Goal: Use online tool/utility: Use online tool/utility

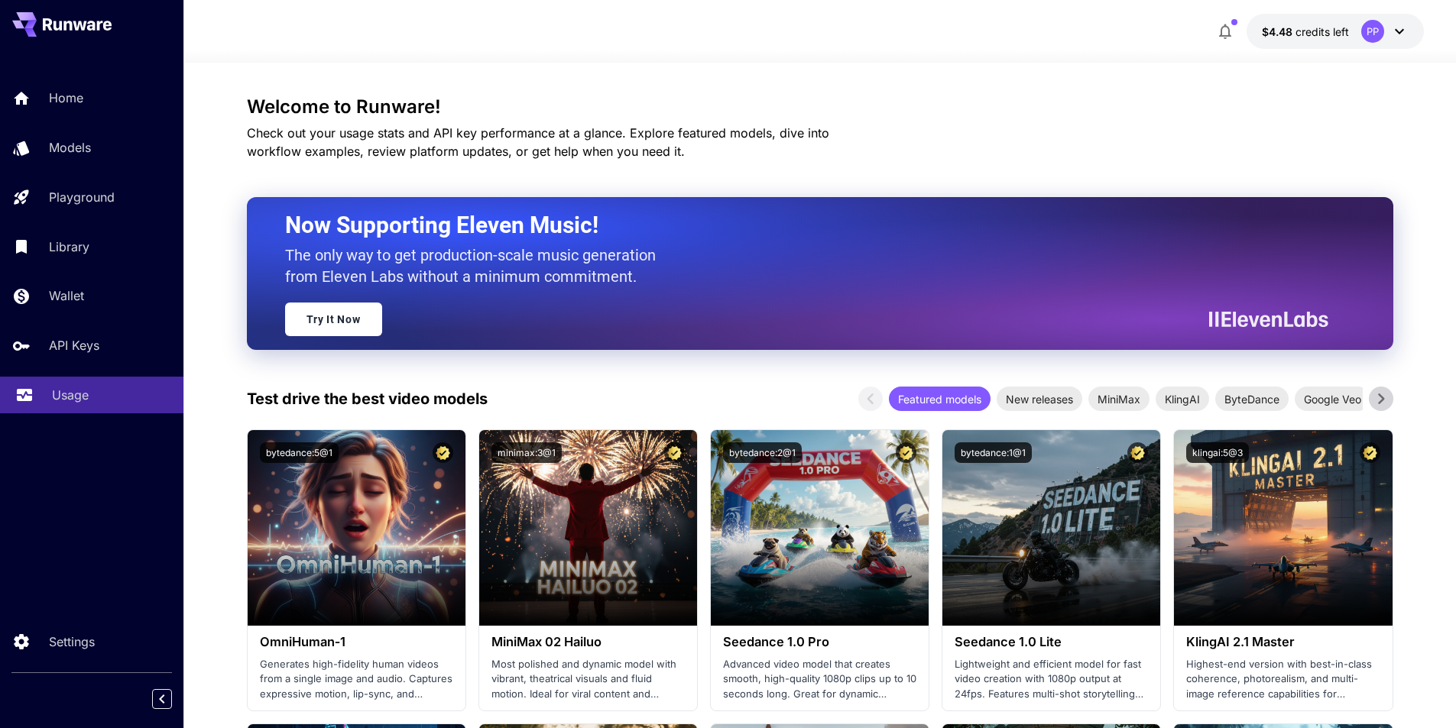
click at [84, 390] on p "Usage" at bounding box center [70, 395] width 37 height 18
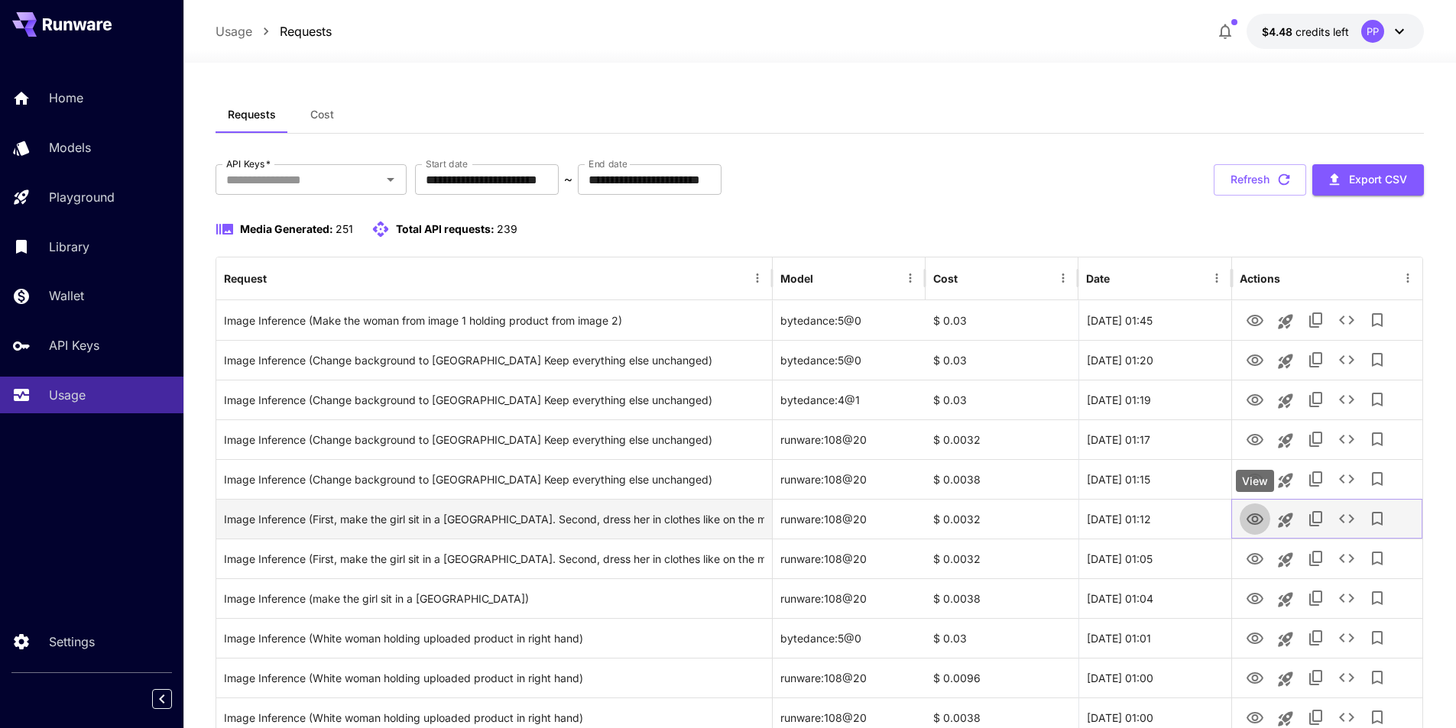
click at [1253, 522] on icon "View" at bounding box center [1255, 520] width 18 height 18
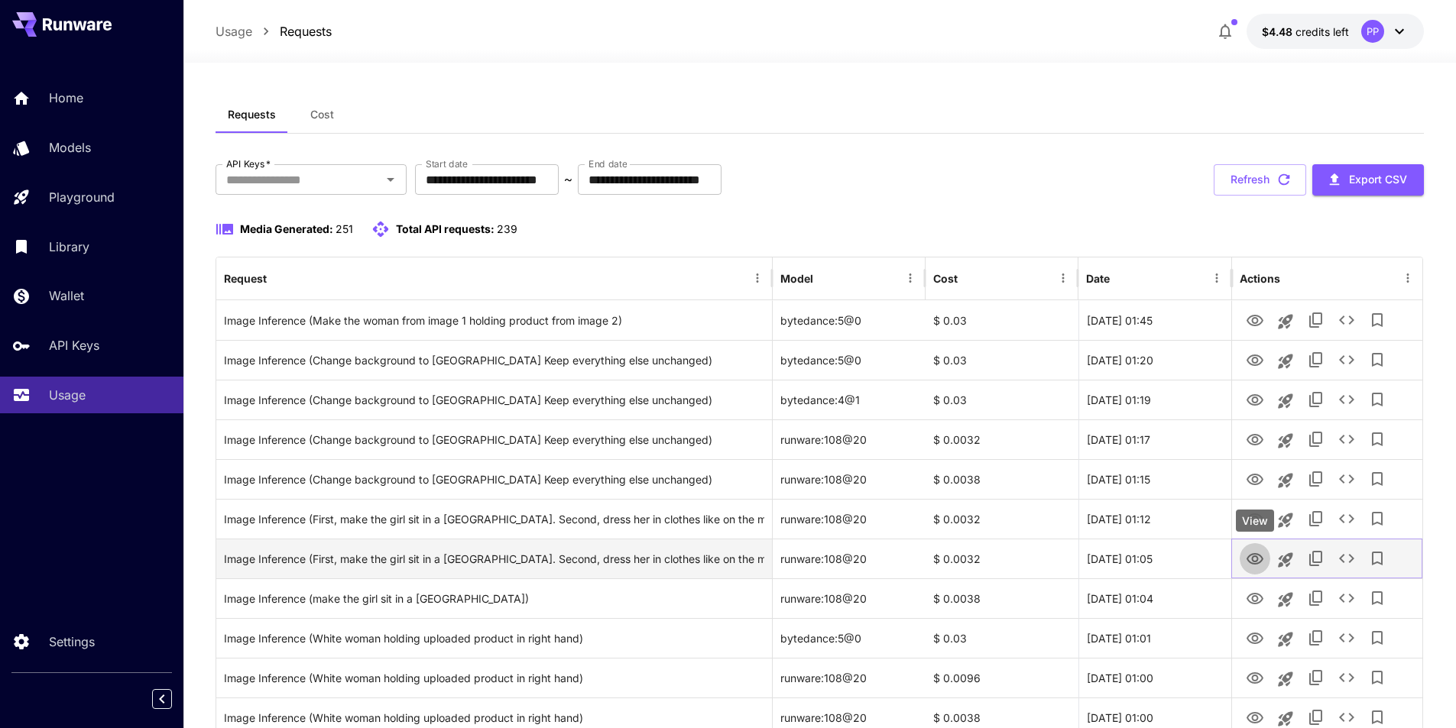
click at [1257, 556] on icon "View" at bounding box center [1255, 558] width 17 height 11
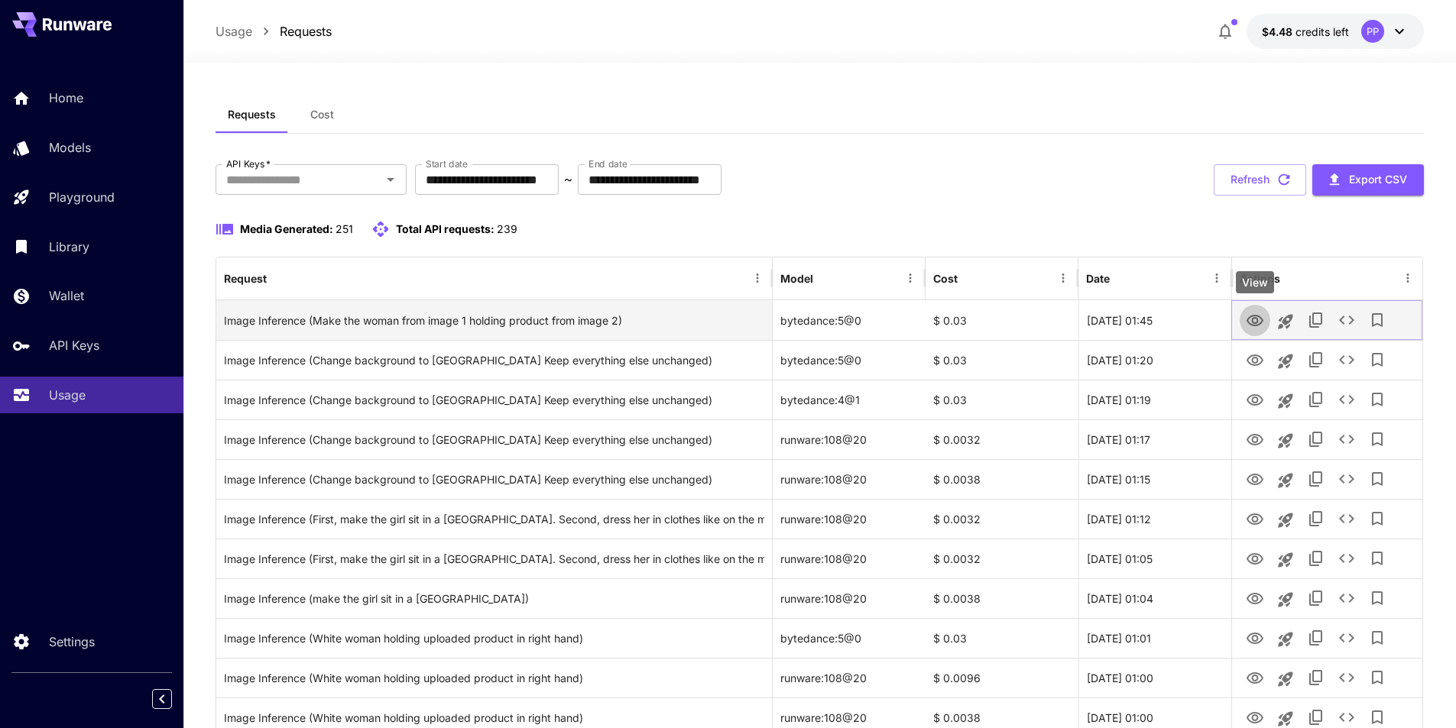
click at [1246, 323] on icon "View" at bounding box center [1255, 321] width 18 height 18
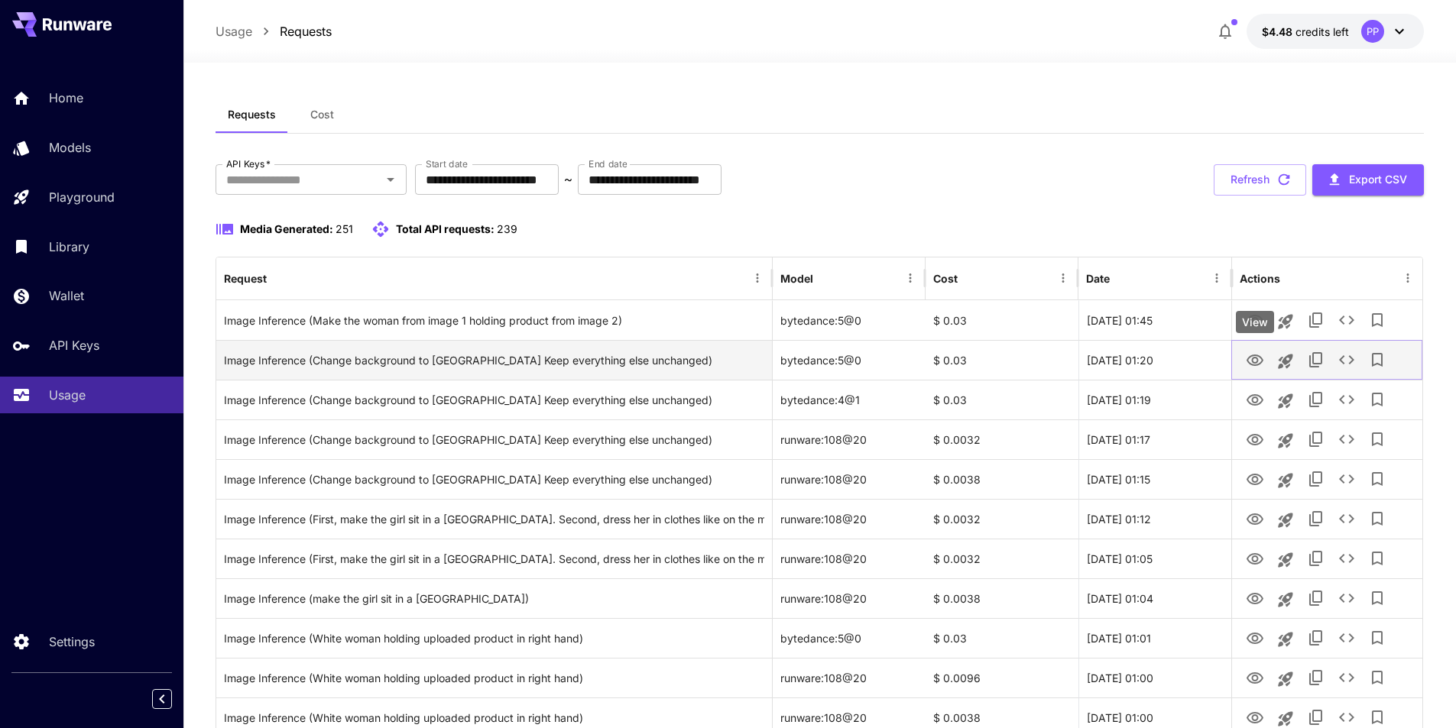
click at [1254, 362] on icon "View" at bounding box center [1255, 360] width 17 height 11
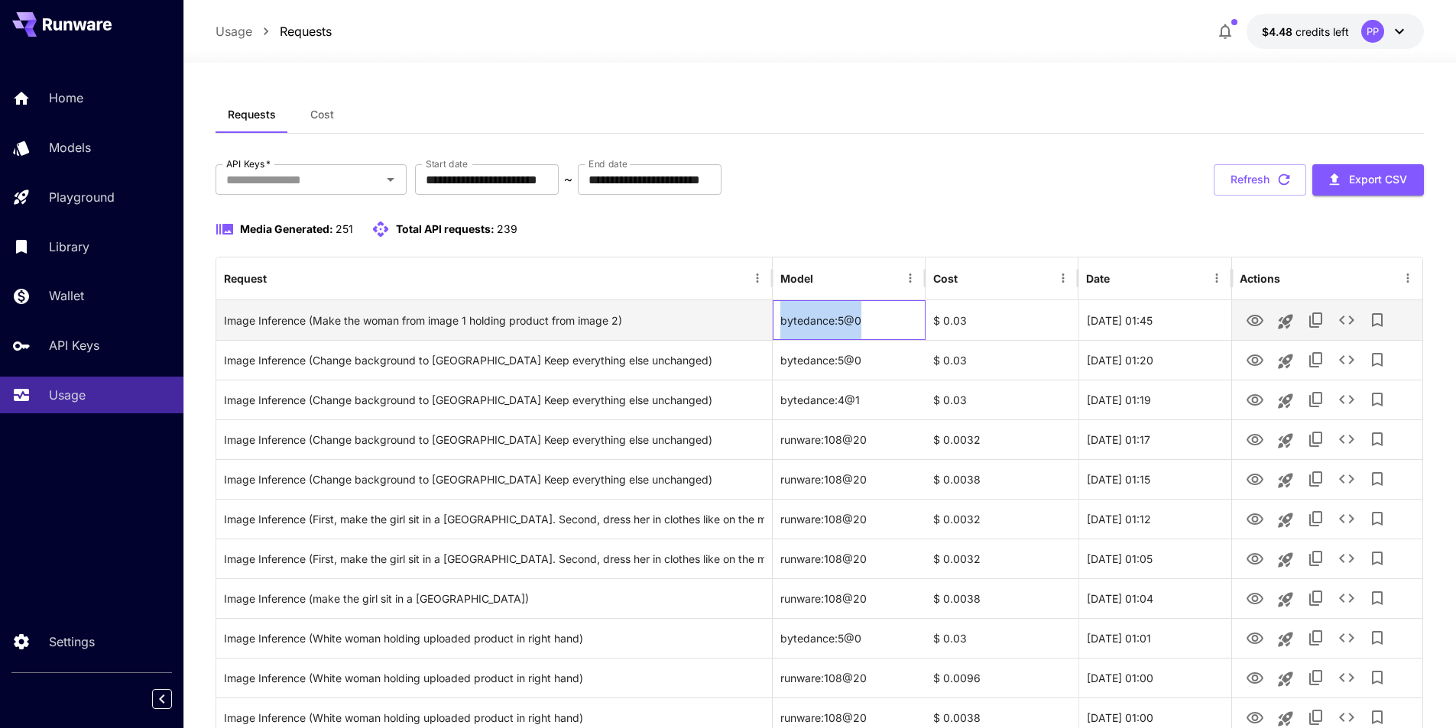
drag, startPoint x: 781, startPoint y: 325, endPoint x: 877, endPoint y: 324, distance: 96.3
click at [877, 324] on div "bytedance:5@0" at bounding box center [849, 320] width 153 height 40
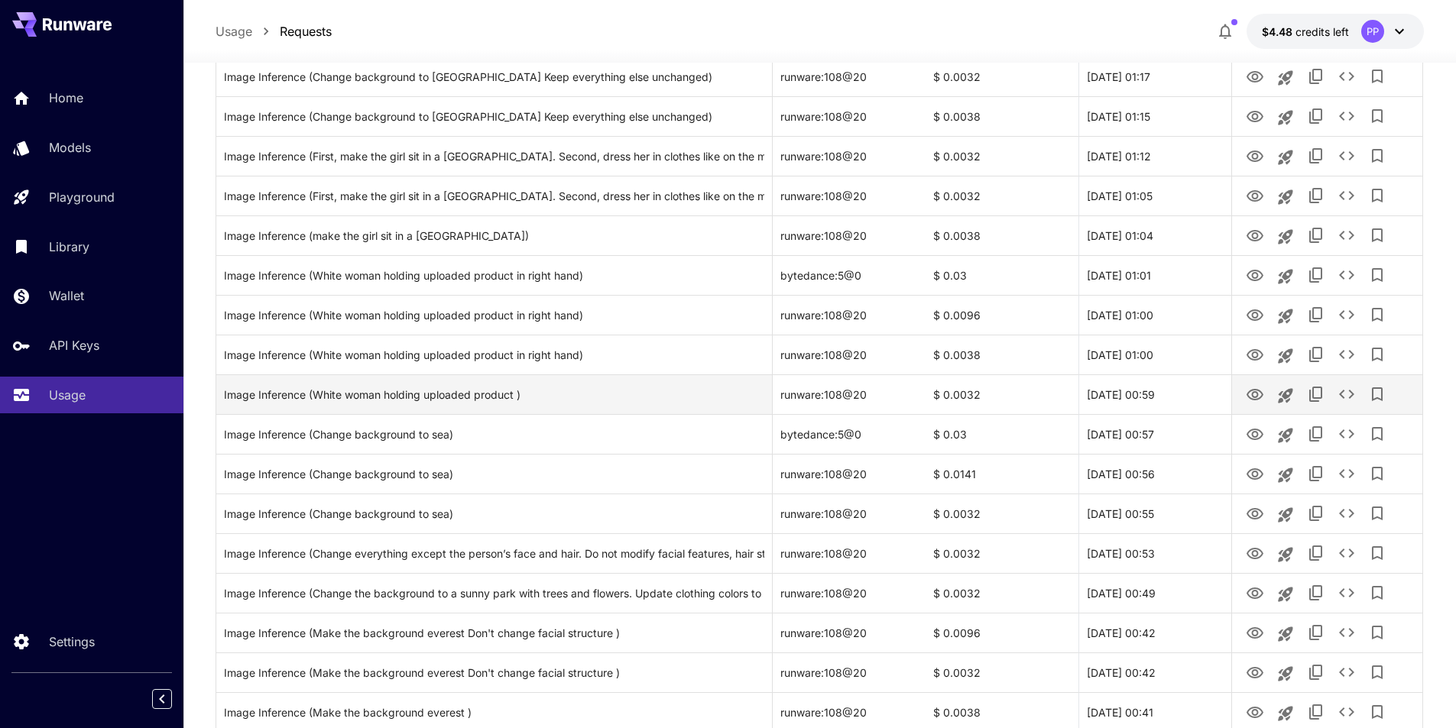
scroll to position [382, 0]
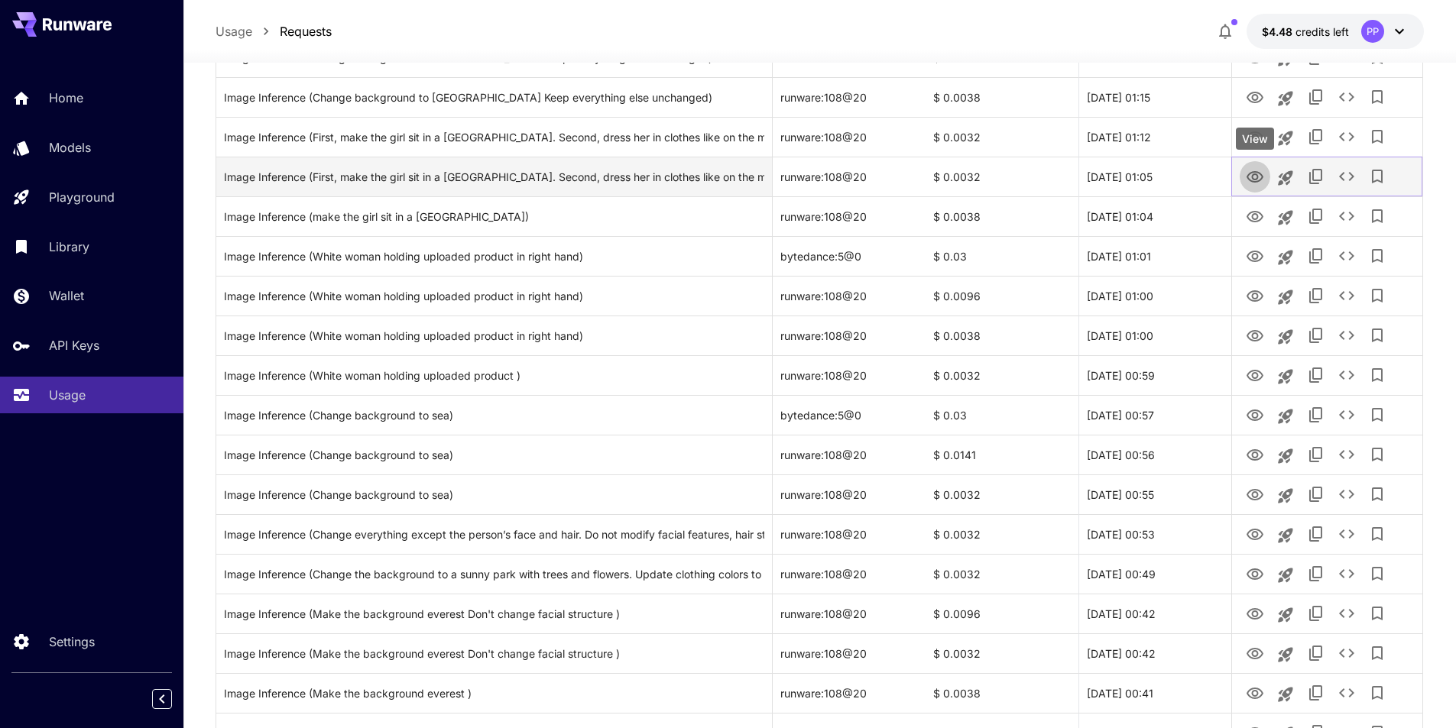
click at [1251, 176] on icon "View" at bounding box center [1255, 177] width 18 height 18
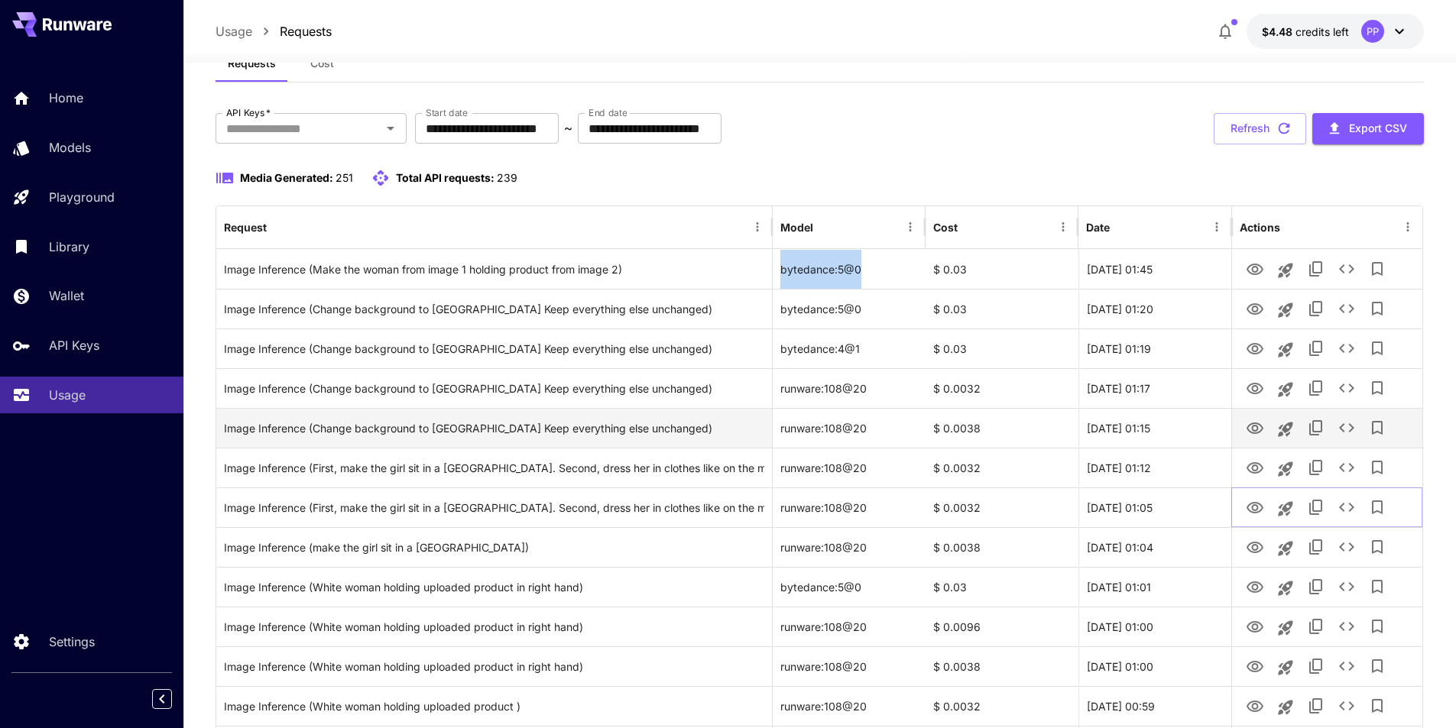
scroll to position [76, 0]
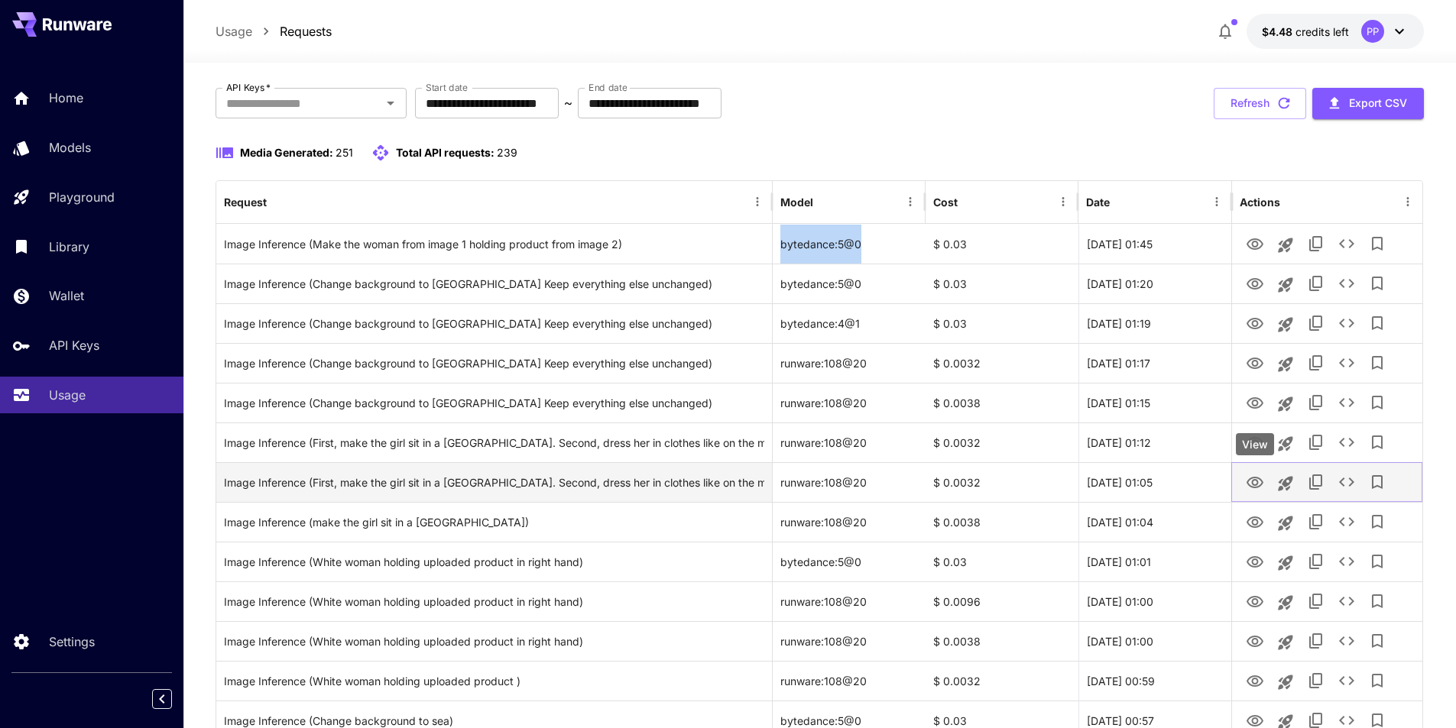
click at [1256, 481] on icon "View" at bounding box center [1255, 482] width 17 height 11
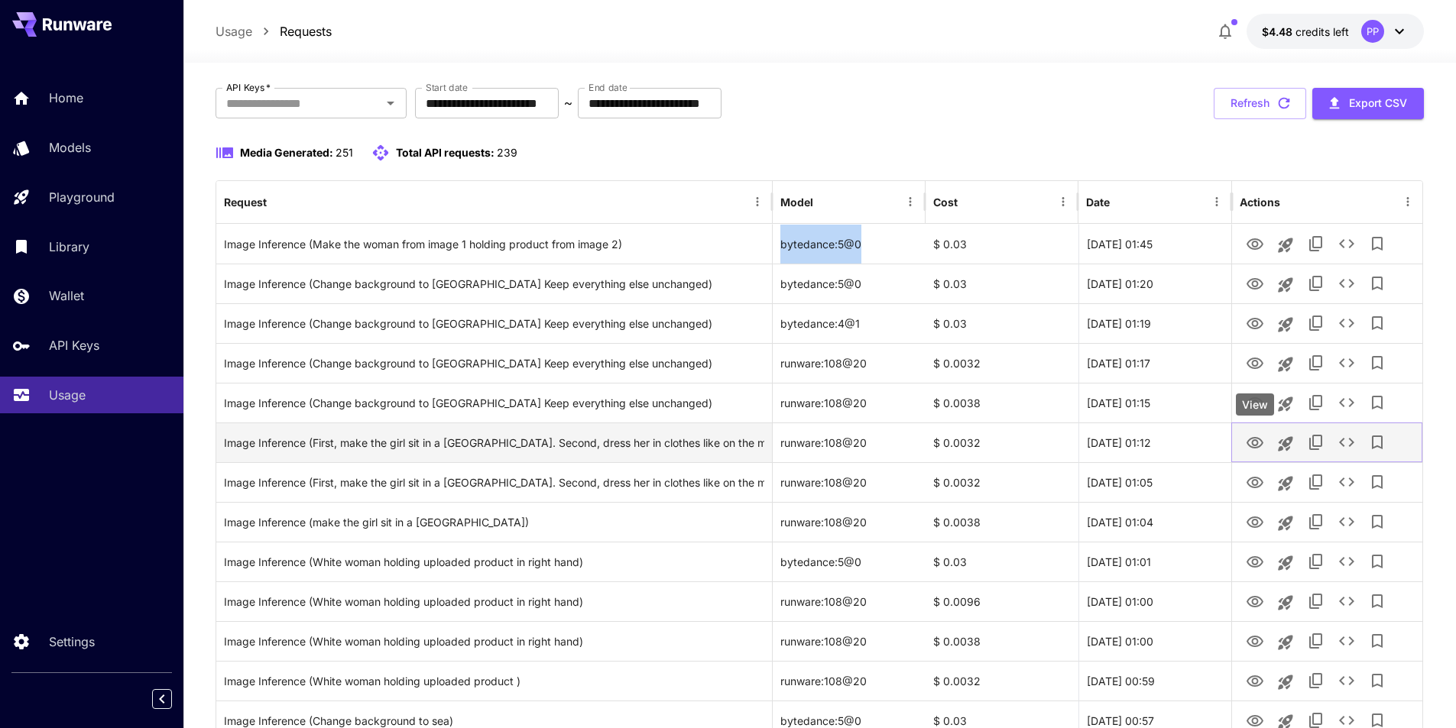
click at [1257, 445] on icon "View" at bounding box center [1255, 442] width 17 height 11
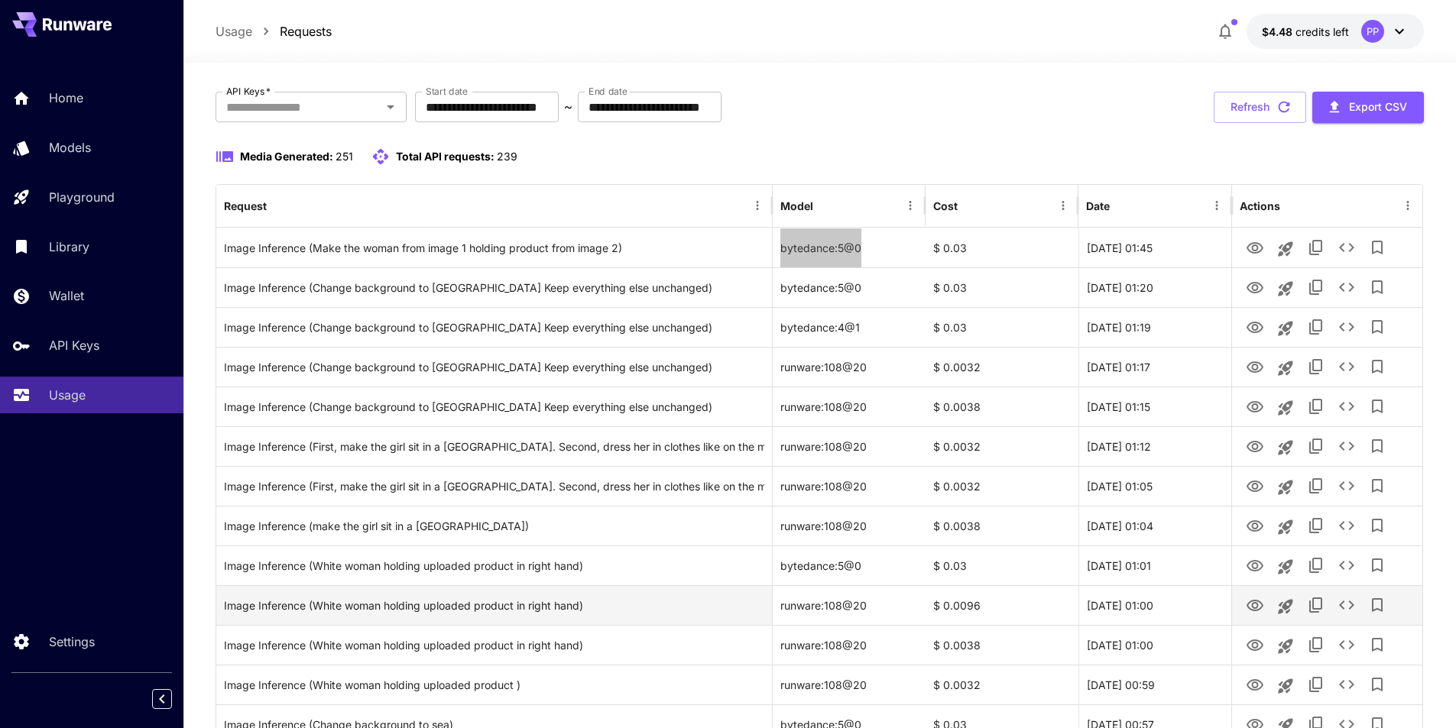
scroll to position [0, 0]
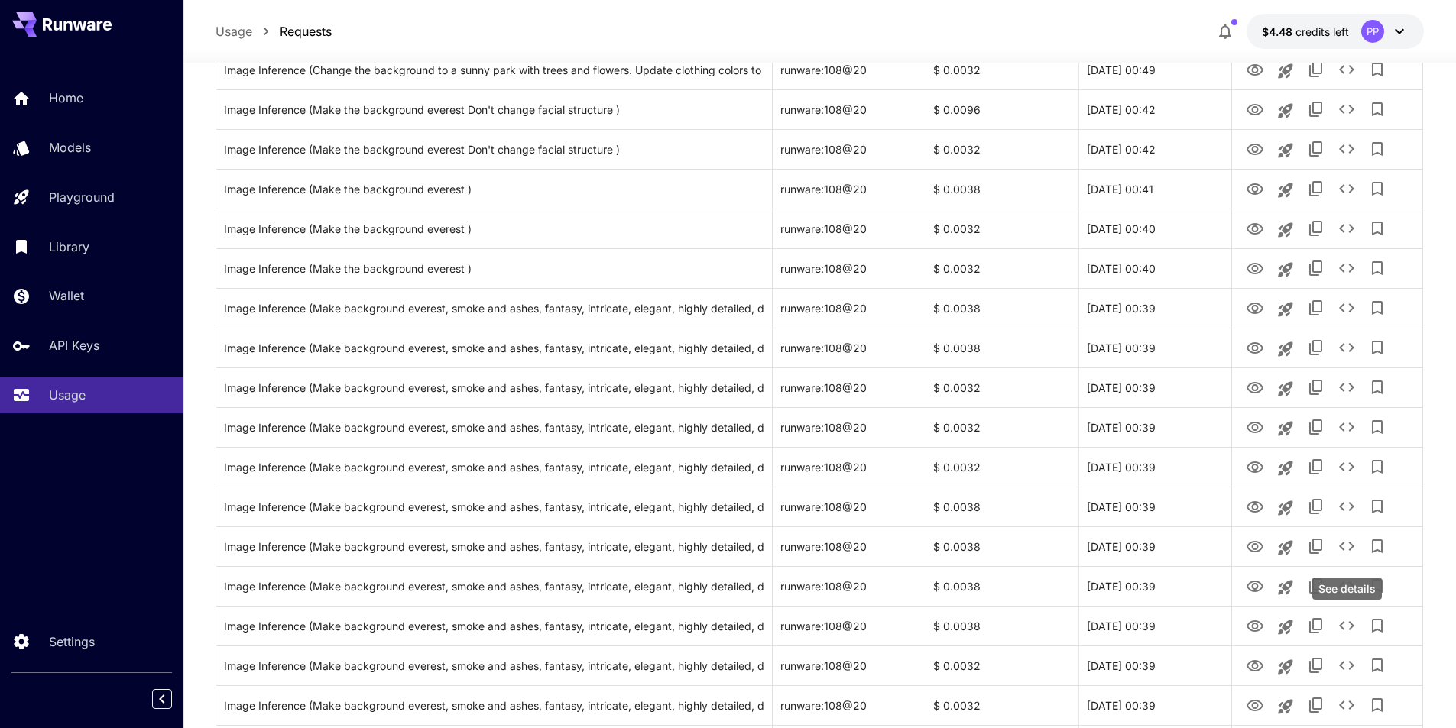
scroll to position [994, 0]
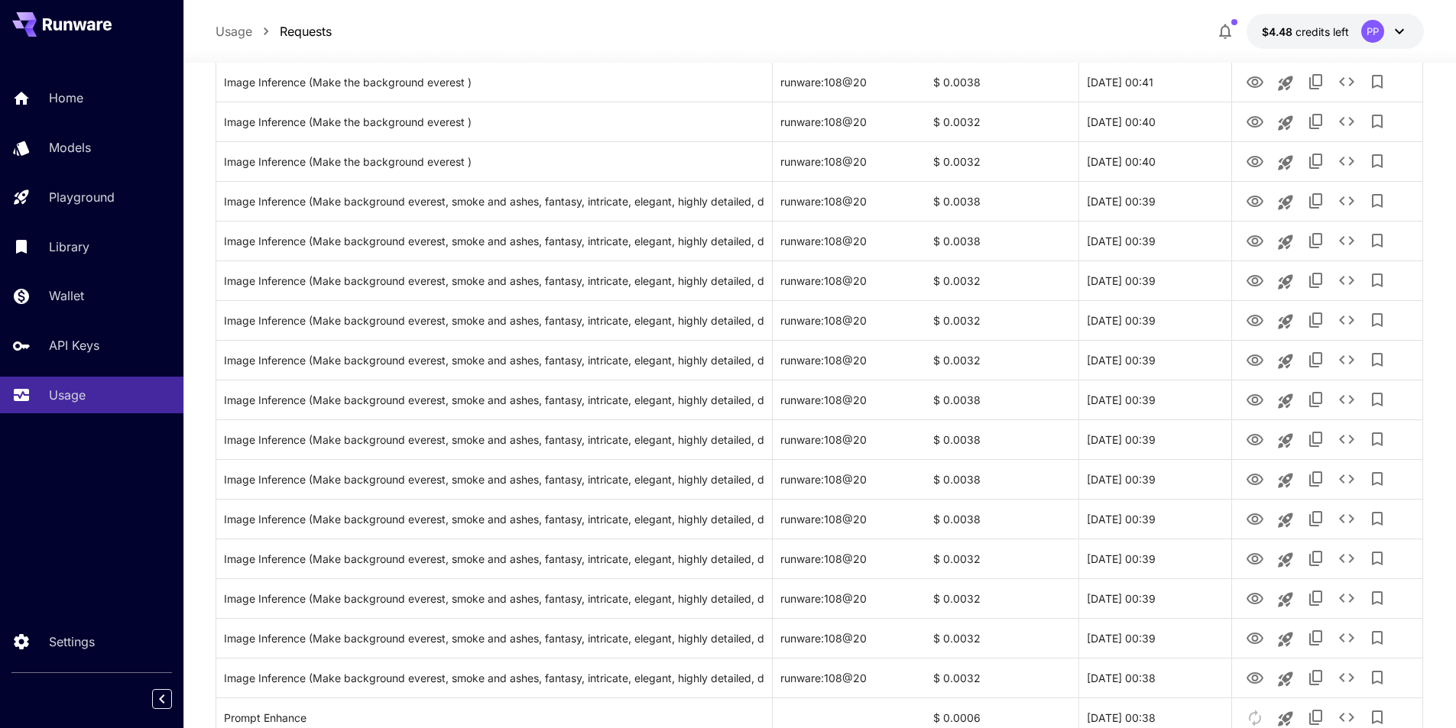
click at [1435, 470] on section "**********" at bounding box center [819, 225] width 1273 height 2312
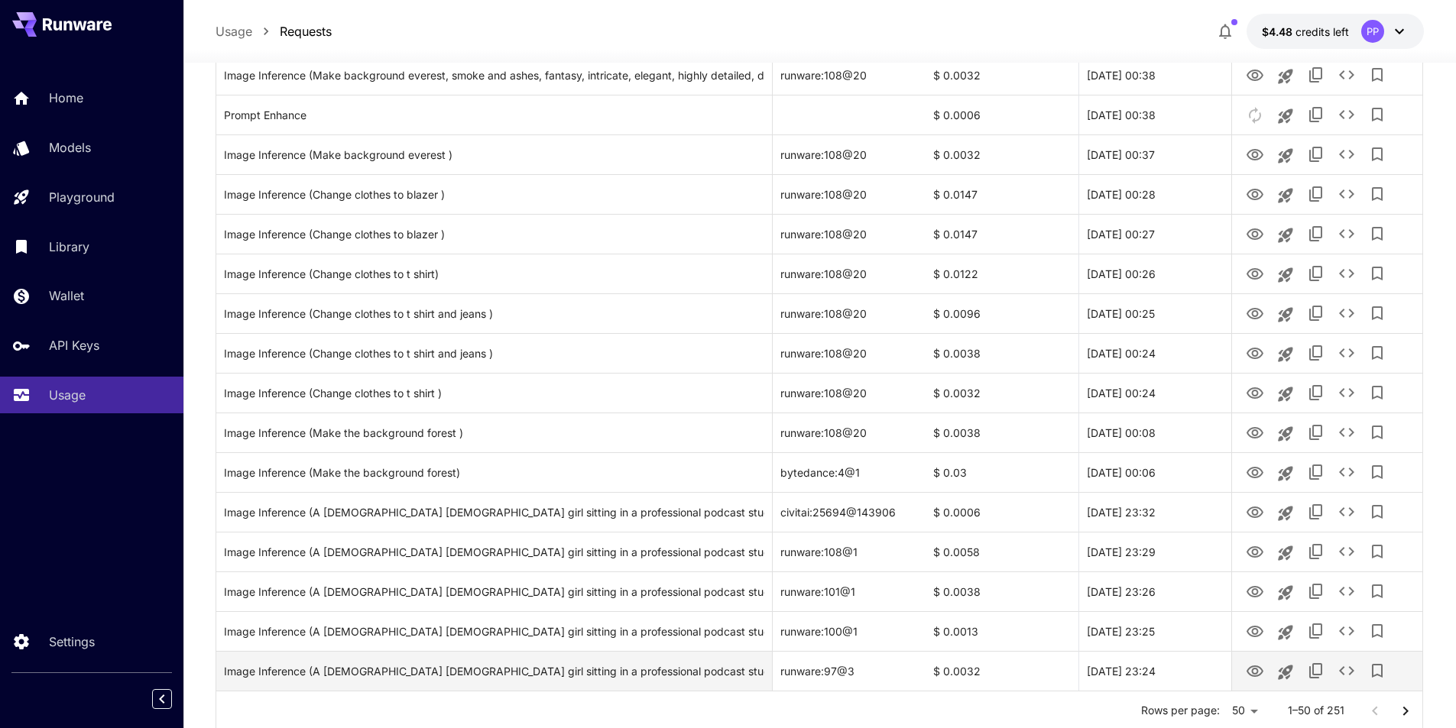
scroll to position [1646, 0]
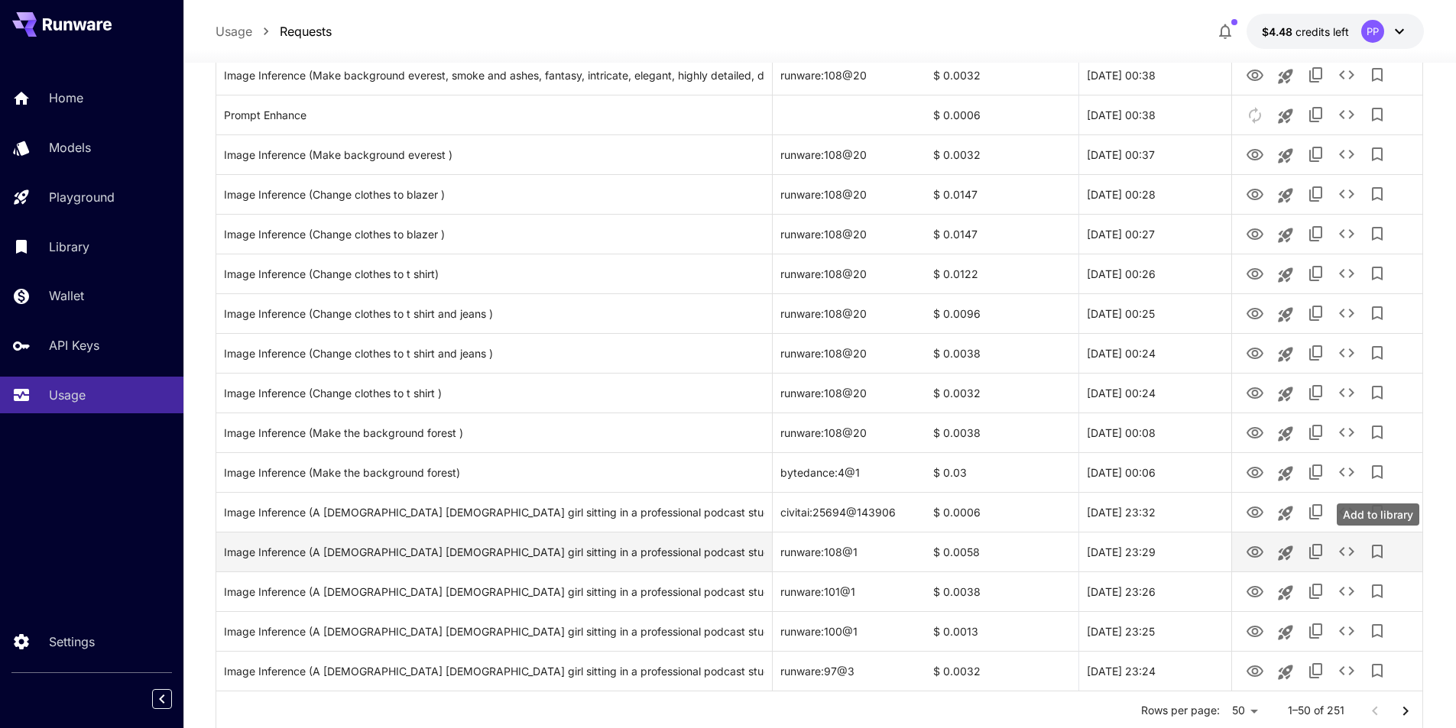
scroll to position [1646, 0]
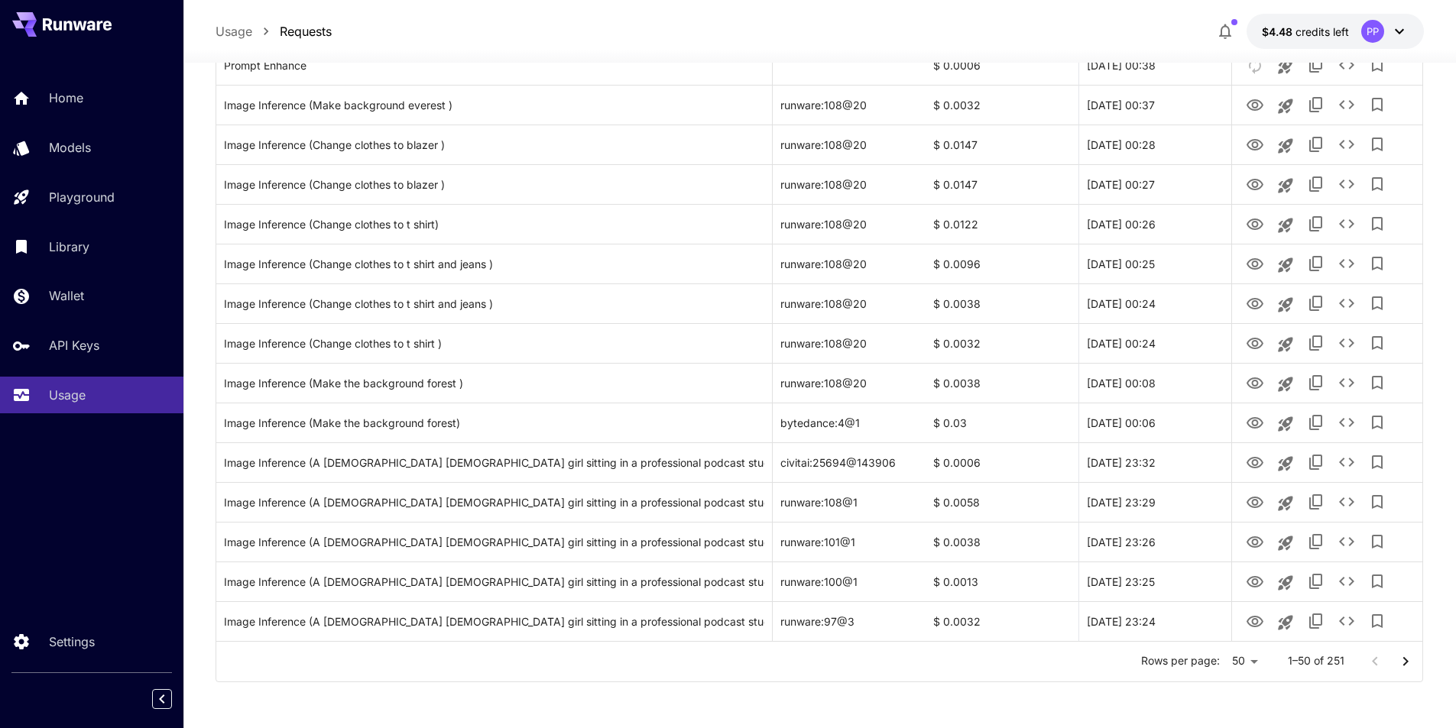
click at [1408, 663] on icon "Go to next page" at bounding box center [1405, 662] width 18 height 18
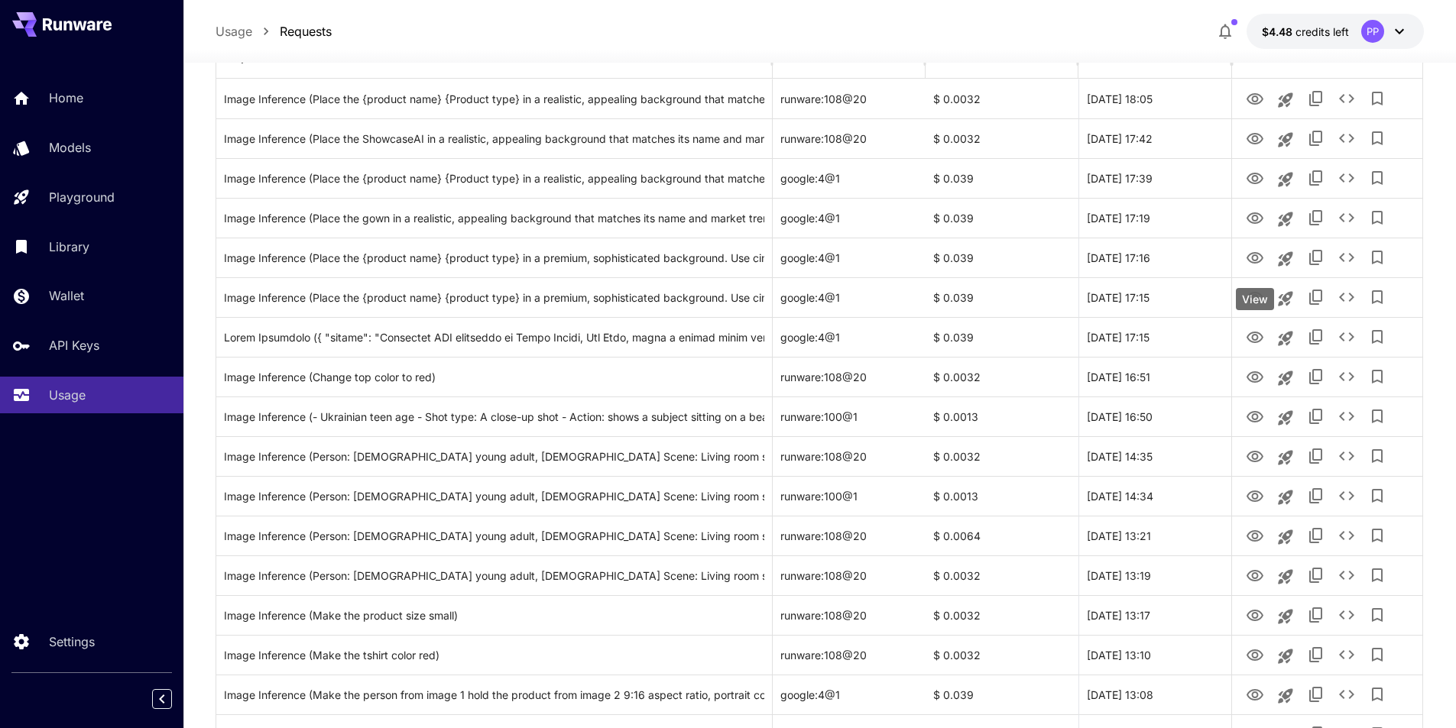
scroll to position [194, 0]
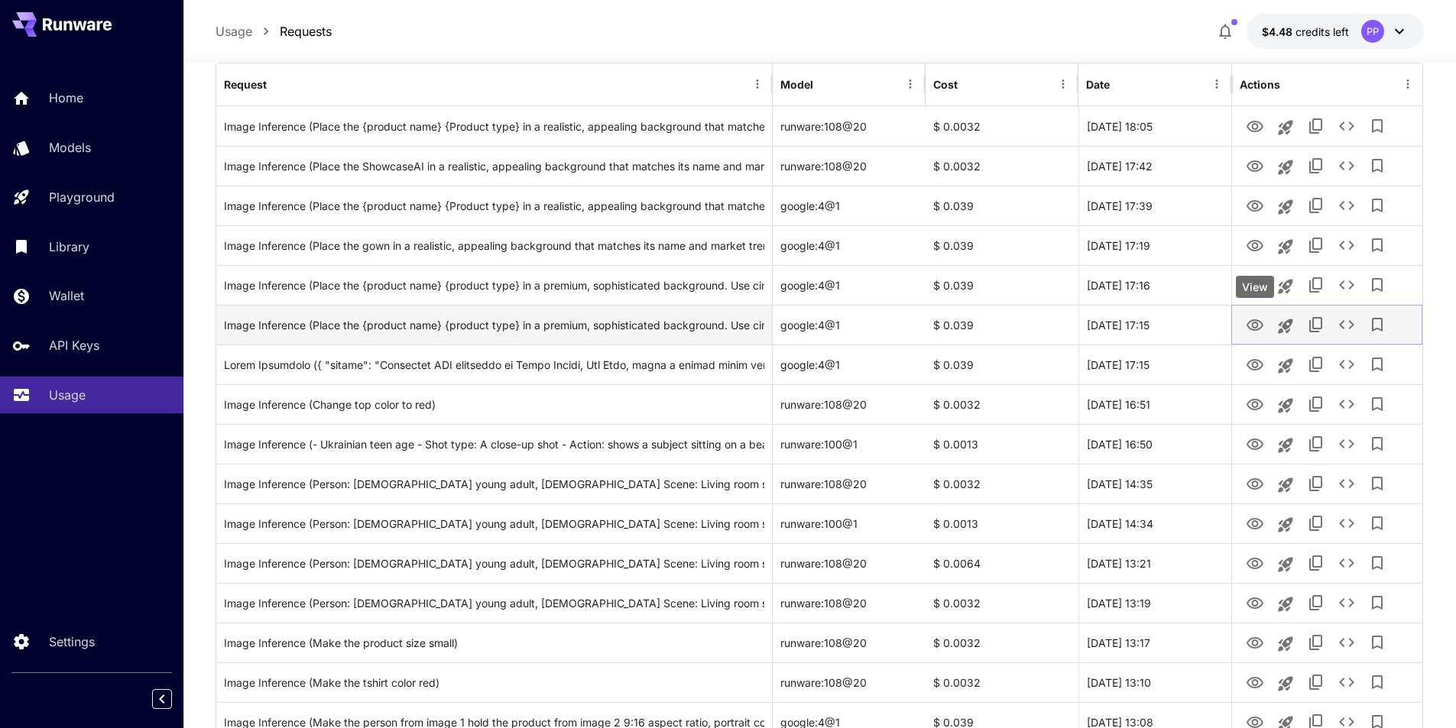
click at [1254, 334] on icon "View" at bounding box center [1255, 325] width 18 height 18
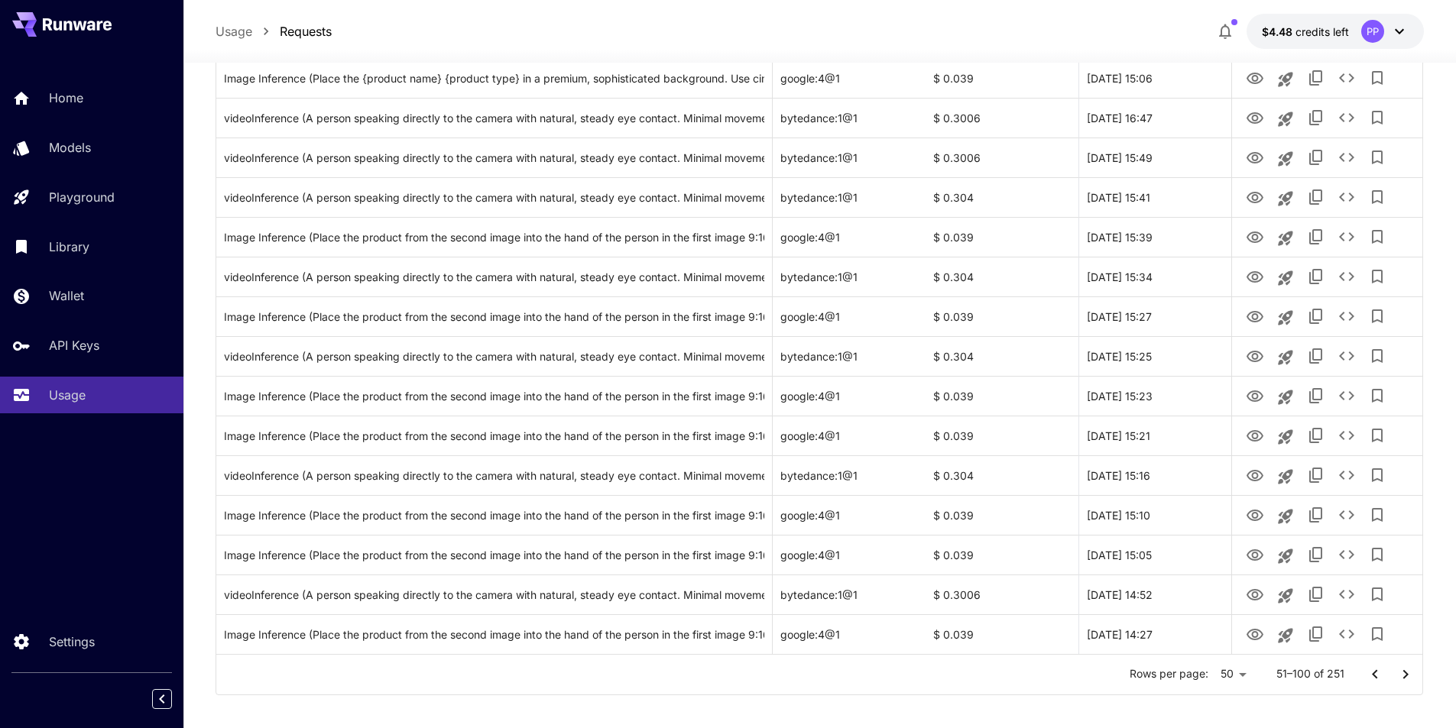
scroll to position [1646, 0]
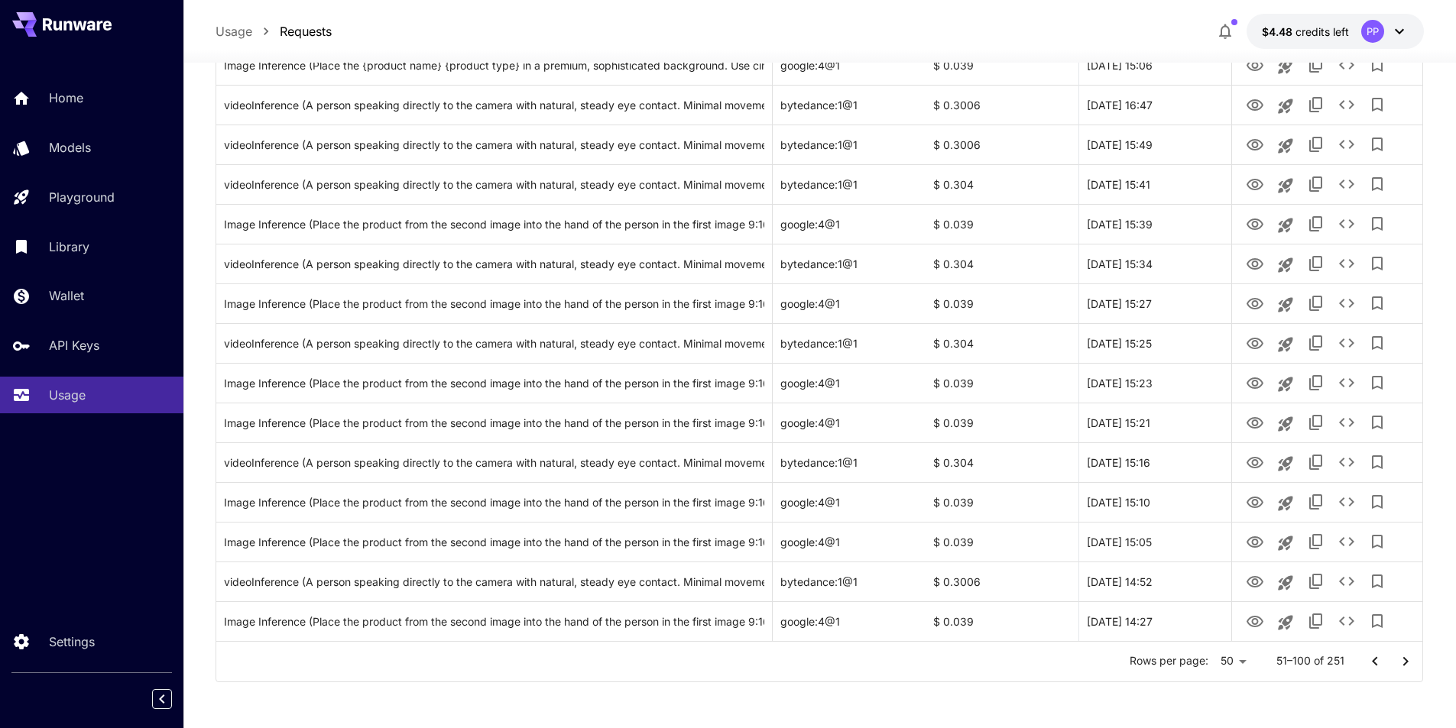
click at [1369, 656] on icon "Go to previous page" at bounding box center [1375, 662] width 18 height 18
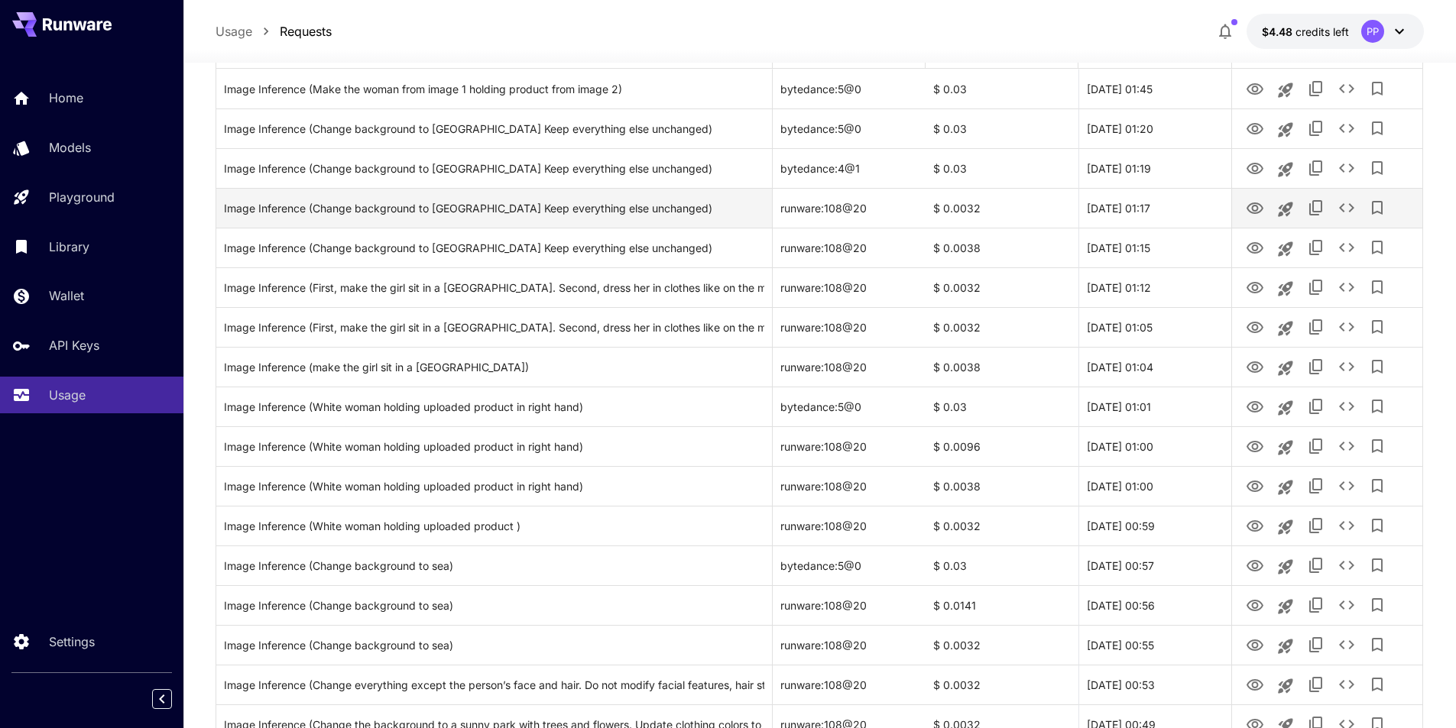
scroll to position [194, 0]
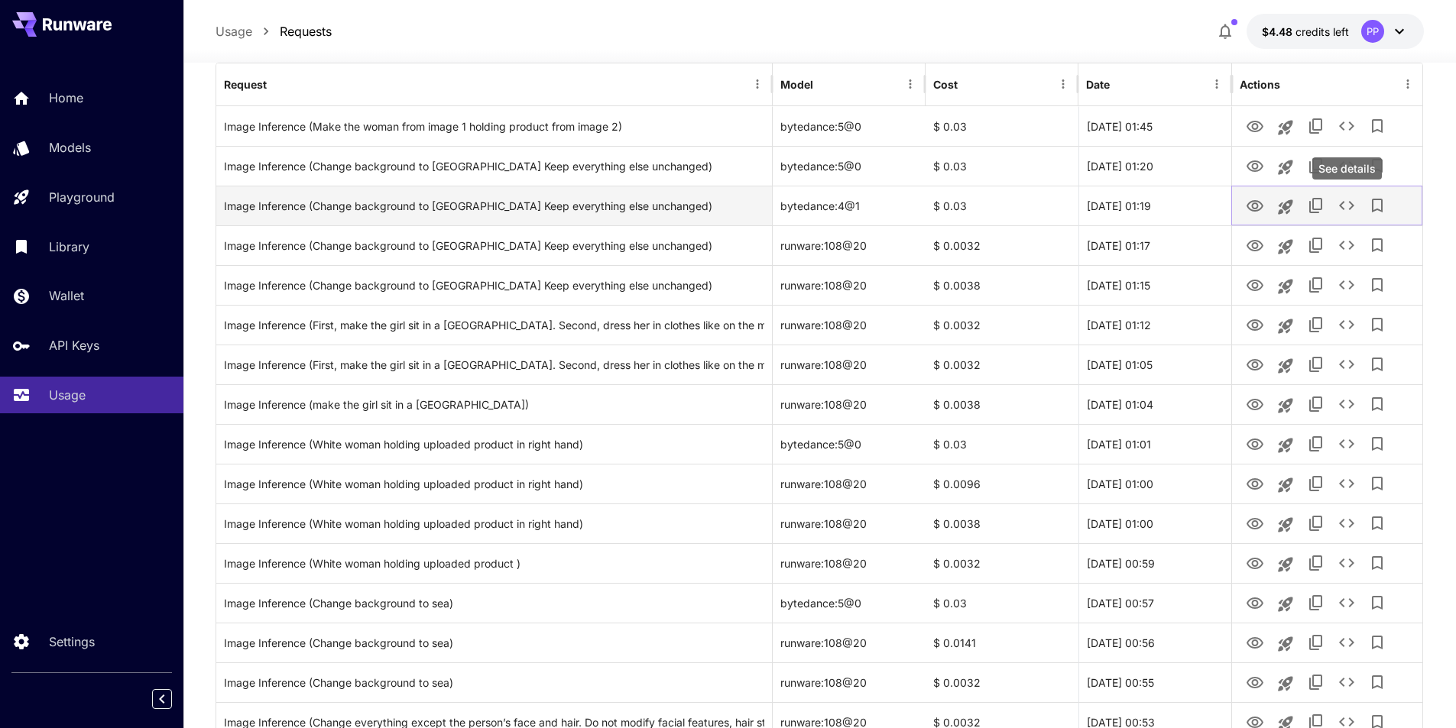
click at [1354, 203] on icon "See details" at bounding box center [1347, 205] width 18 height 18
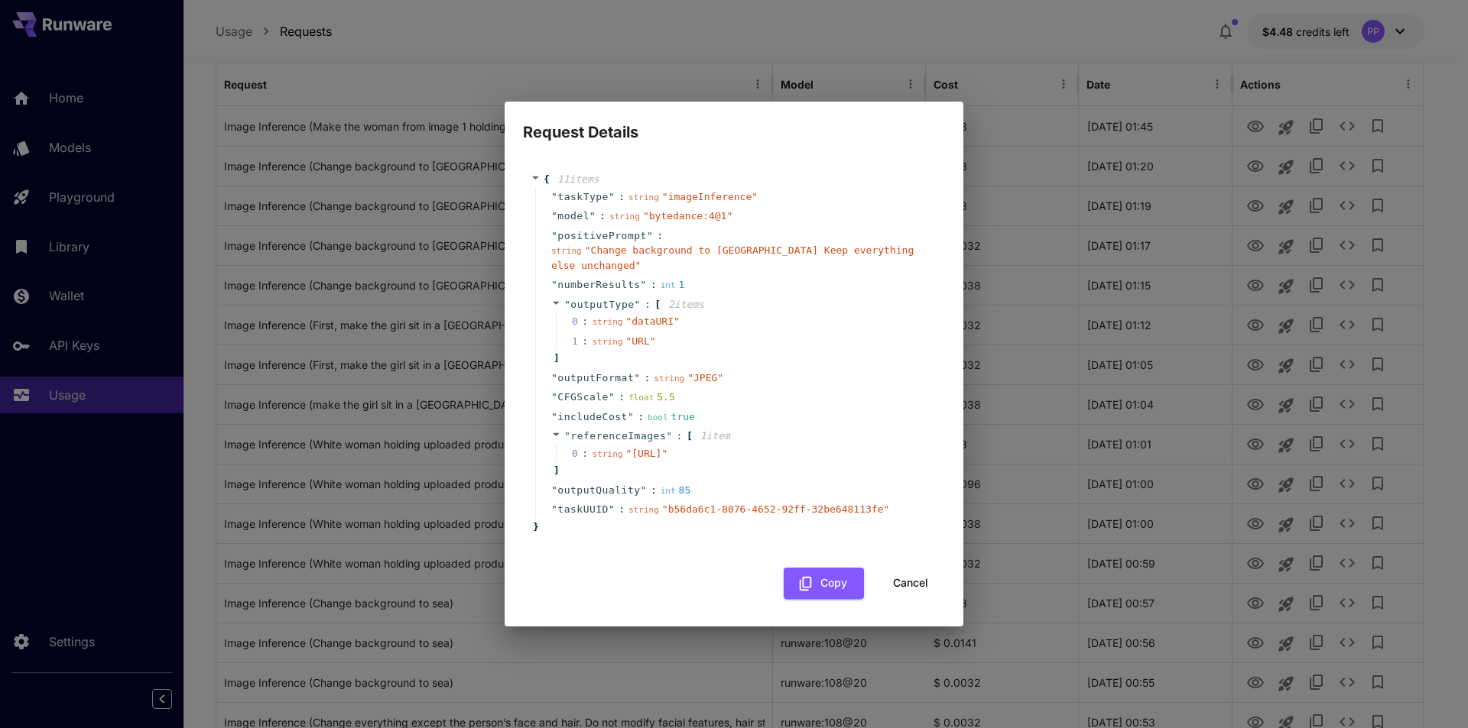
click at [668, 453] on div "string " https://im.runware.ai/image/ii/8351cdb0-ce55-4518-990d-9ea76ad86a29.jp…" at bounding box center [630, 453] width 76 height 15
click at [913, 596] on button "Cancel" at bounding box center [910, 583] width 69 height 31
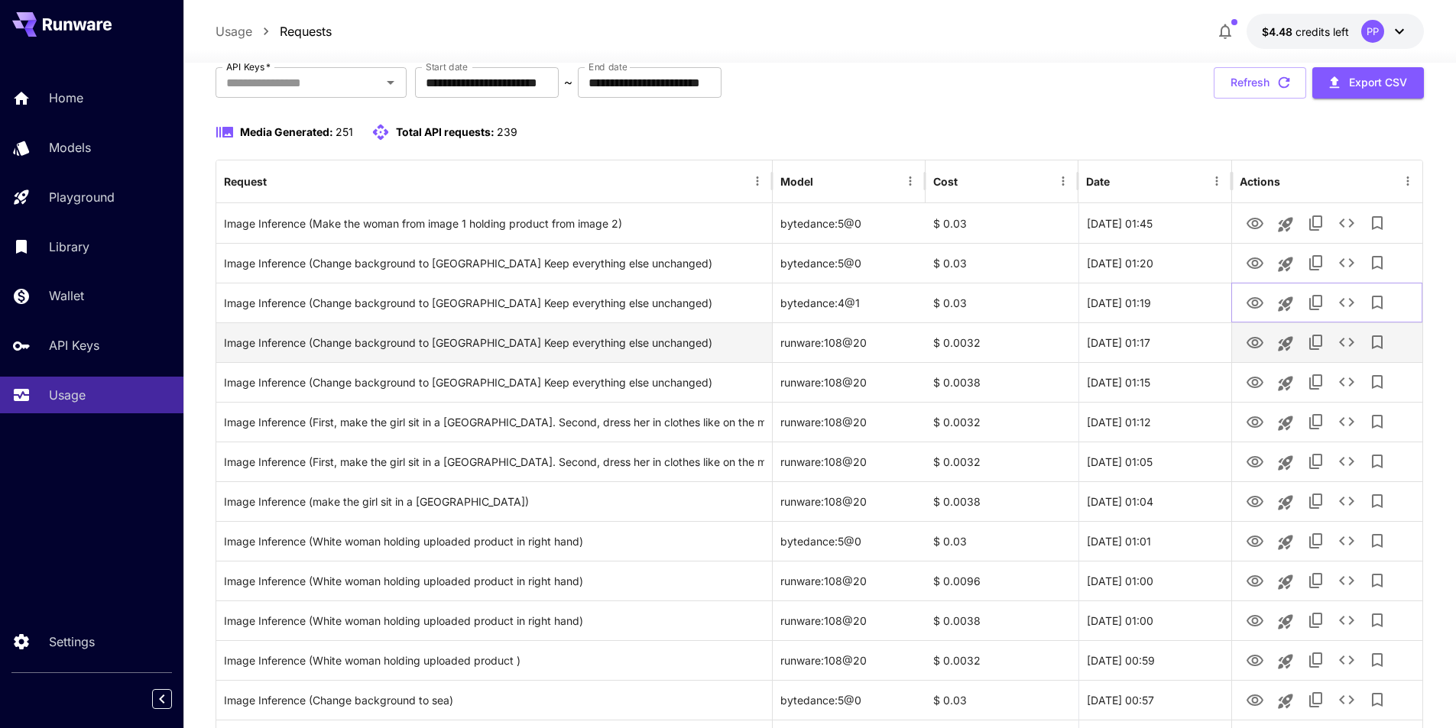
scroll to position [0, 0]
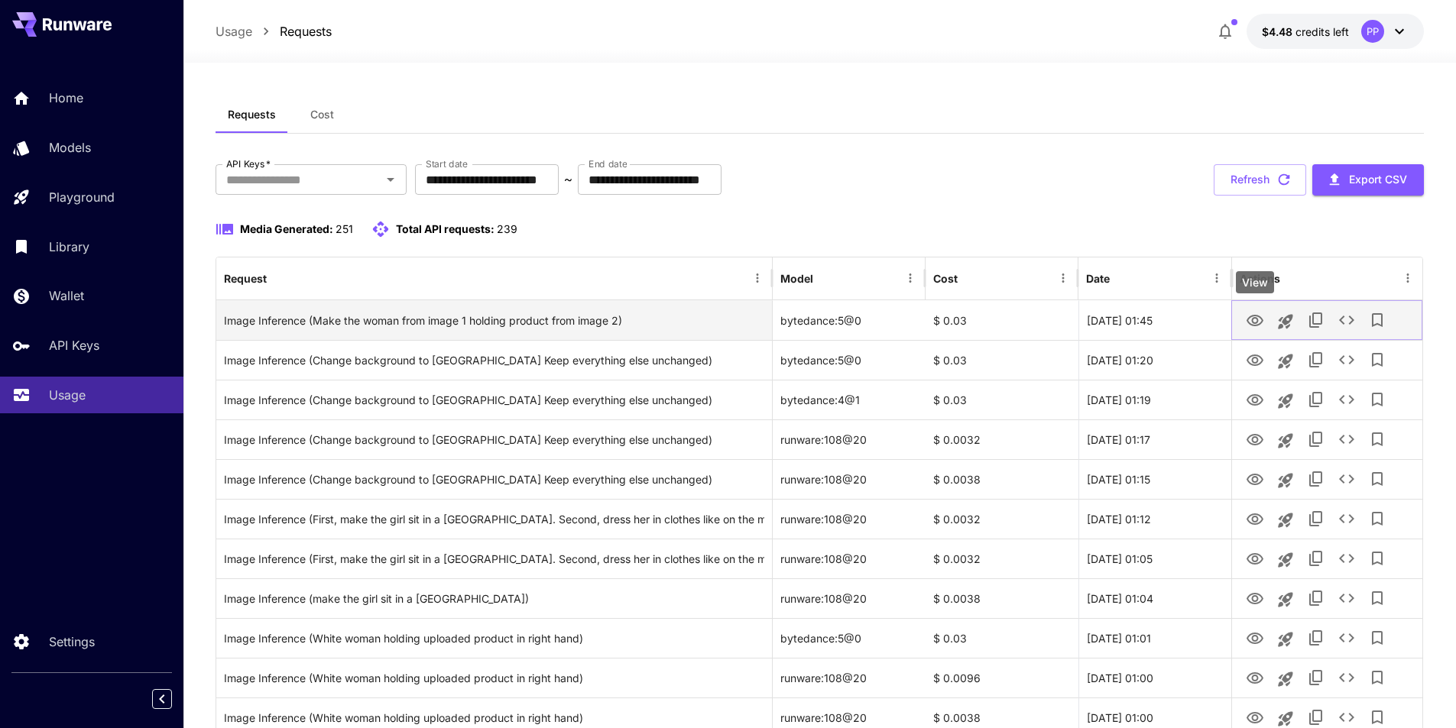
click at [1255, 316] on icon "View" at bounding box center [1255, 321] width 18 height 18
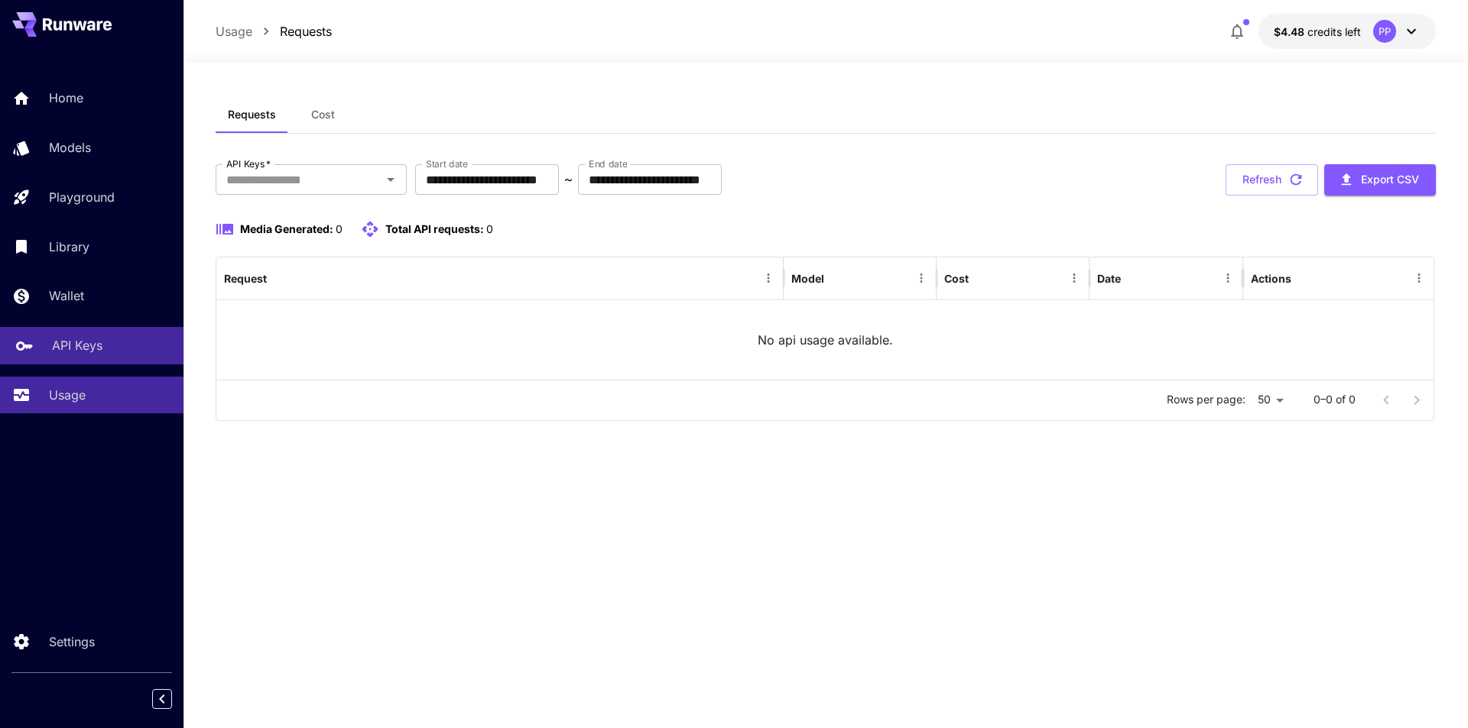
click at [66, 344] on p "API Keys" at bounding box center [77, 345] width 50 height 18
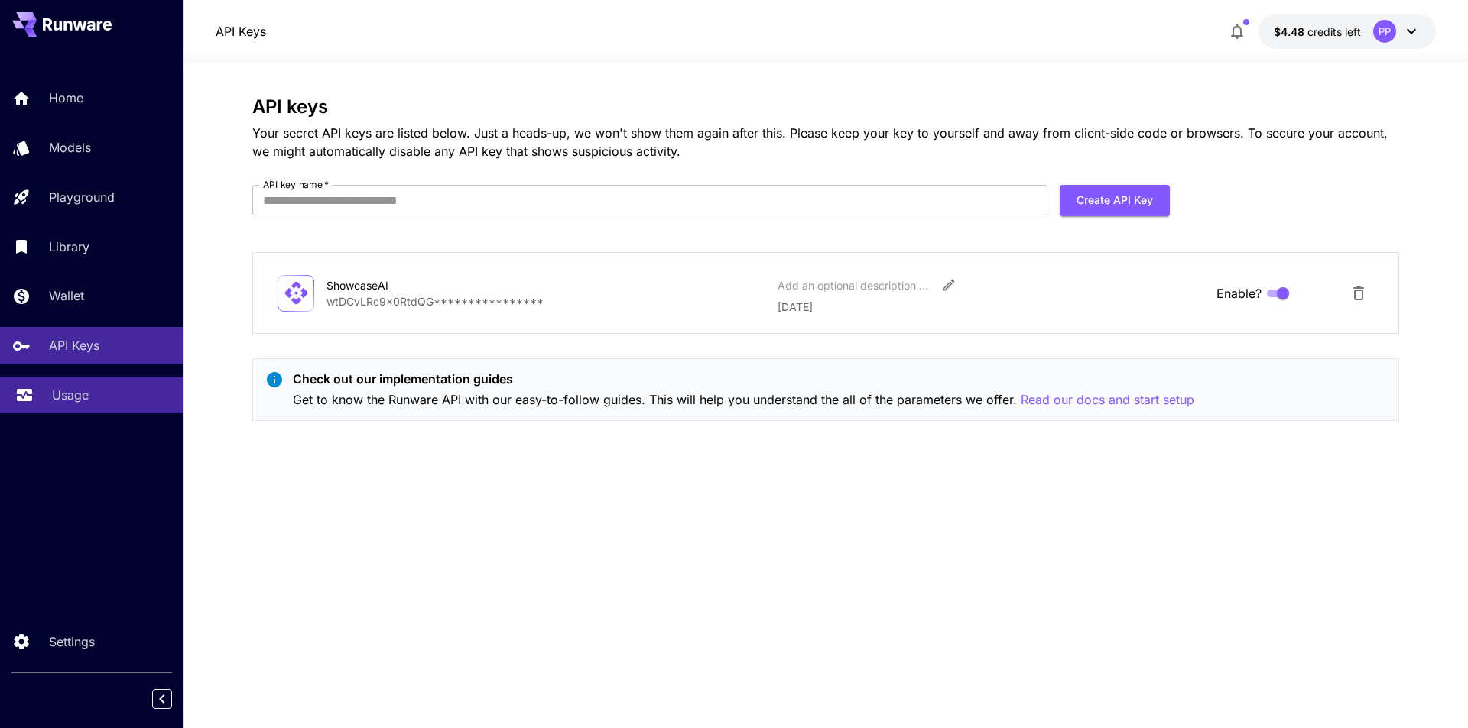
click at [78, 398] on p "Usage" at bounding box center [70, 395] width 37 height 18
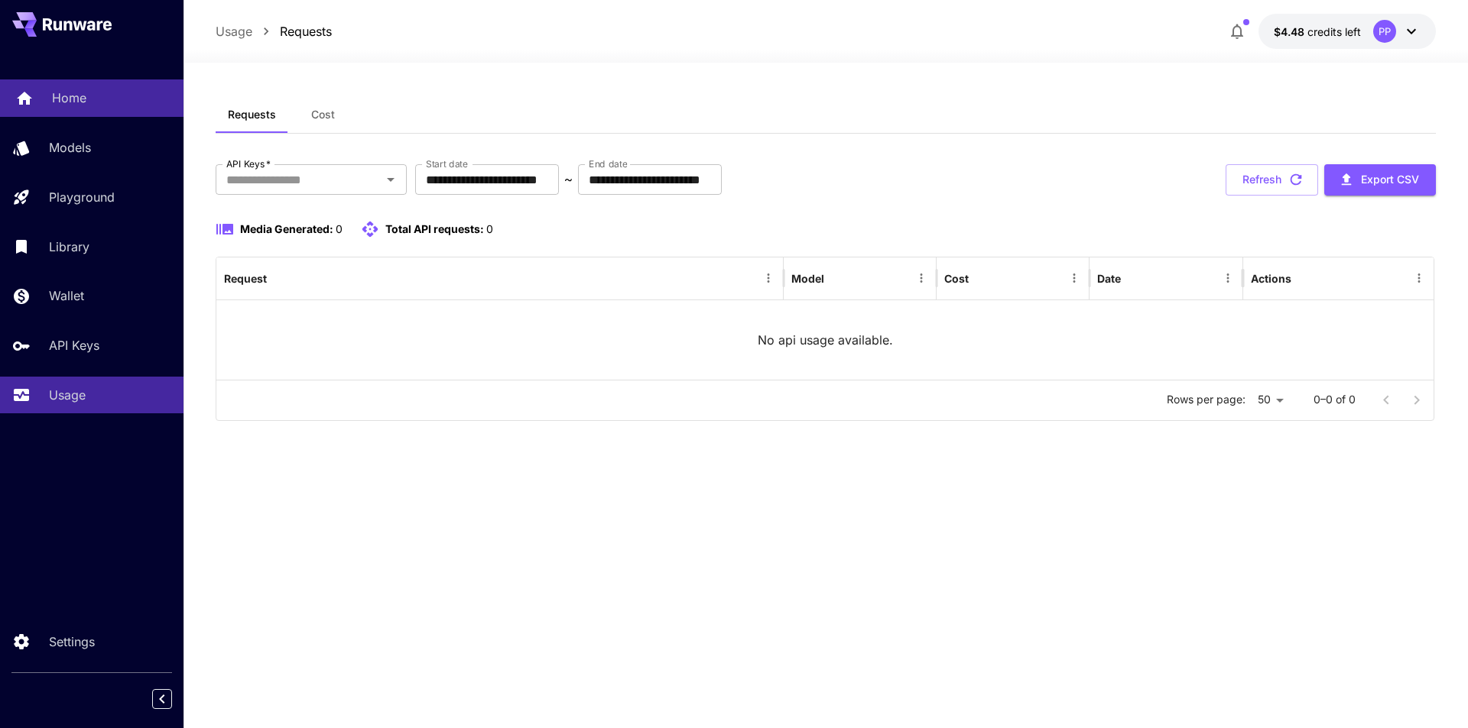
click at [56, 99] on p "Home" at bounding box center [69, 98] width 34 height 18
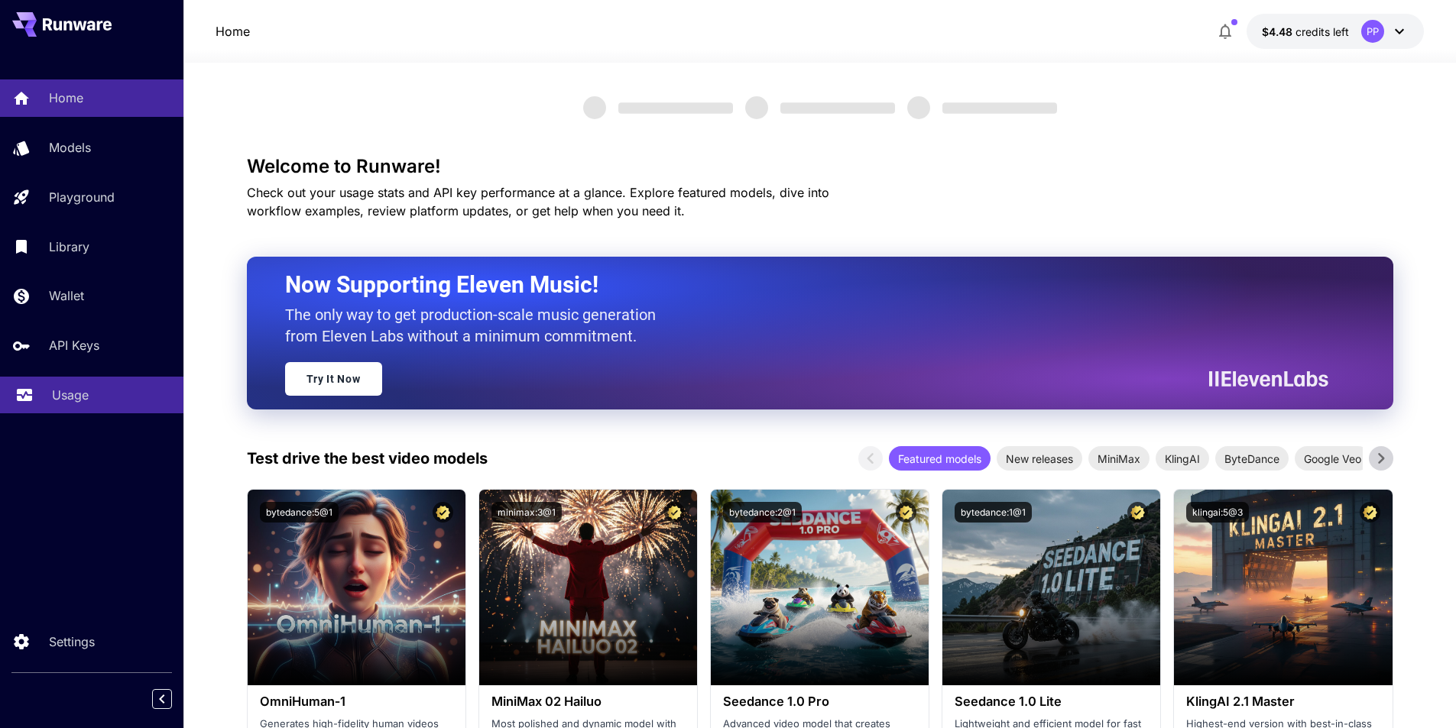
click at [81, 394] on p "Usage" at bounding box center [70, 395] width 37 height 18
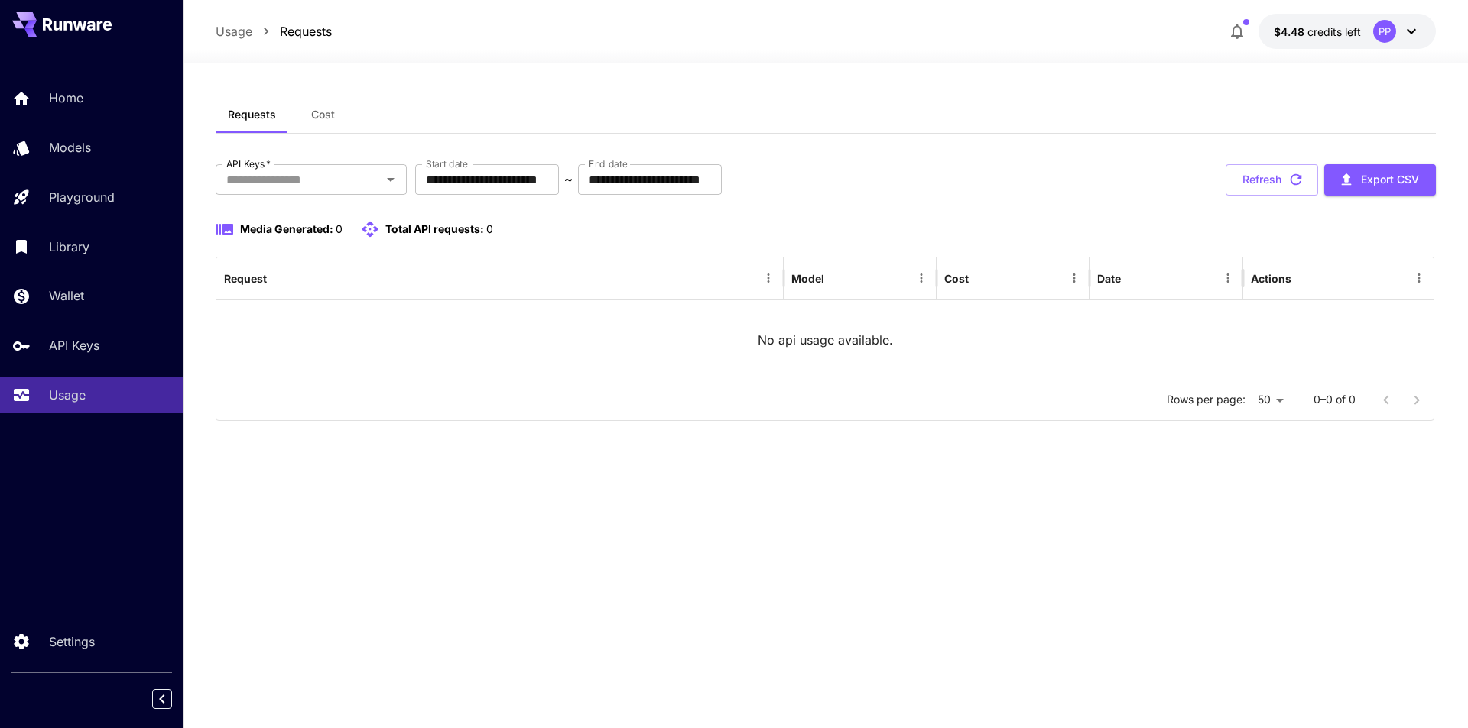
click at [1408, 34] on icon at bounding box center [1411, 31] width 18 height 18
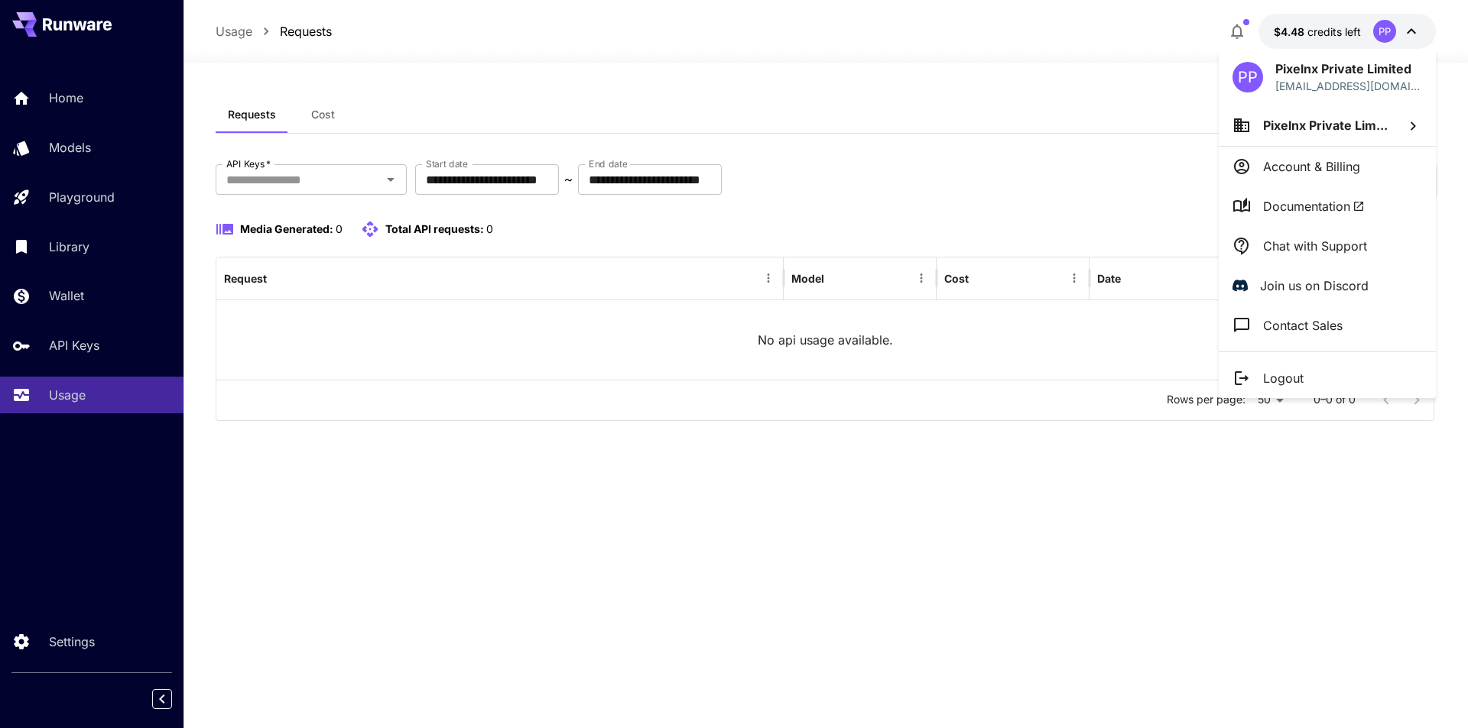
click at [1287, 377] on p "Logout" at bounding box center [1283, 378] width 41 height 18
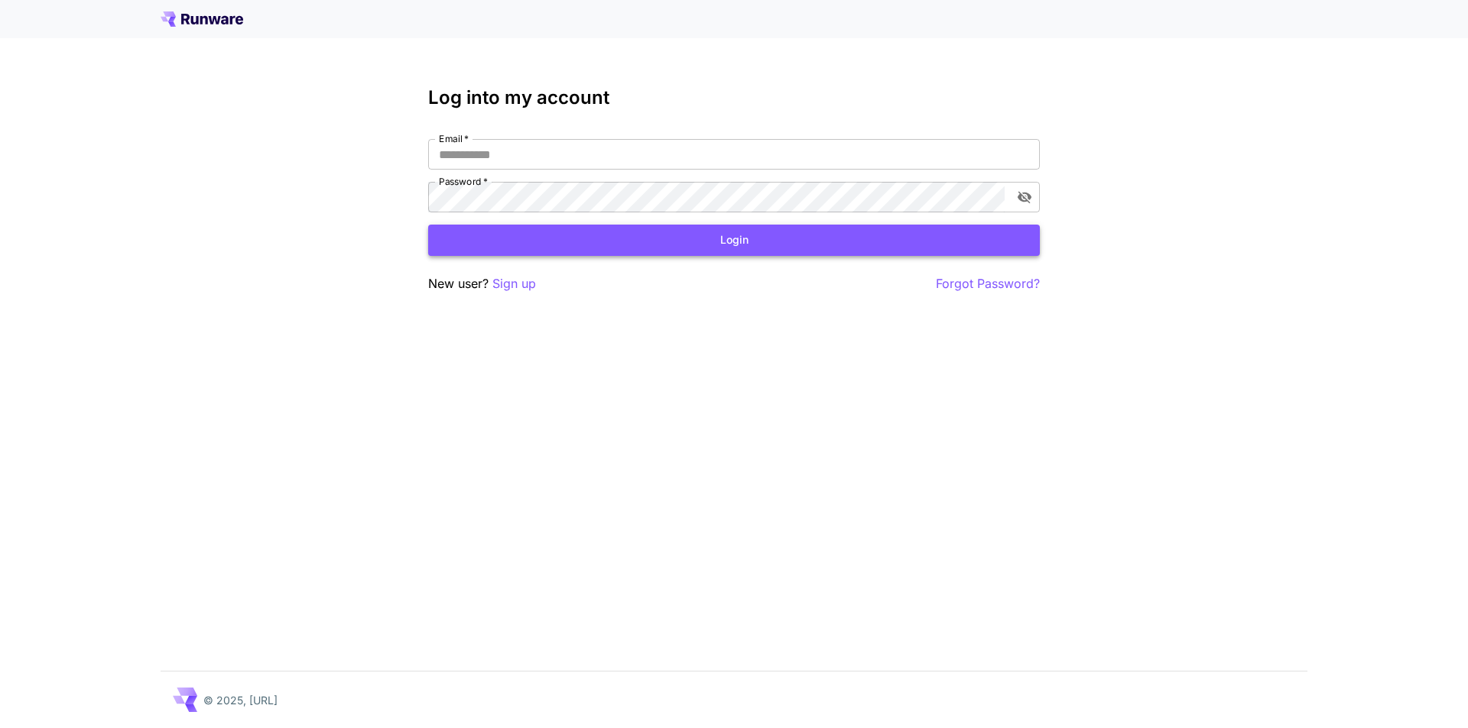
type input "**********"
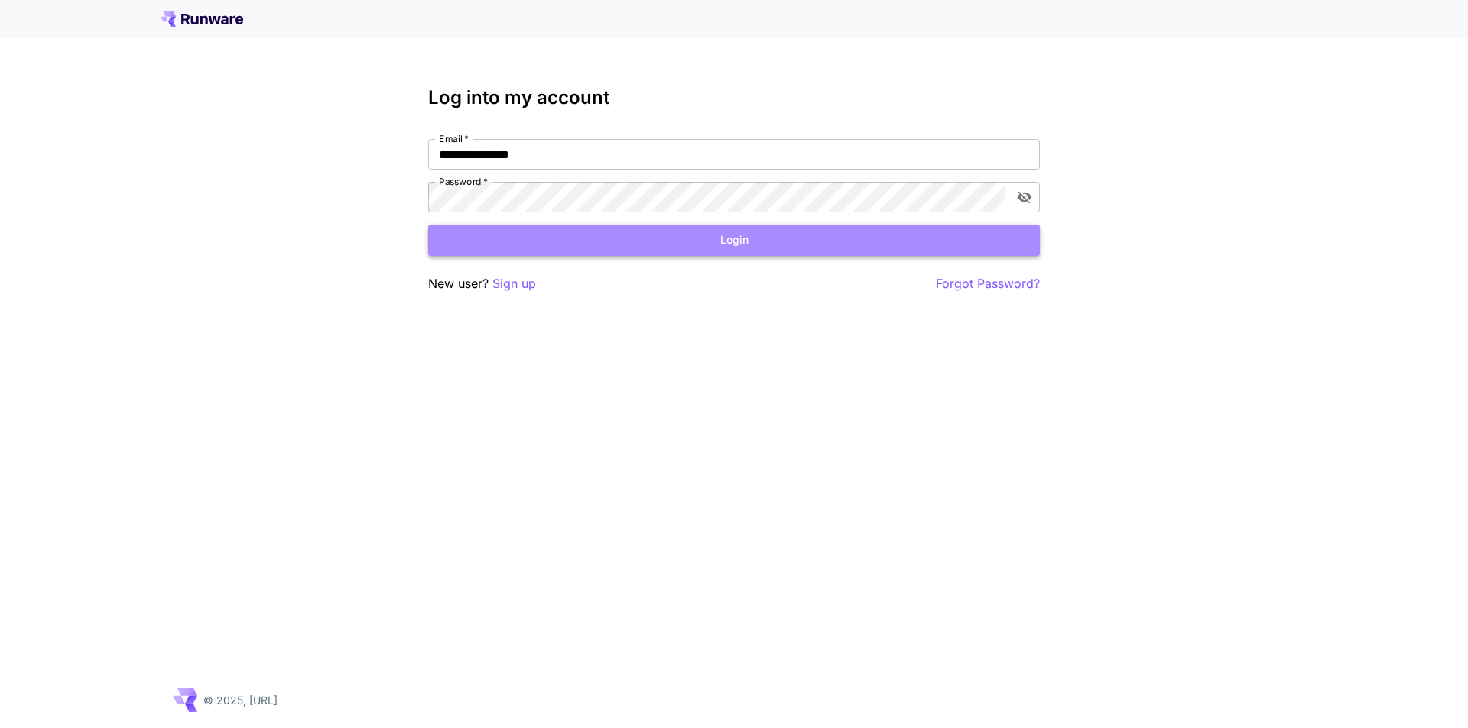
click at [673, 248] on button "Login" at bounding box center [733, 240] width 611 height 31
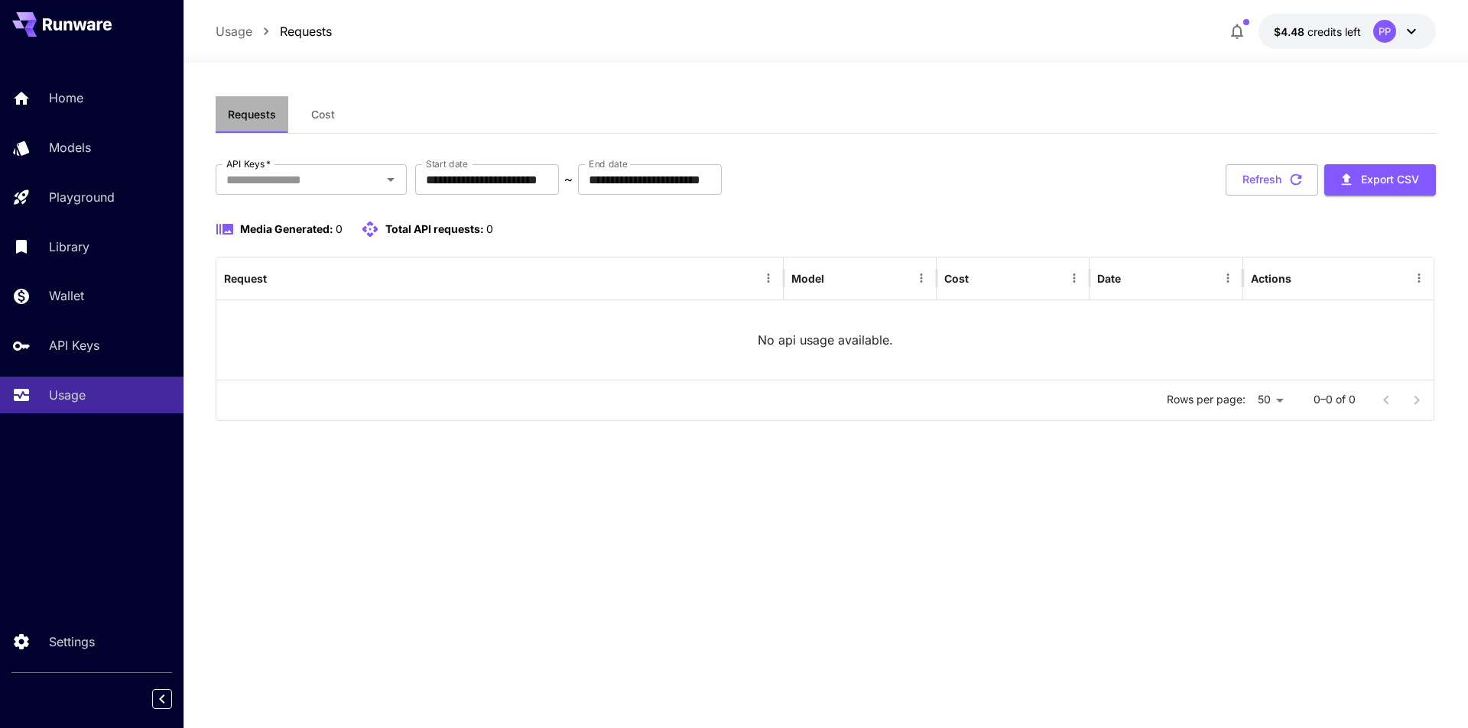
click at [252, 115] on span "Requests" at bounding box center [252, 115] width 48 height 14
click at [73, 414] on div "Home Models Playground Library Wallet API Keys Usage" at bounding box center [91, 246] width 183 height 395
click at [79, 397] on p "Usage" at bounding box center [70, 395] width 37 height 18
click at [87, 355] on p "API Keys" at bounding box center [77, 345] width 50 height 18
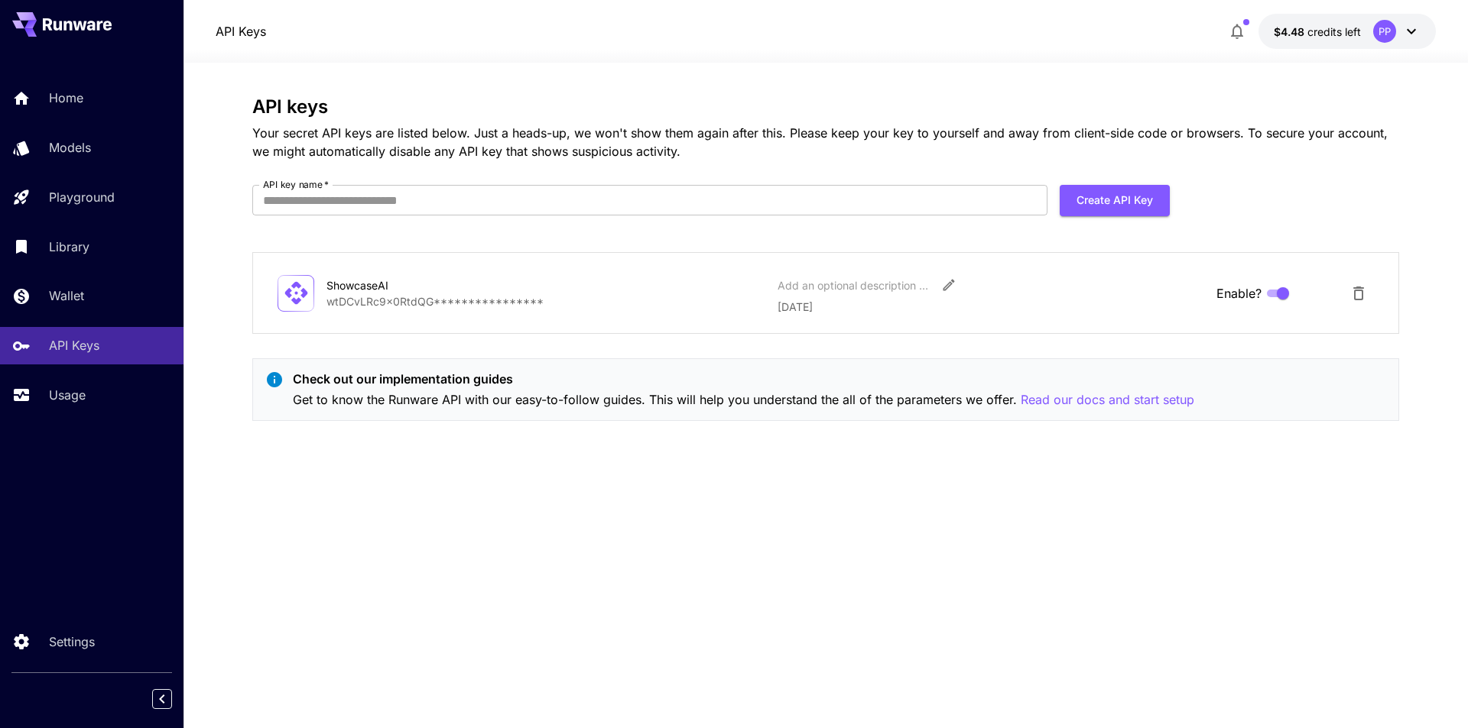
click at [101, 418] on div "Home Models Playground Library Wallet API Keys Usage" at bounding box center [91, 246] width 183 height 395
click at [78, 402] on p "Usage" at bounding box center [70, 395] width 37 height 18
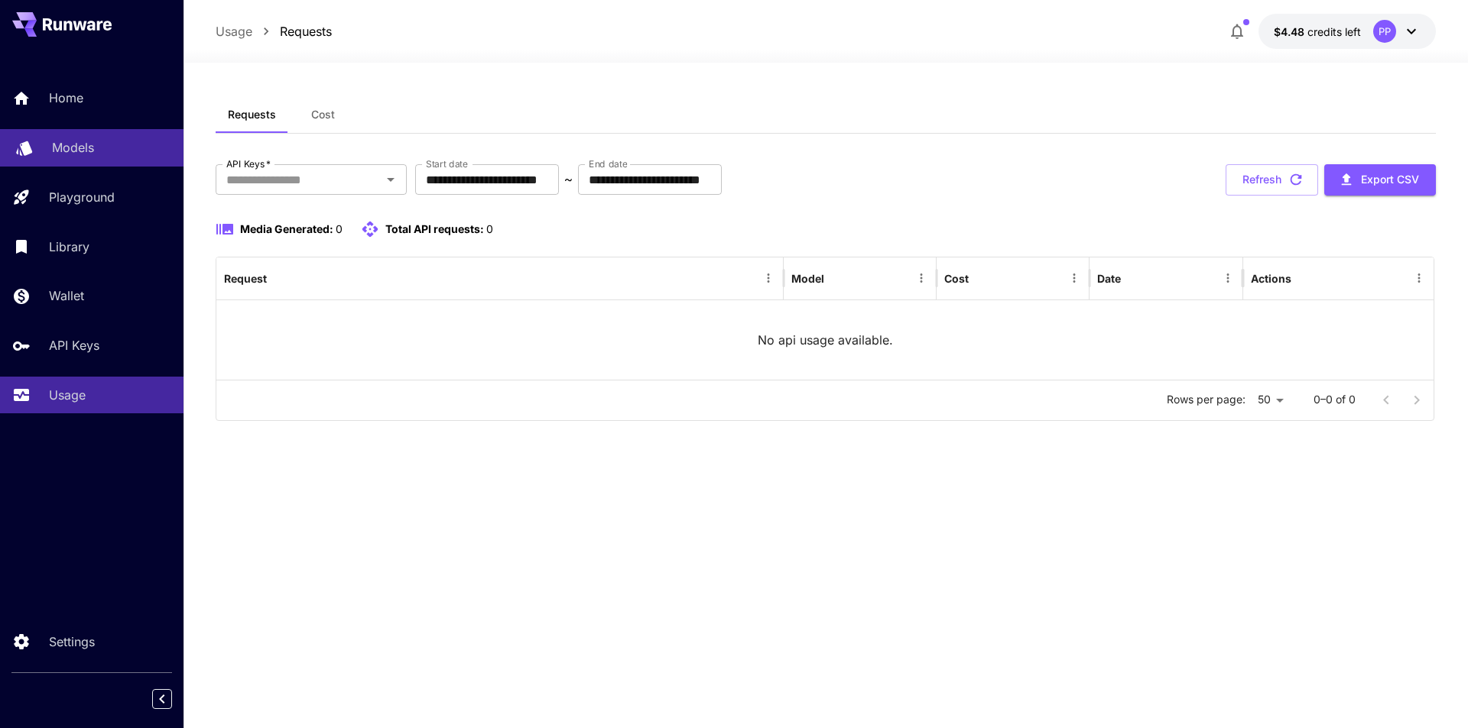
click at [66, 150] on p "Models" at bounding box center [73, 147] width 42 height 18
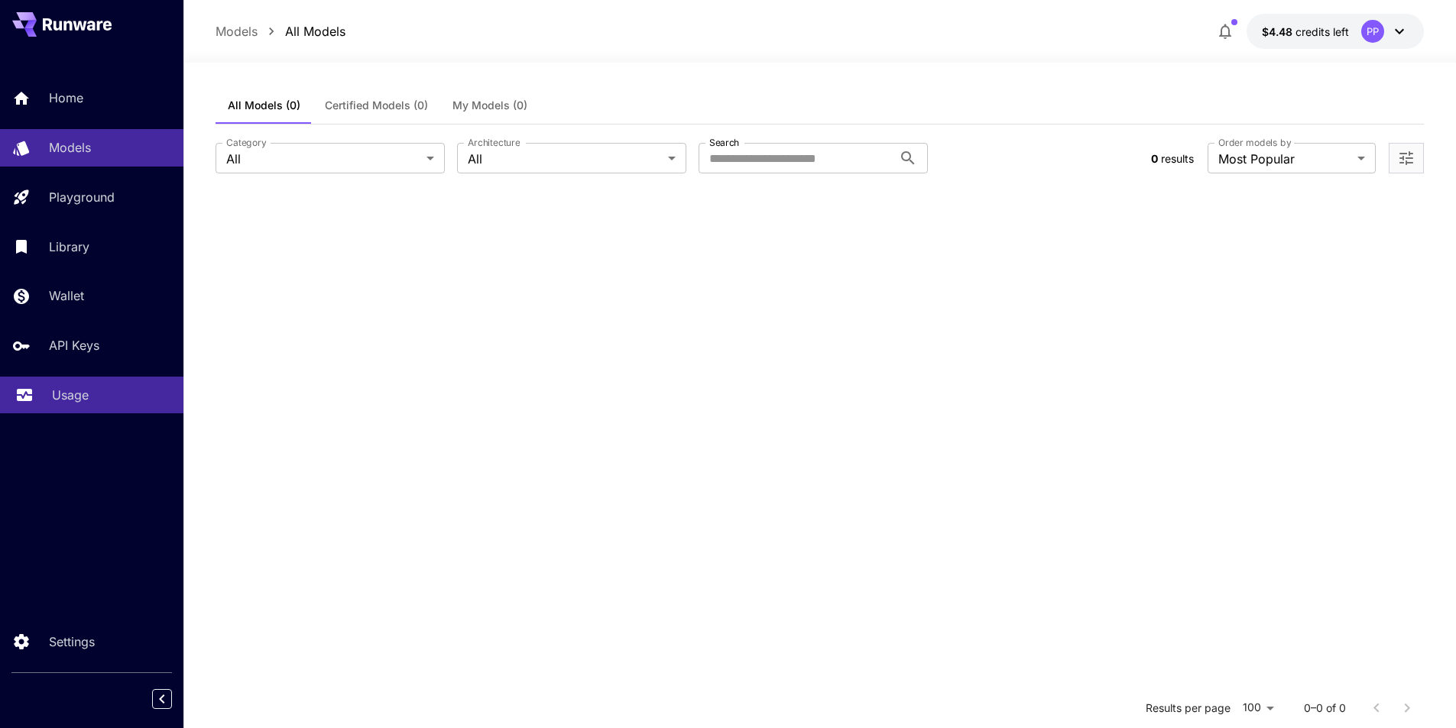
click at [76, 397] on p "Usage" at bounding box center [70, 395] width 37 height 18
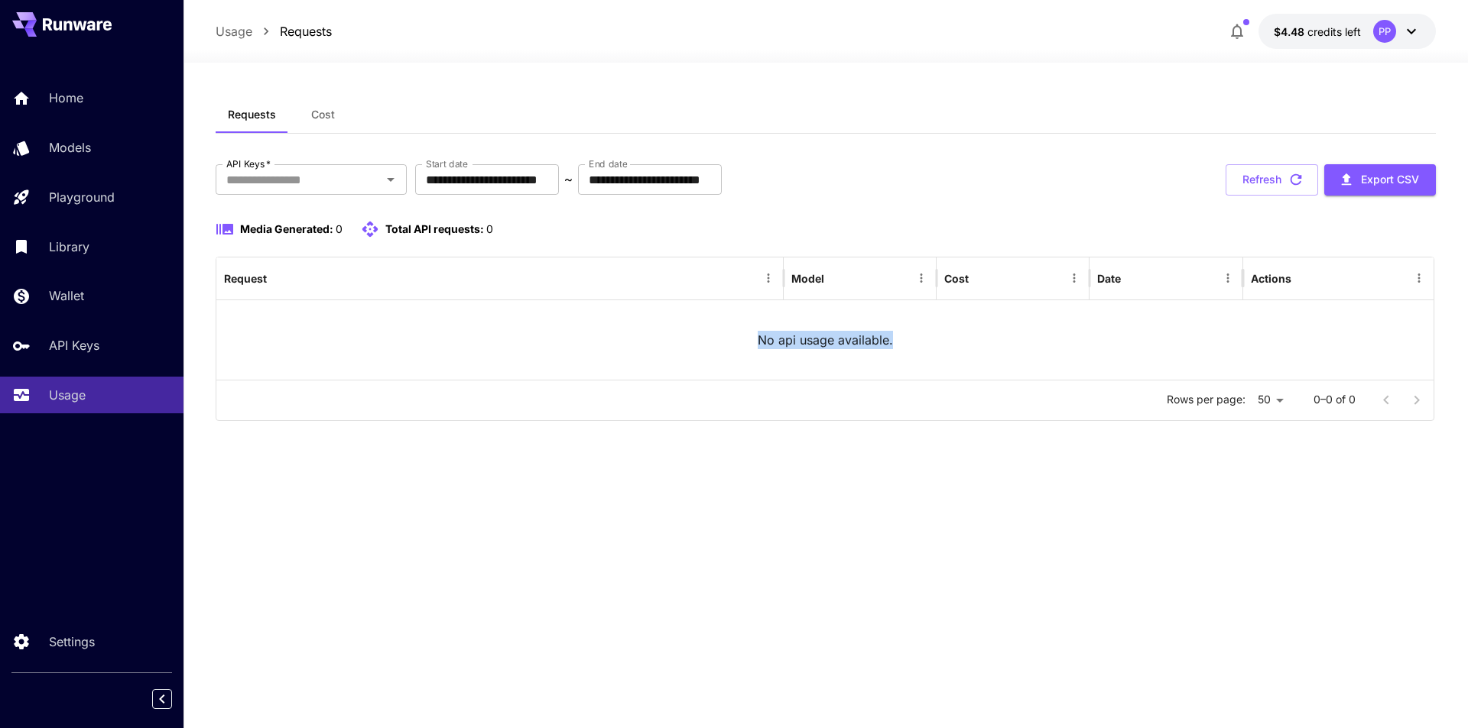
drag, startPoint x: 759, startPoint y: 346, endPoint x: 933, endPoint y: 319, distance: 176.3
click at [933, 319] on div "No api usage available." at bounding box center [824, 339] width 1217 height 79
click at [1245, 183] on button "Refresh" at bounding box center [1271, 179] width 92 height 31
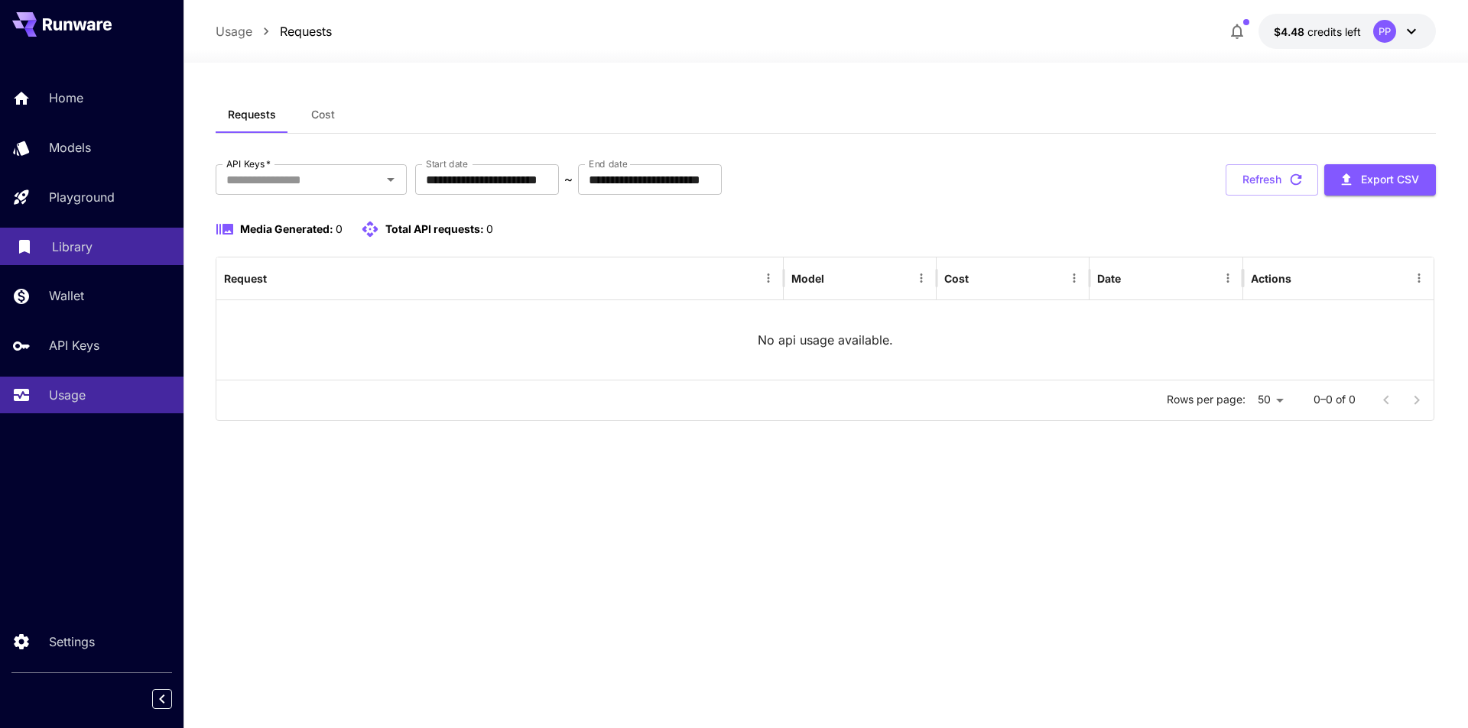
click at [79, 244] on p "Library" at bounding box center [72, 247] width 41 height 18
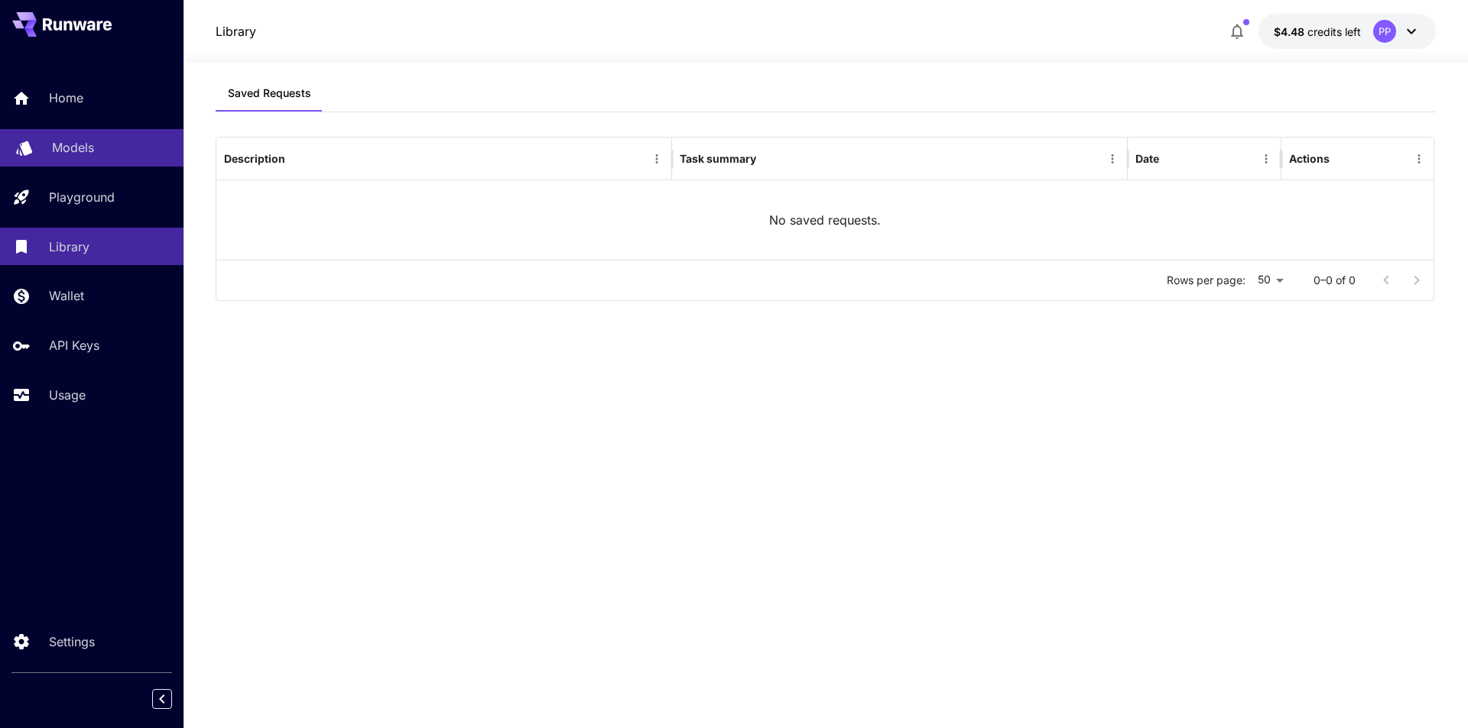
click at [93, 154] on p "Models" at bounding box center [73, 147] width 42 height 18
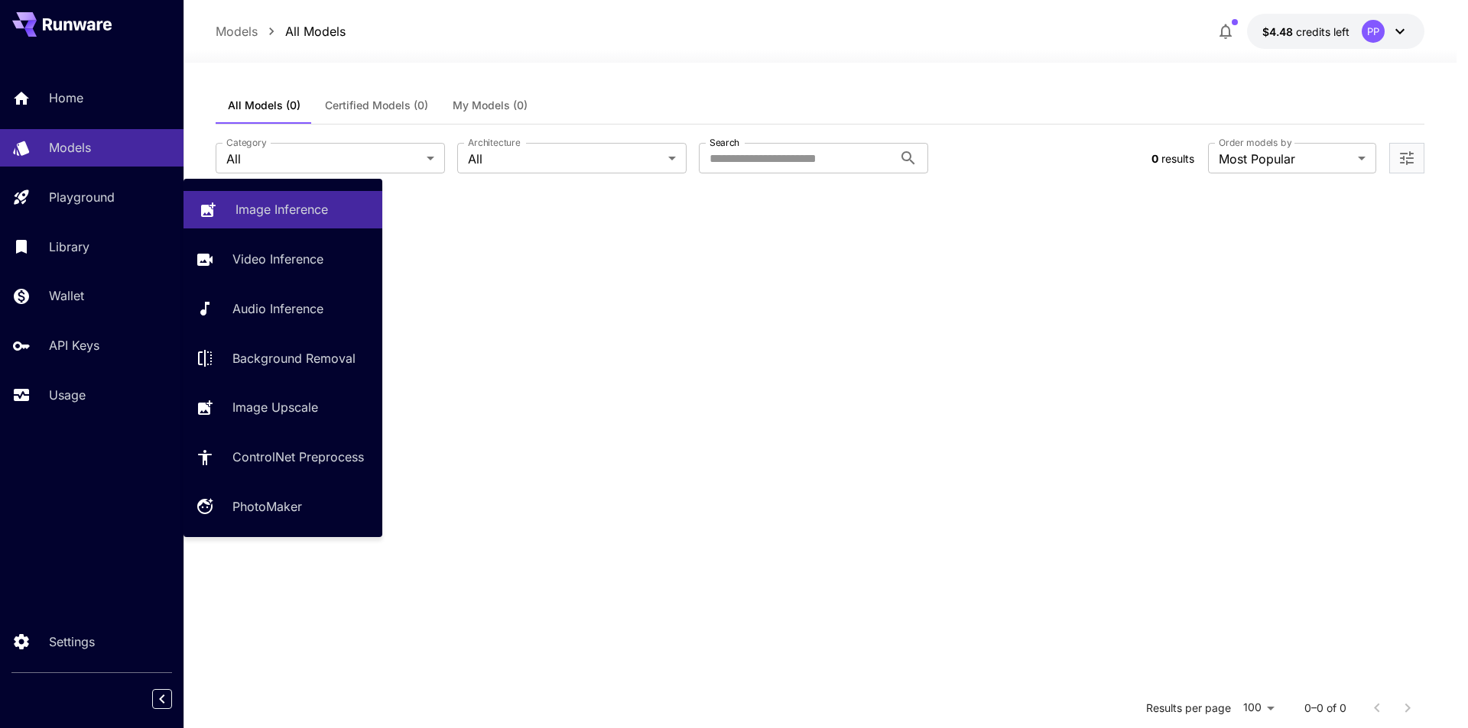
click at [251, 206] on p "Image Inference" at bounding box center [281, 209] width 92 height 18
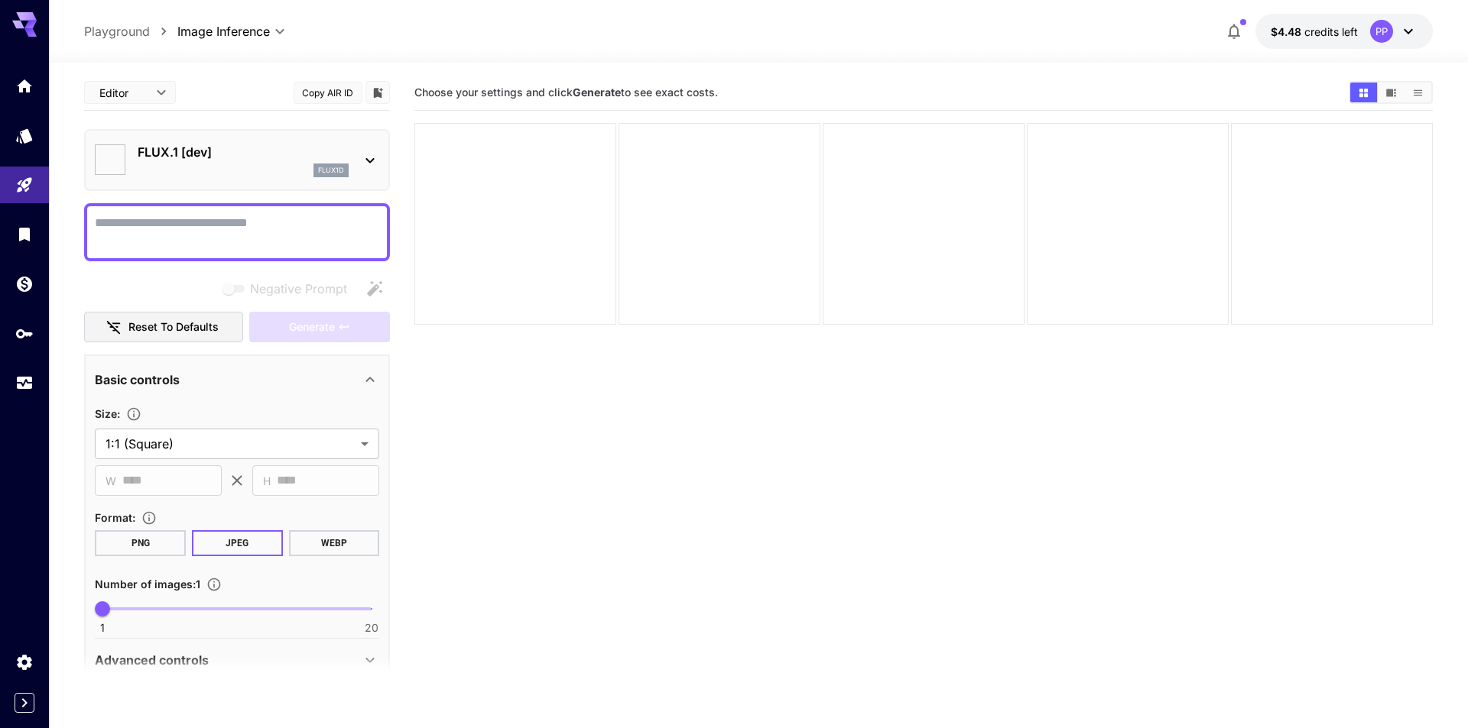
type input "**********"
click at [371, 162] on icon at bounding box center [369, 160] width 8 height 5
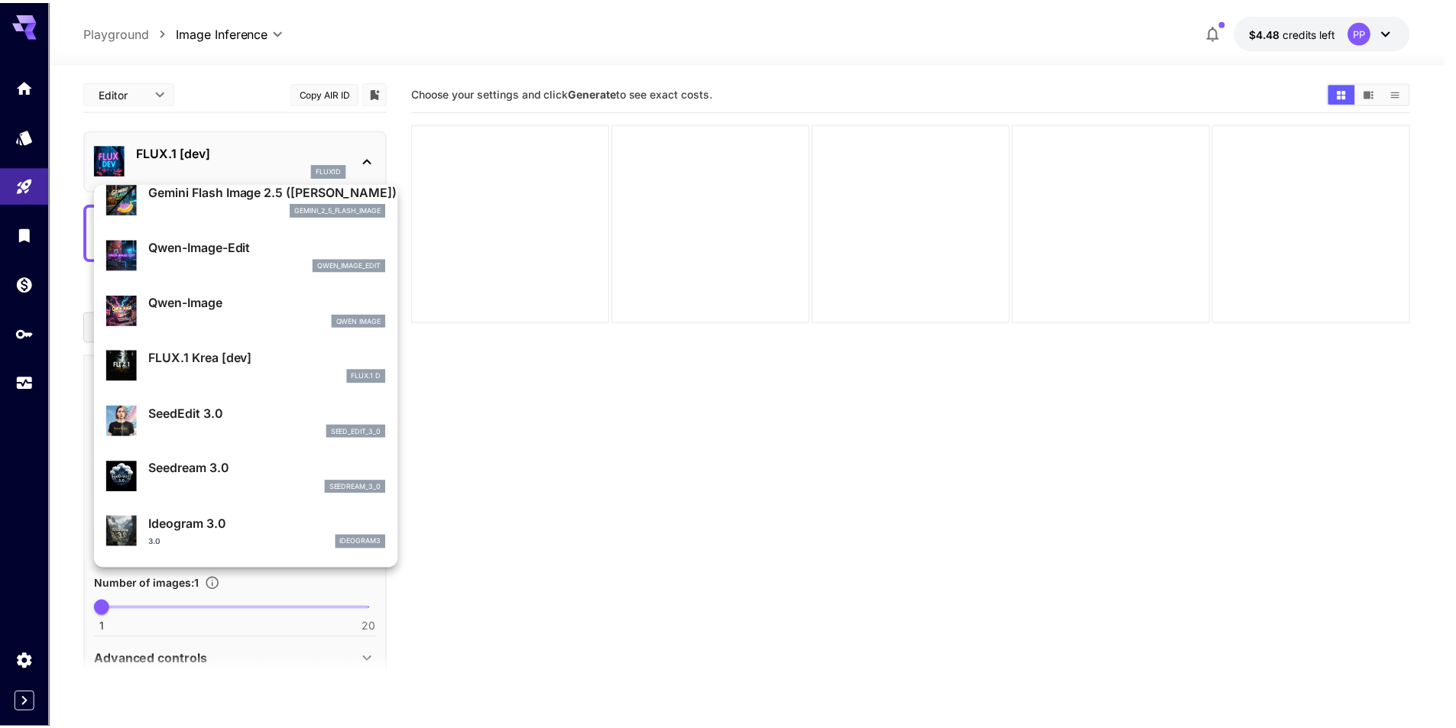
scroll to position [77, 0]
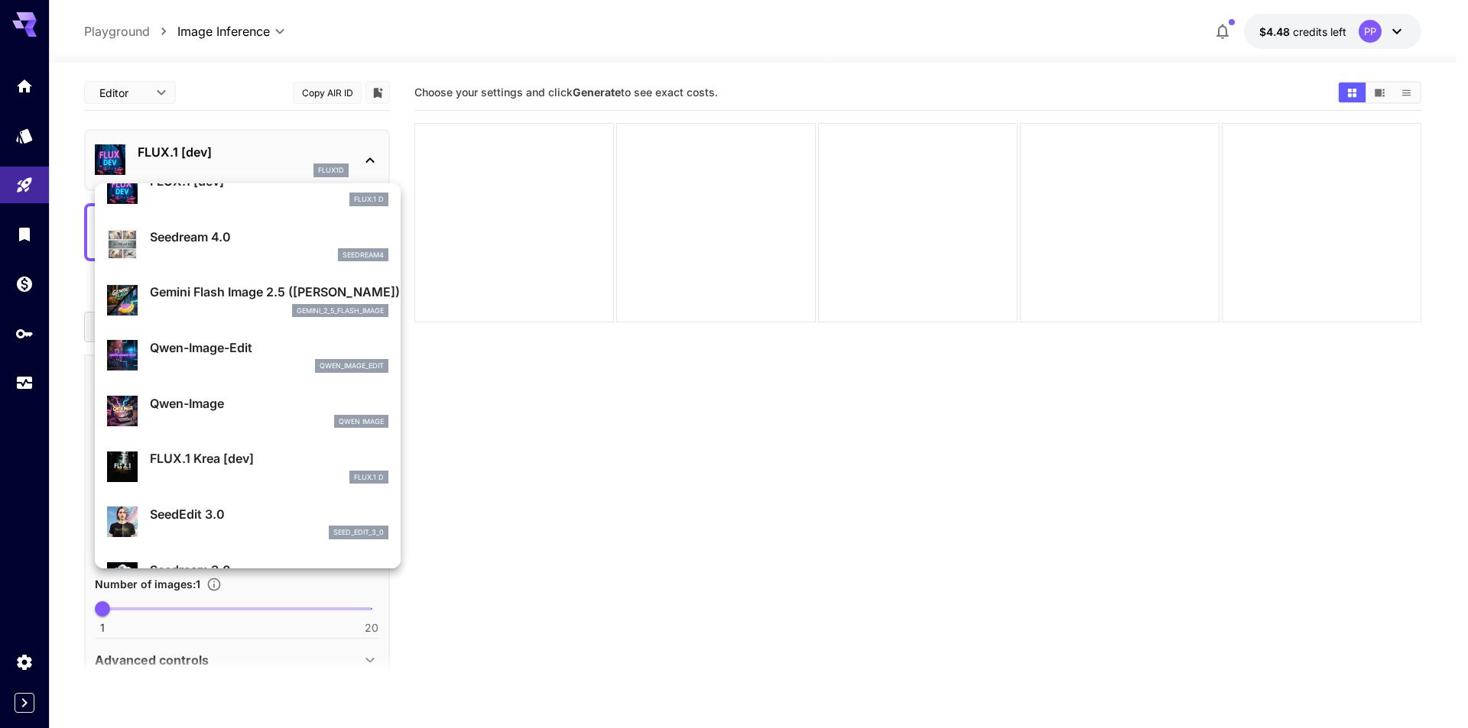
click at [225, 300] on p "Gemini Flash Image 2.5 (Nano Banana)" at bounding box center [269, 292] width 238 height 18
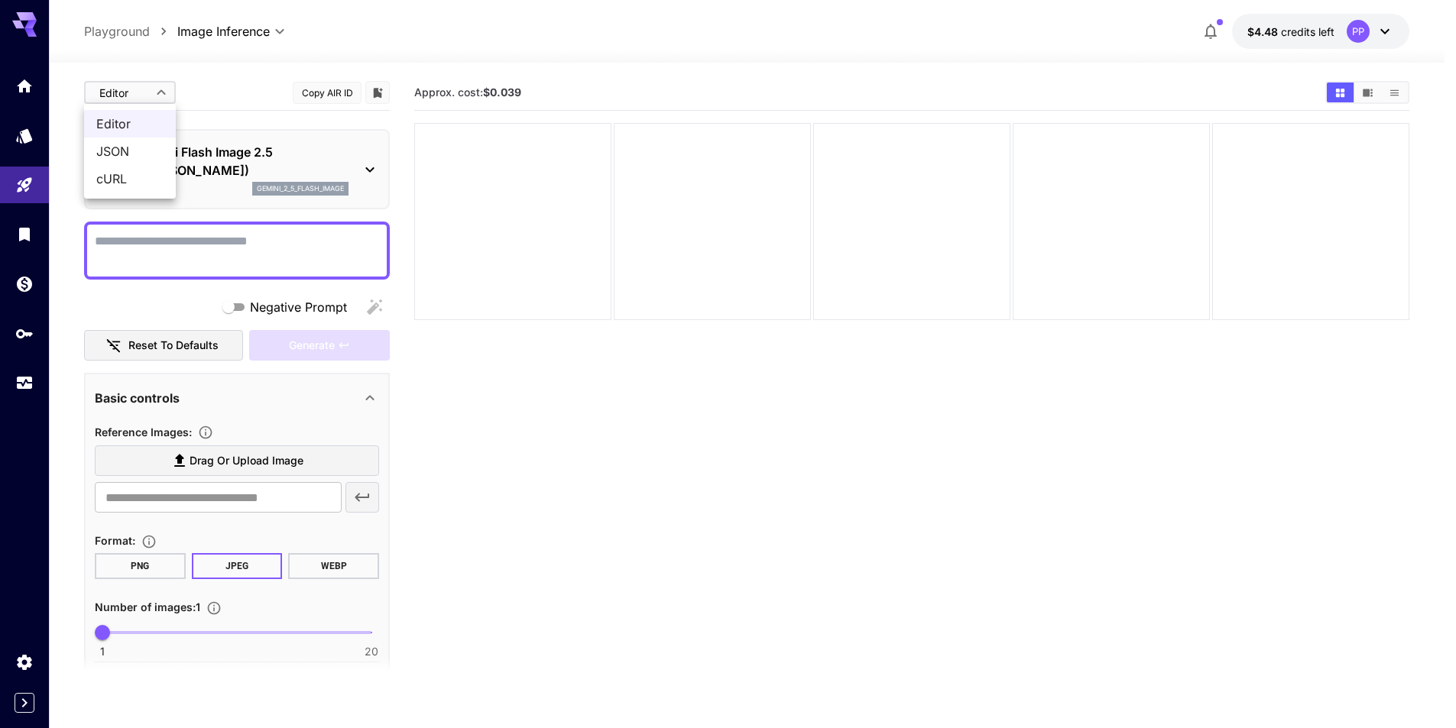
click at [164, 93] on body "**********" at bounding box center [728, 424] width 1456 height 849
click at [134, 150] on span "JSON" at bounding box center [129, 151] width 67 height 18
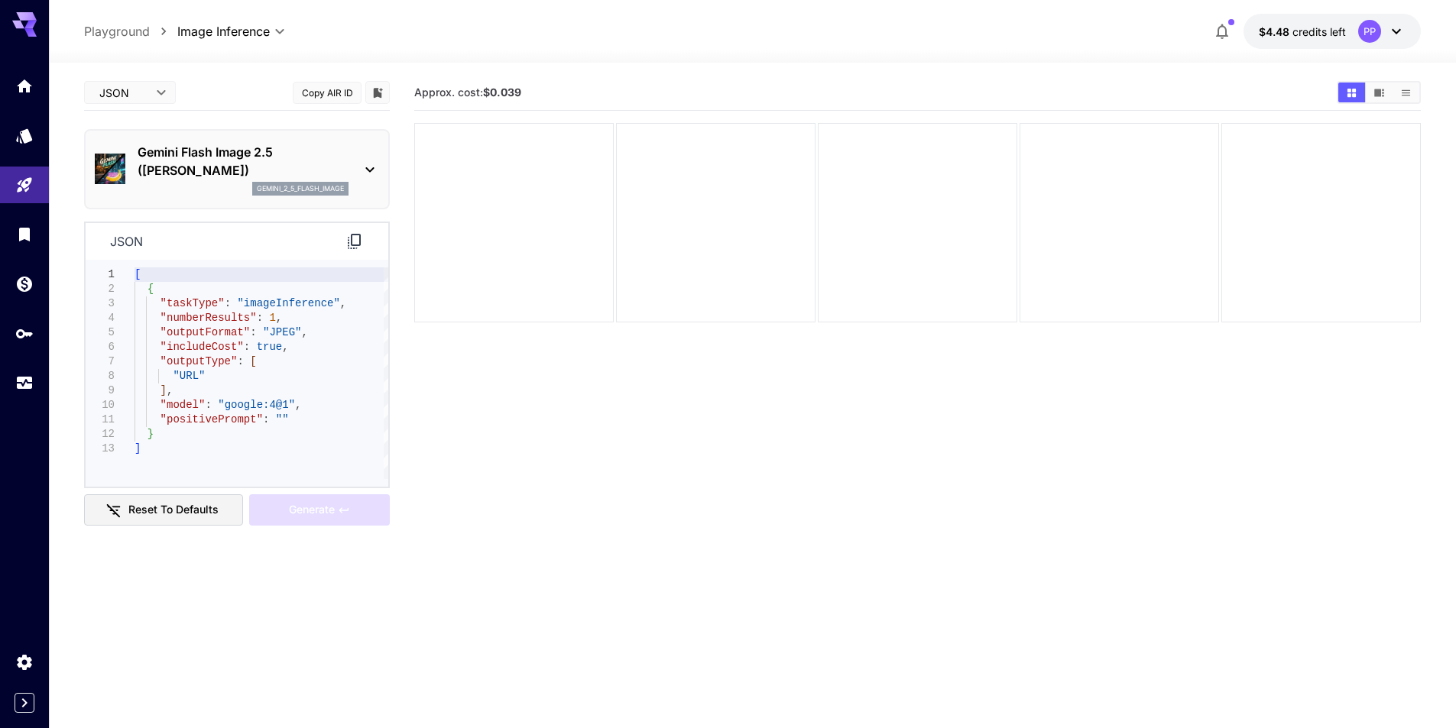
click at [495, 375] on section "Approx. cost: $0.039" at bounding box center [917, 439] width 1007 height 728
click at [375, 164] on icon at bounding box center [370, 170] width 18 height 18
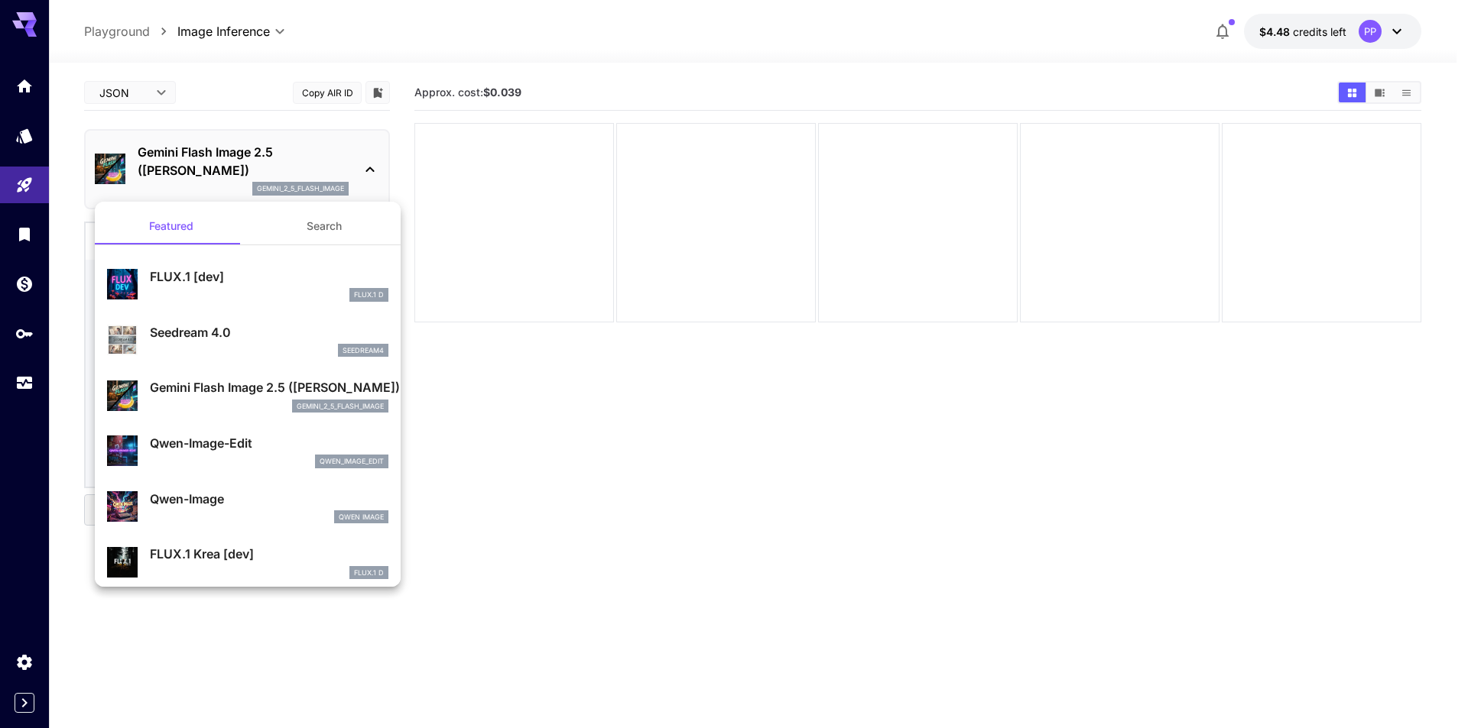
click at [370, 169] on div at bounding box center [734, 364] width 1468 height 728
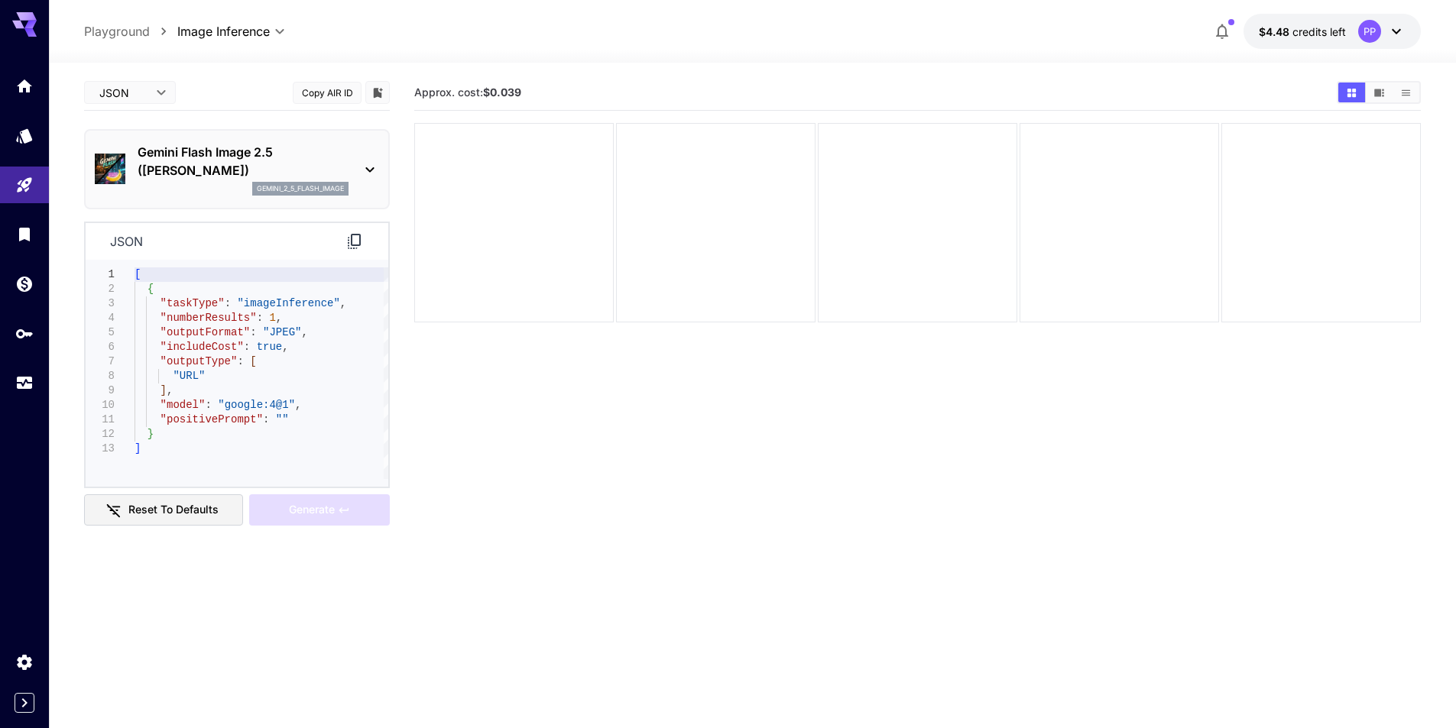
click at [140, 89] on body "**********" at bounding box center [728, 424] width 1456 height 849
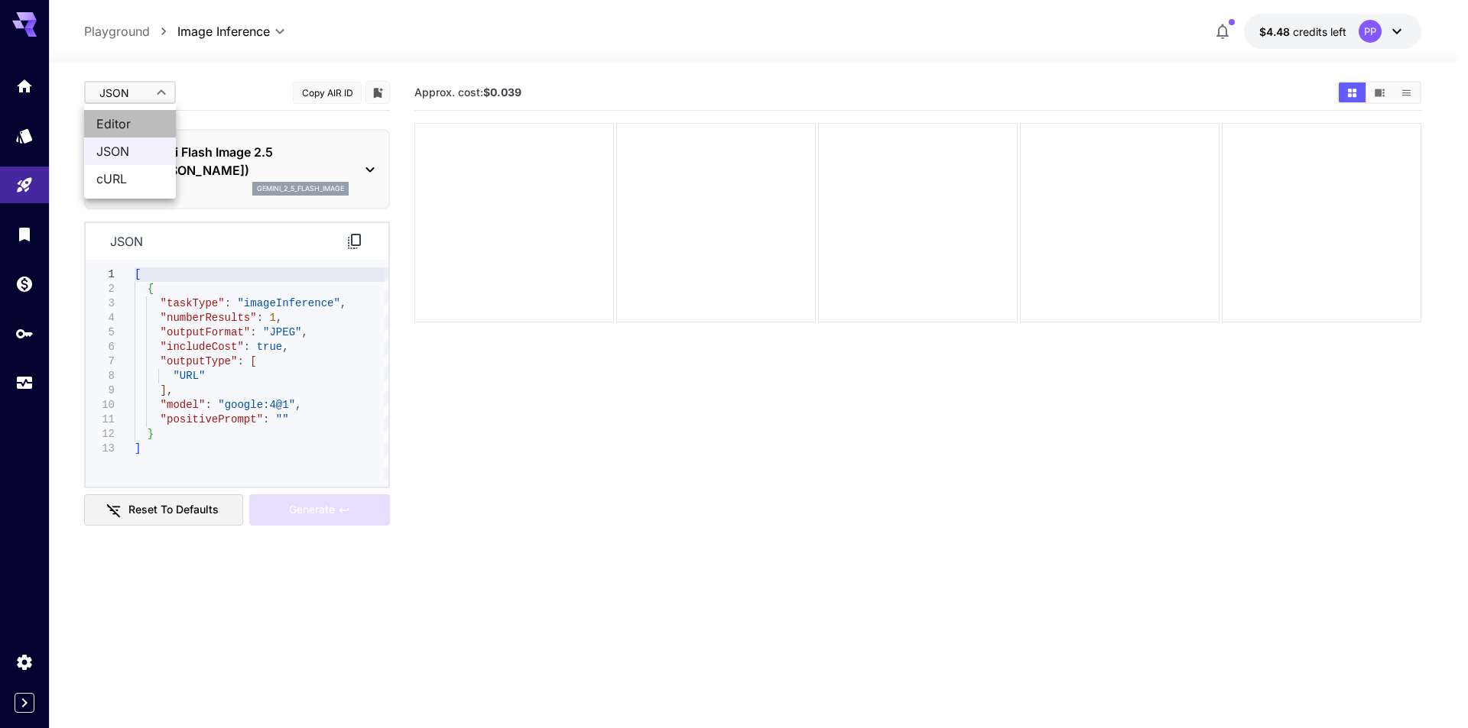
click at [122, 127] on span "Editor" at bounding box center [129, 124] width 67 height 18
type input "****"
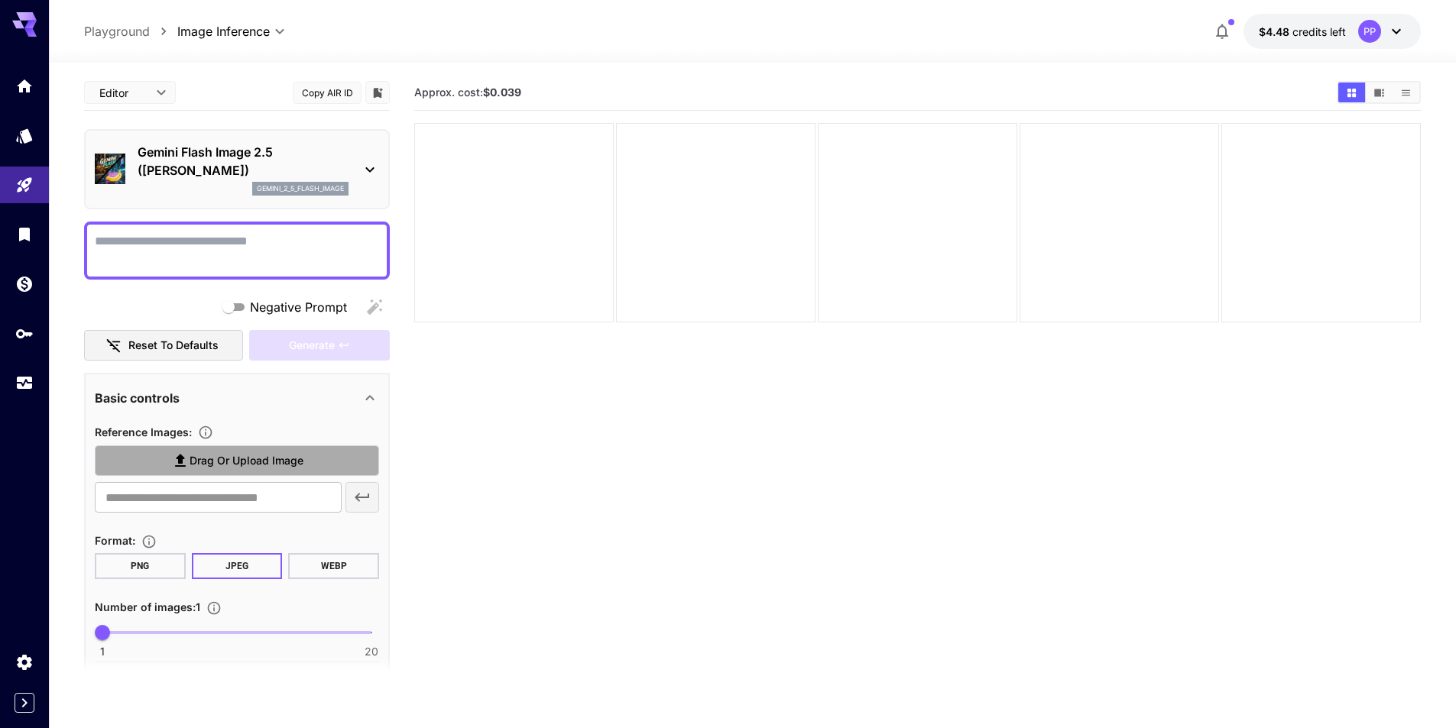
click at [276, 468] on span "Drag or upload image" at bounding box center [247, 461] width 114 height 19
click at [0, 0] on input "Drag or upload image" at bounding box center [0, 0] width 0 height 0
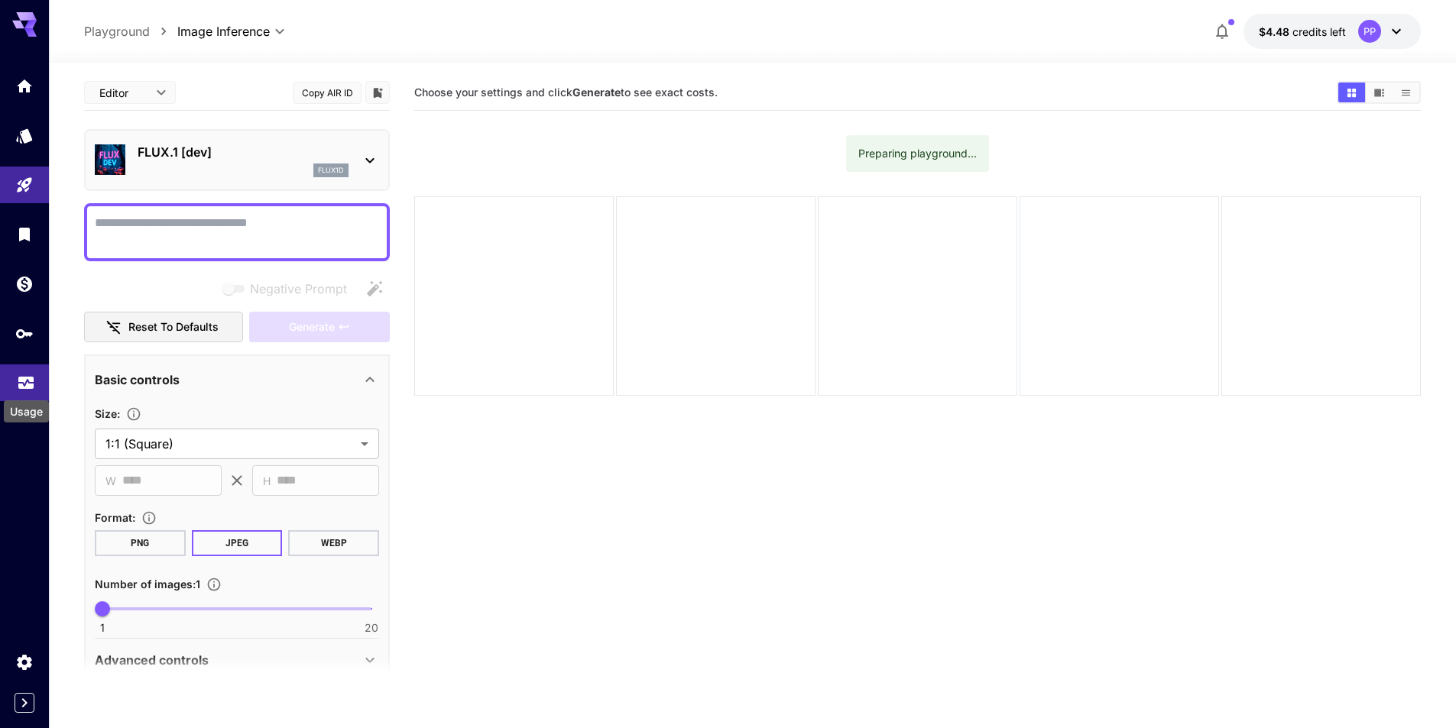
click at [28, 389] on link at bounding box center [24, 383] width 49 height 37
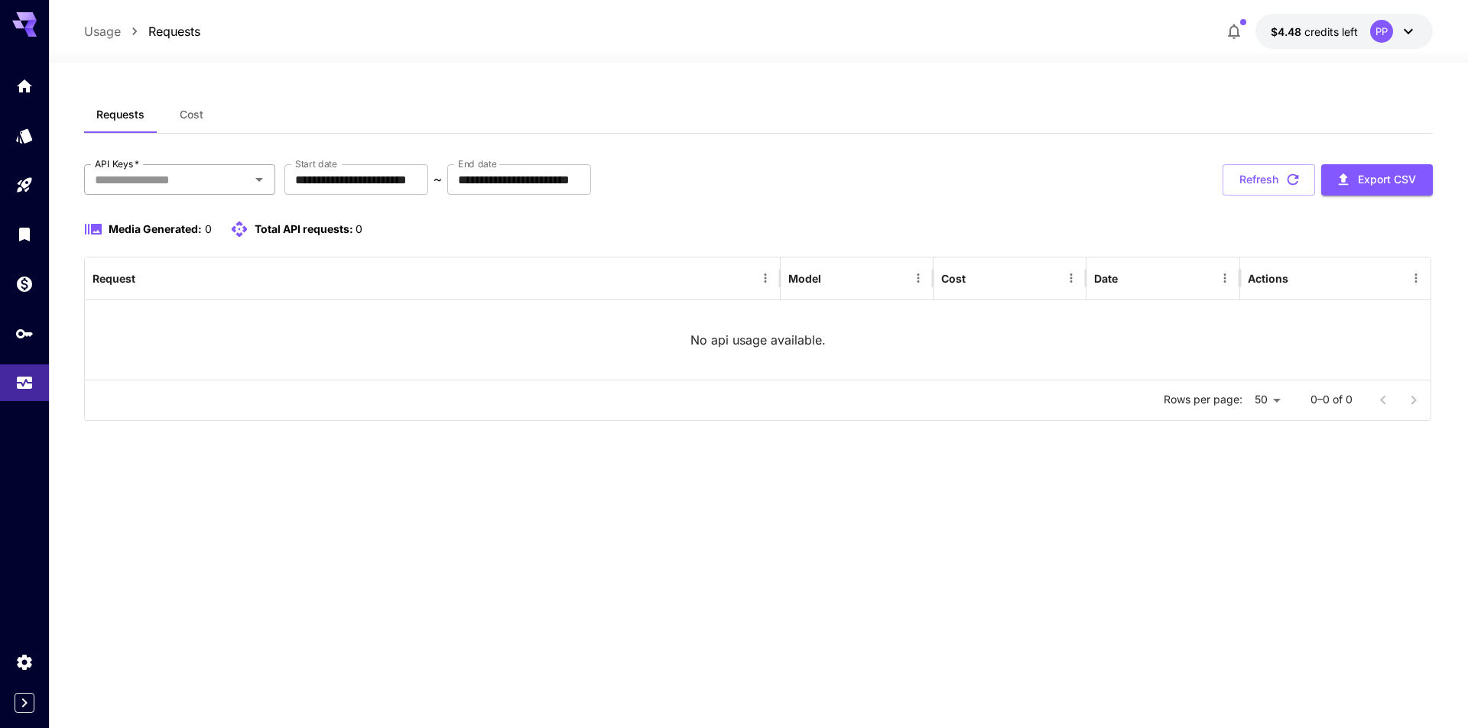
click at [241, 176] on input "API Keys   *" at bounding box center [167, 179] width 157 height 21
click at [168, 214] on li "Playground" at bounding box center [179, 220] width 191 height 38
click at [158, 186] on div "Playground" at bounding box center [129, 179] width 78 height 18
click at [241, 186] on icon "Clear" at bounding box center [239, 179] width 15 height 15
click at [246, 181] on div "API Keys   *" at bounding box center [179, 179] width 191 height 31
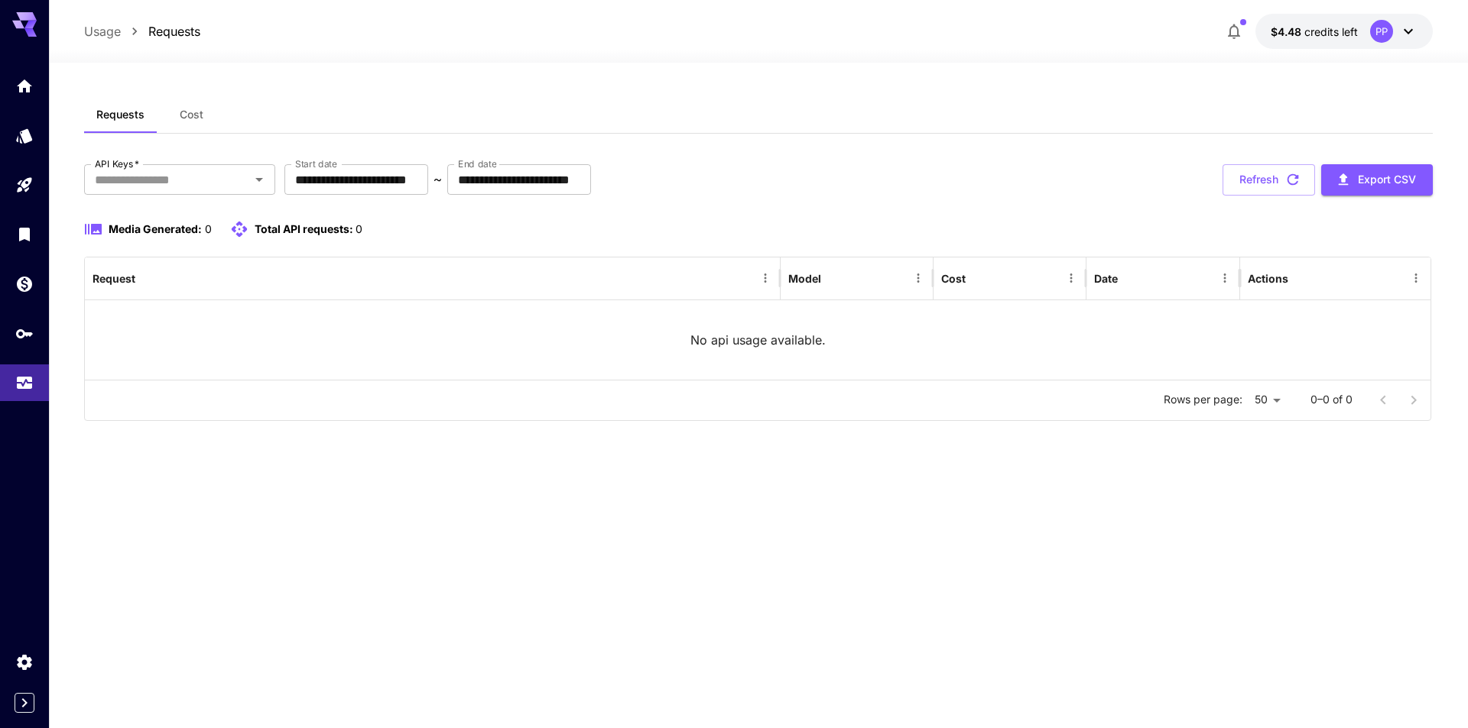
click at [543, 511] on div "**********" at bounding box center [758, 395] width 1348 height 598
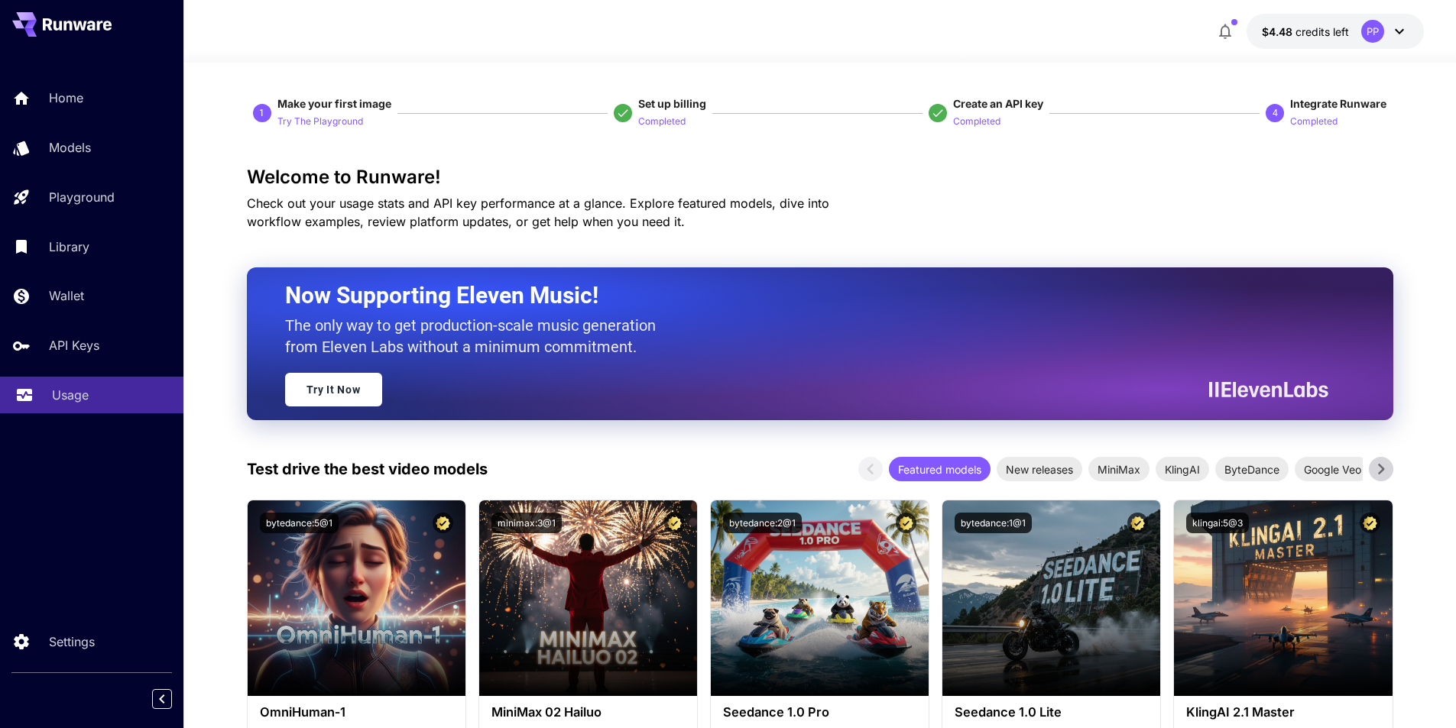
click at [78, 404] on link "Usage" at bounding box center [91, 395] width 183 height 37
click at [84, 400] on p "Usage" at bounding box center [70, 395] width 37 height 18
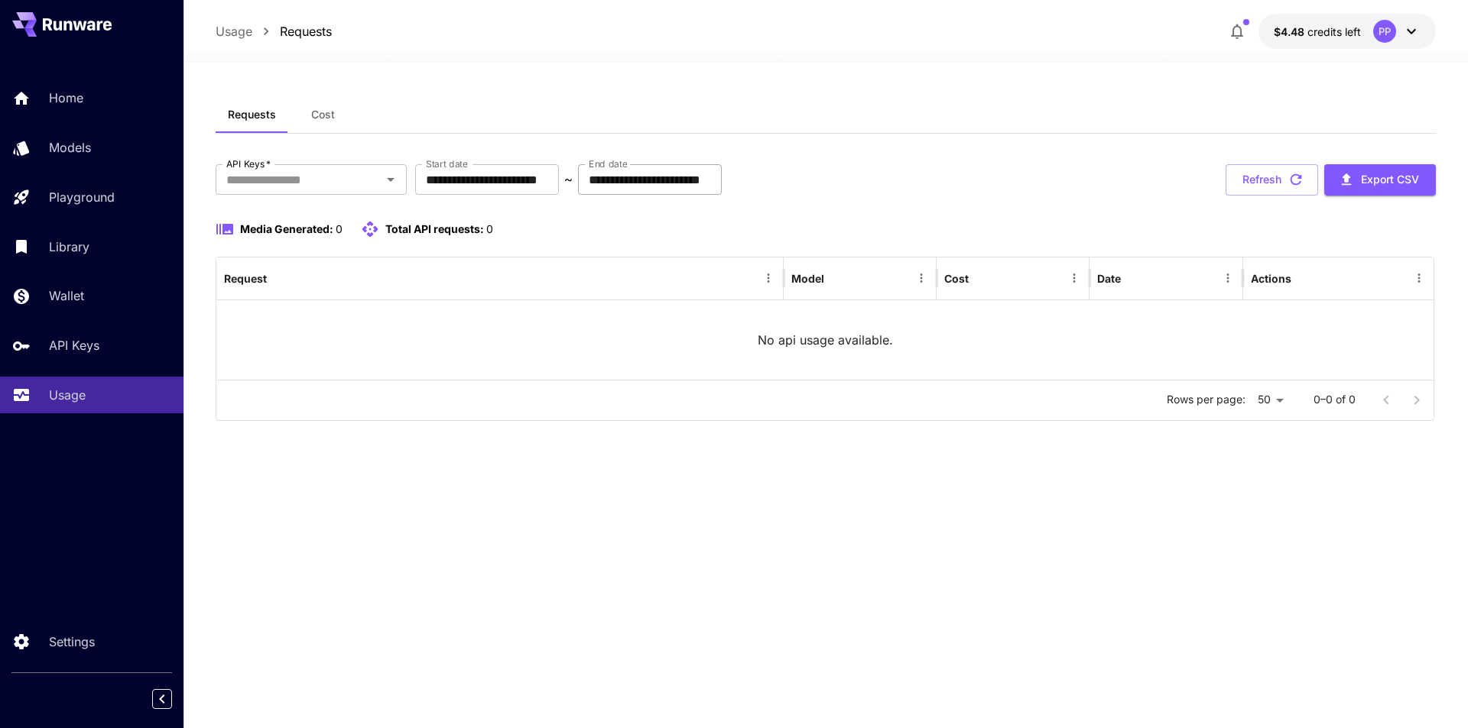
click at [693, 187] on input "**********" at bounding box center [650, 179] width 144 height 31
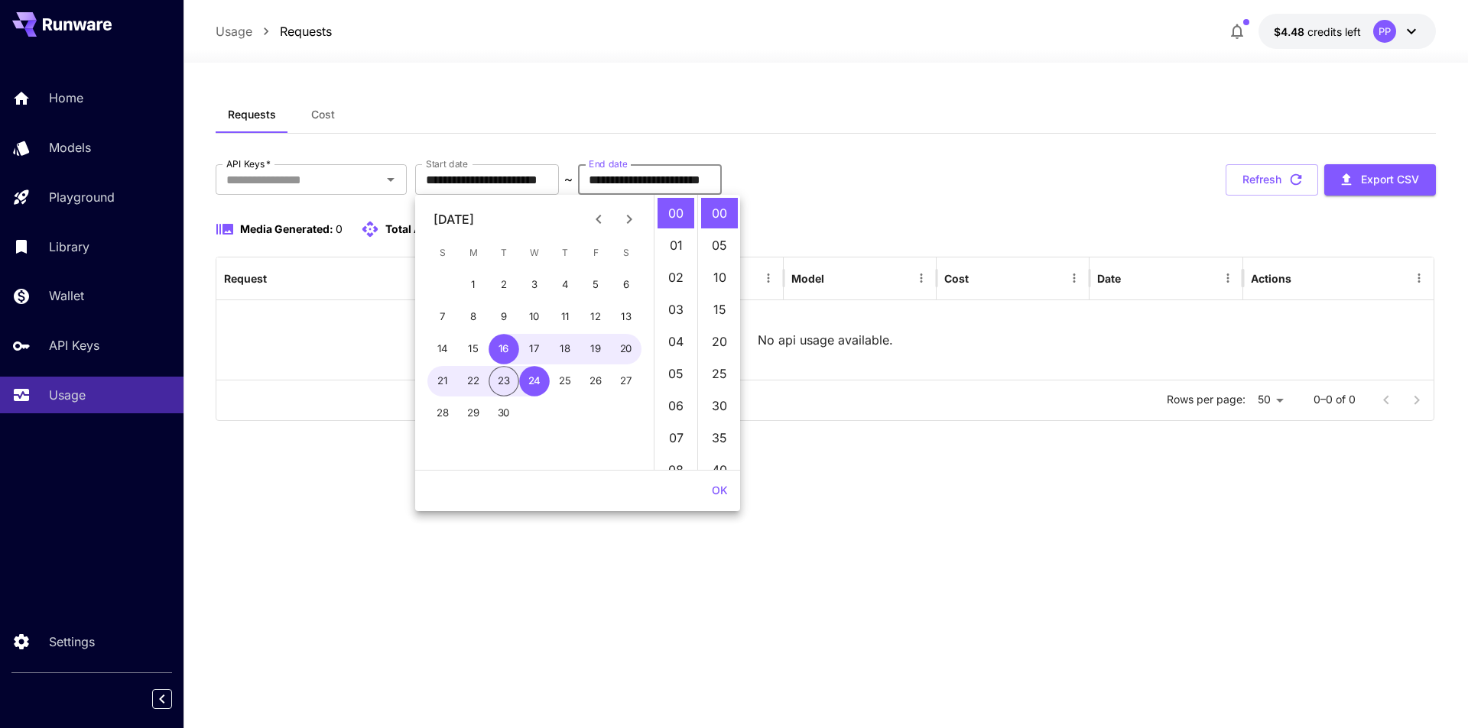
click at [498, 385] on button "23" at bounding box center [503, 381] width 31 height 31
type input "**********"
click at [949, 193] on div "**********" at bounding box center [826, 179] width 1220 height 31
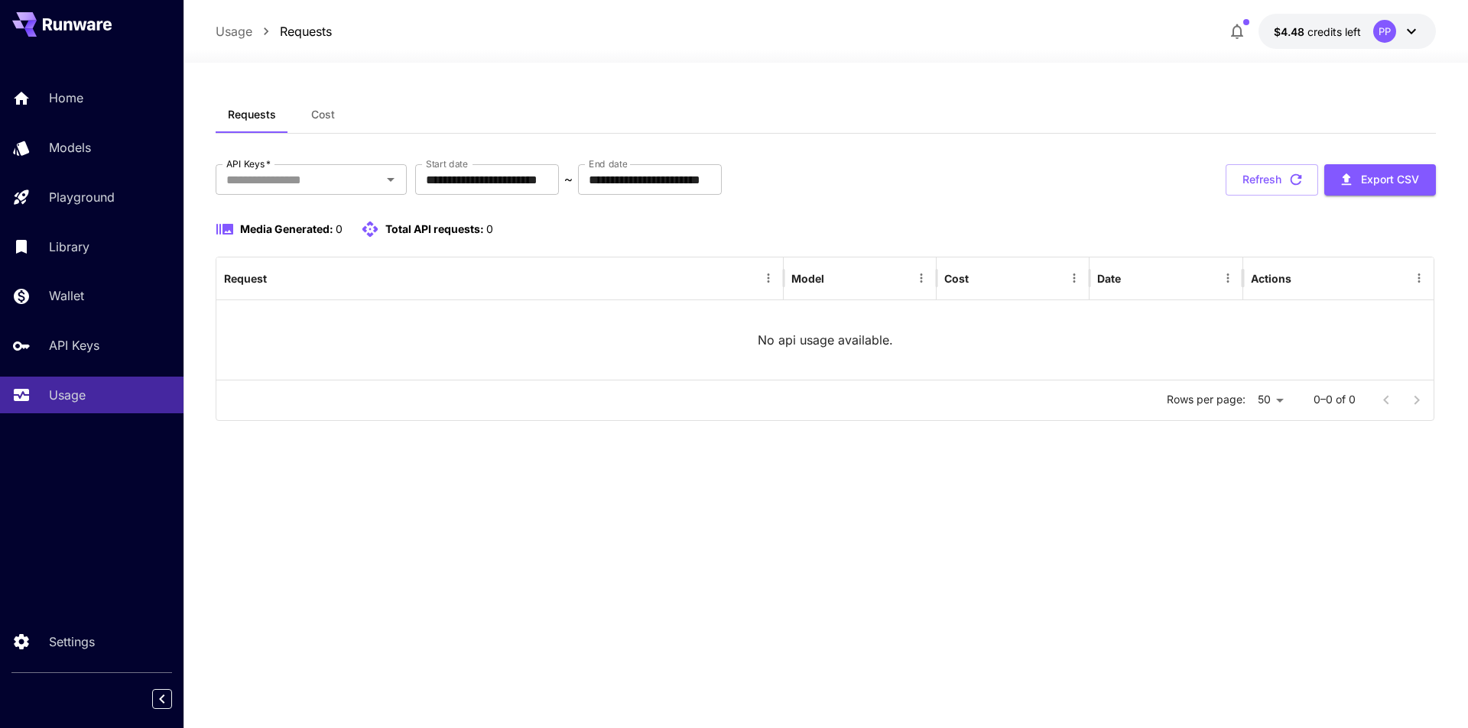
click at [1410, 31] on icon at bounding box center [1411, 31] width 18 height 18
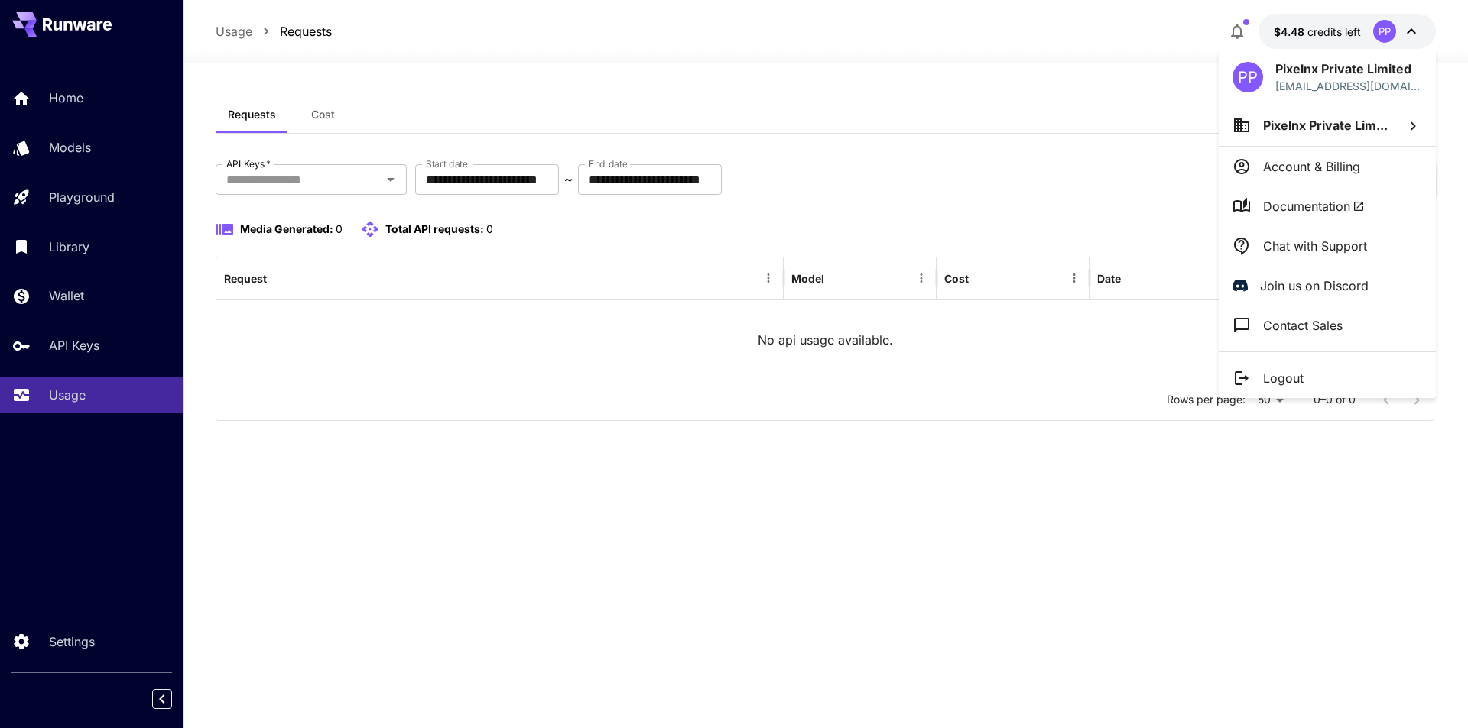
click at [1291, 388] on li "Logout" at bounding box center [1326, 378] width 217 height 40
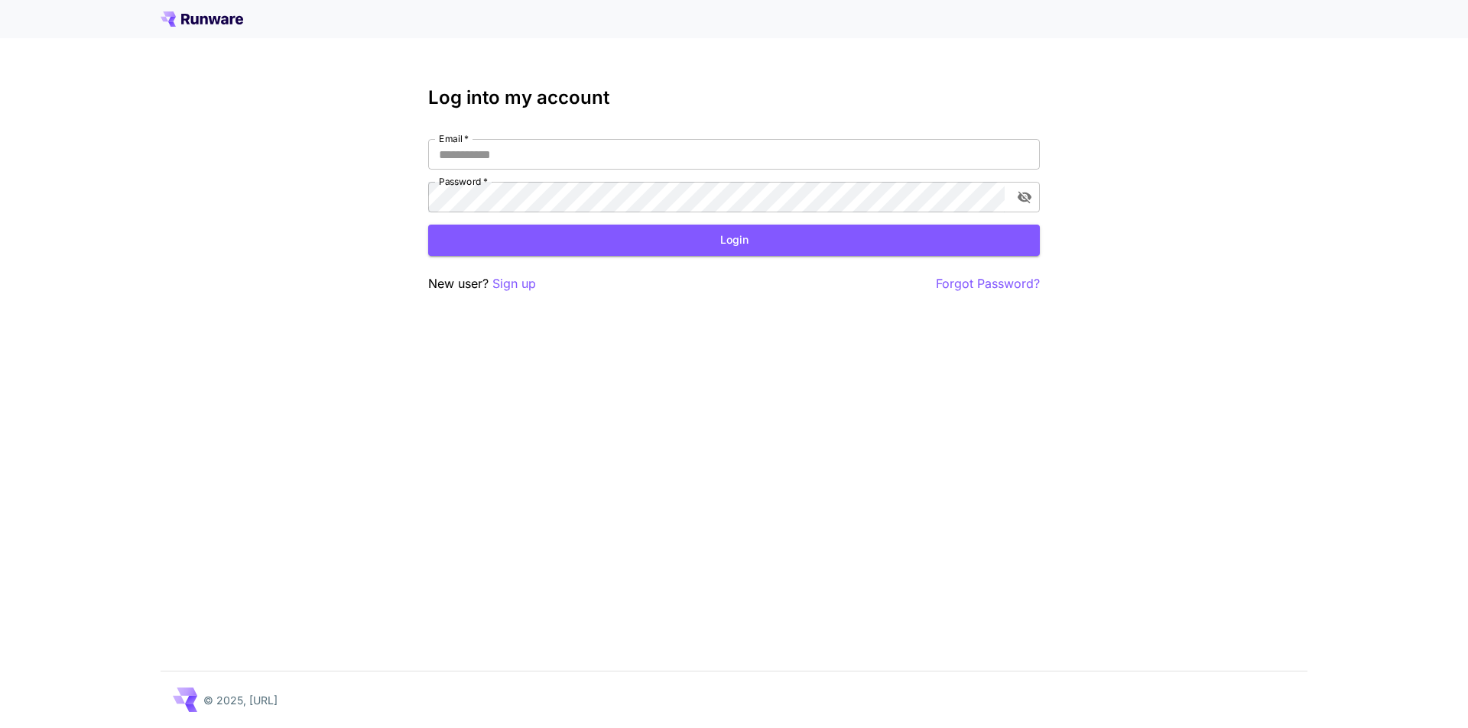
type input "**********"
click at [727, 235] on button "Login" at bounding box center [733, 240] width 611 height 31
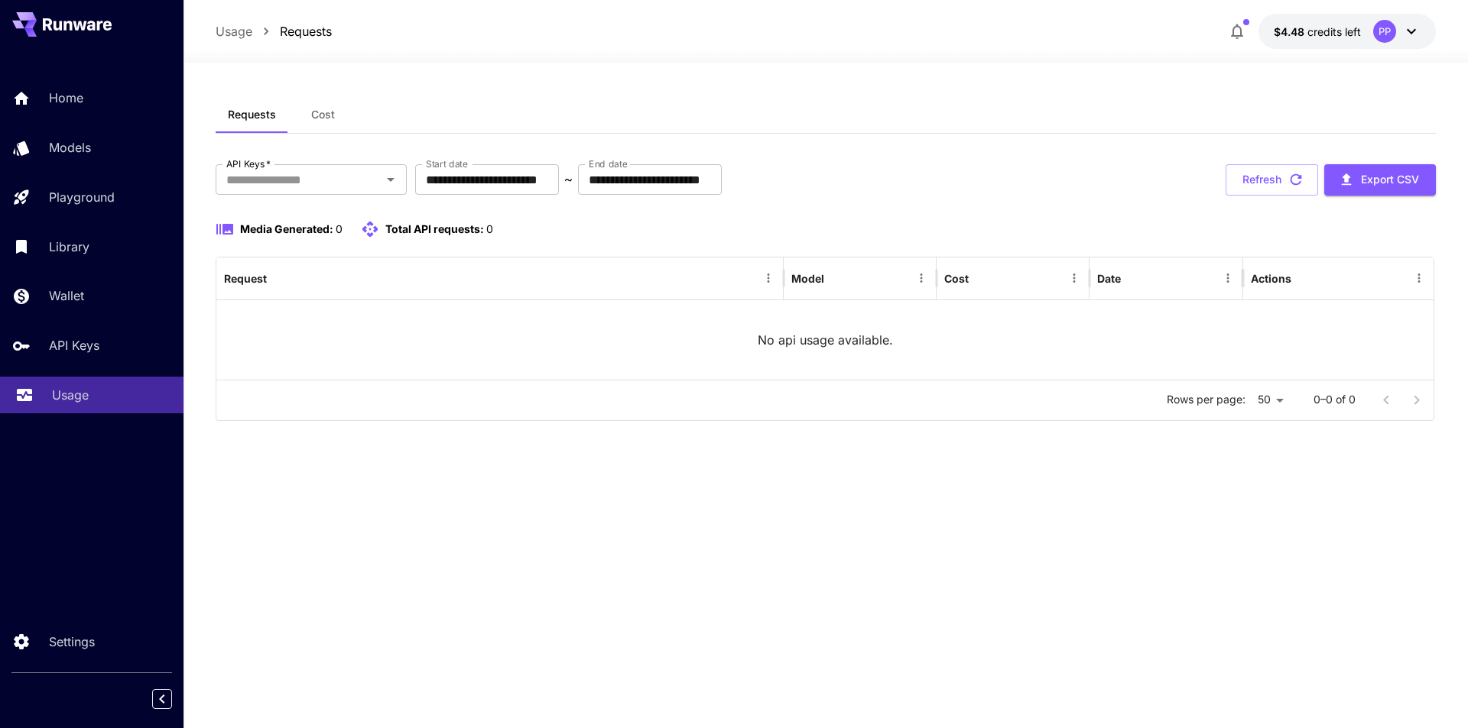
click at [81, 392] on p "Usage" at bounding box center [70, 395] width 37 height 18
click at [79, 102] on p "Home" at bounding box center [69, 98] width 34 height 18
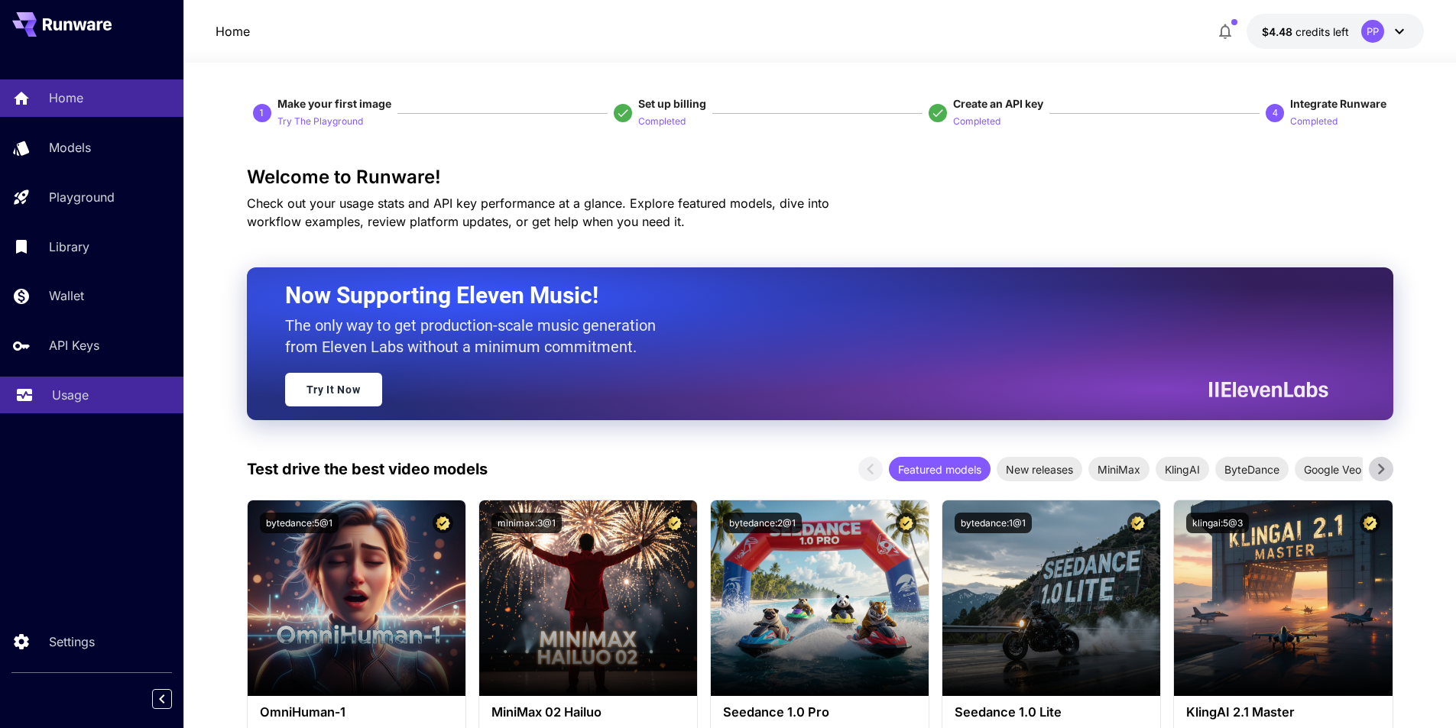
click at [85, 400] on p "Usage" at bounding box center [70, 395] width 37 height 18
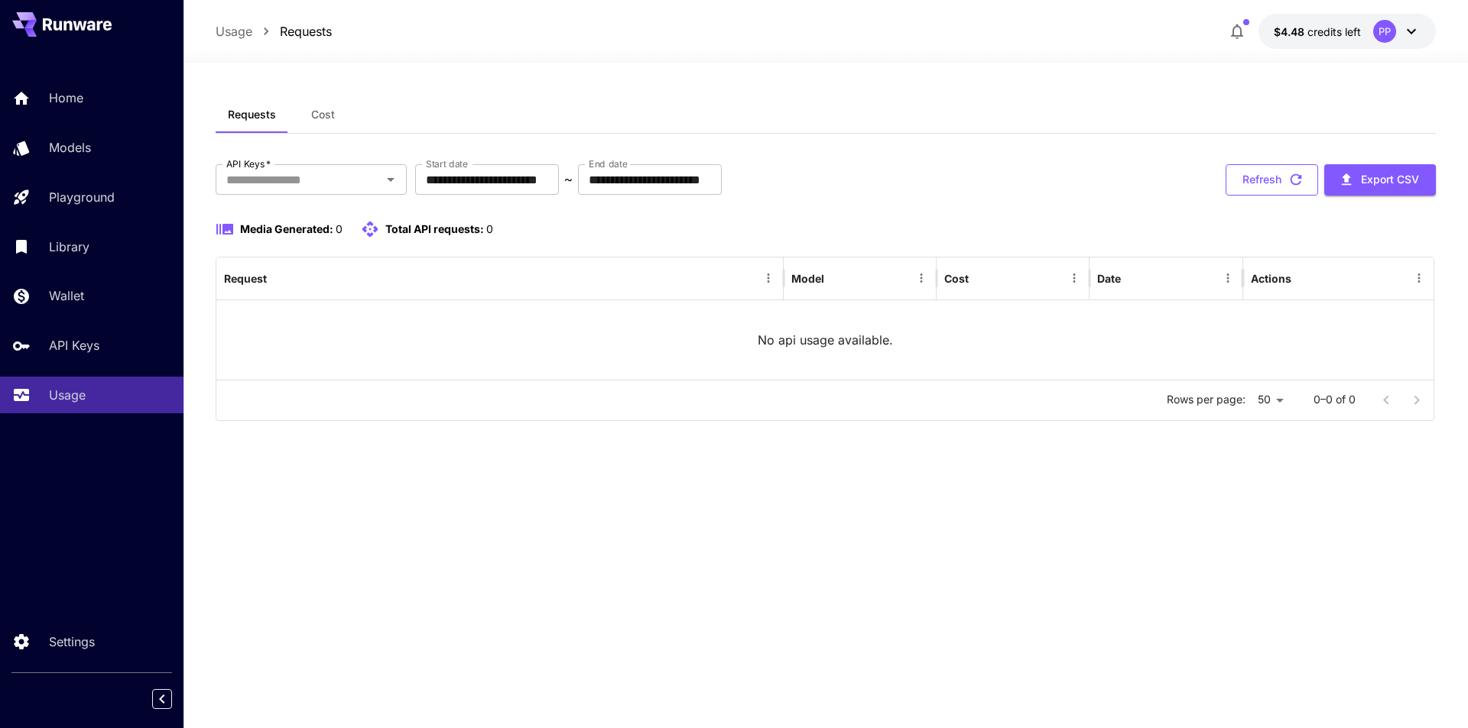
click at [1286, 180] on button "Refresh" at bounding box center [1271, 179] width 92 height 31
click at [1247, 166] on button "Refresh" at bounding box center [1271, 179] width 92 height 31
click at [1247, 194] on button "Refresh" at bounding box center [1271, 179] width 92 height 31
click at [1264, 195] on button "Refresh" at bounding box center [1271, 179] width 92 height 31
click at [1417, 22] on icon at bounding box center [1411, 31] width 18 height 18
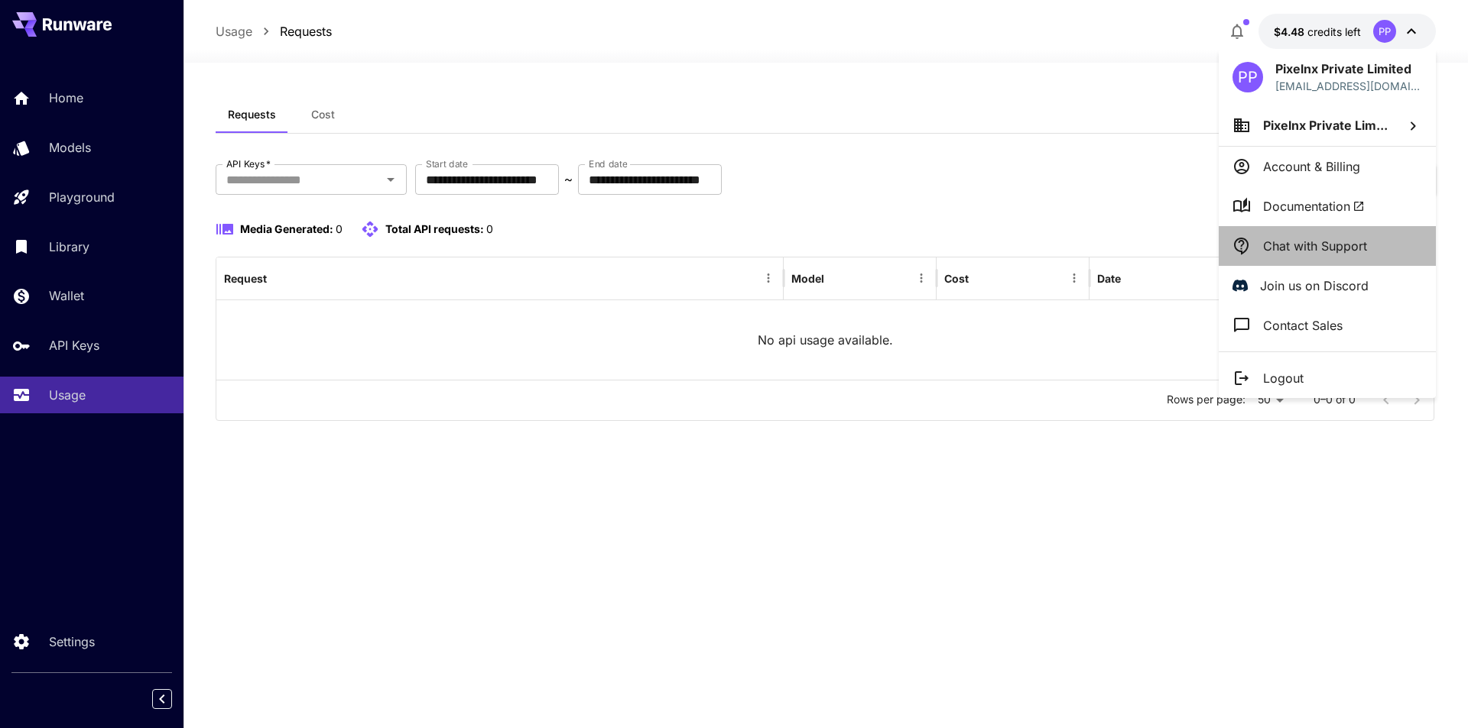
click at [1330, 242] on p "Chat with Support" at bounding box center [1315, 246] width 104 height 18
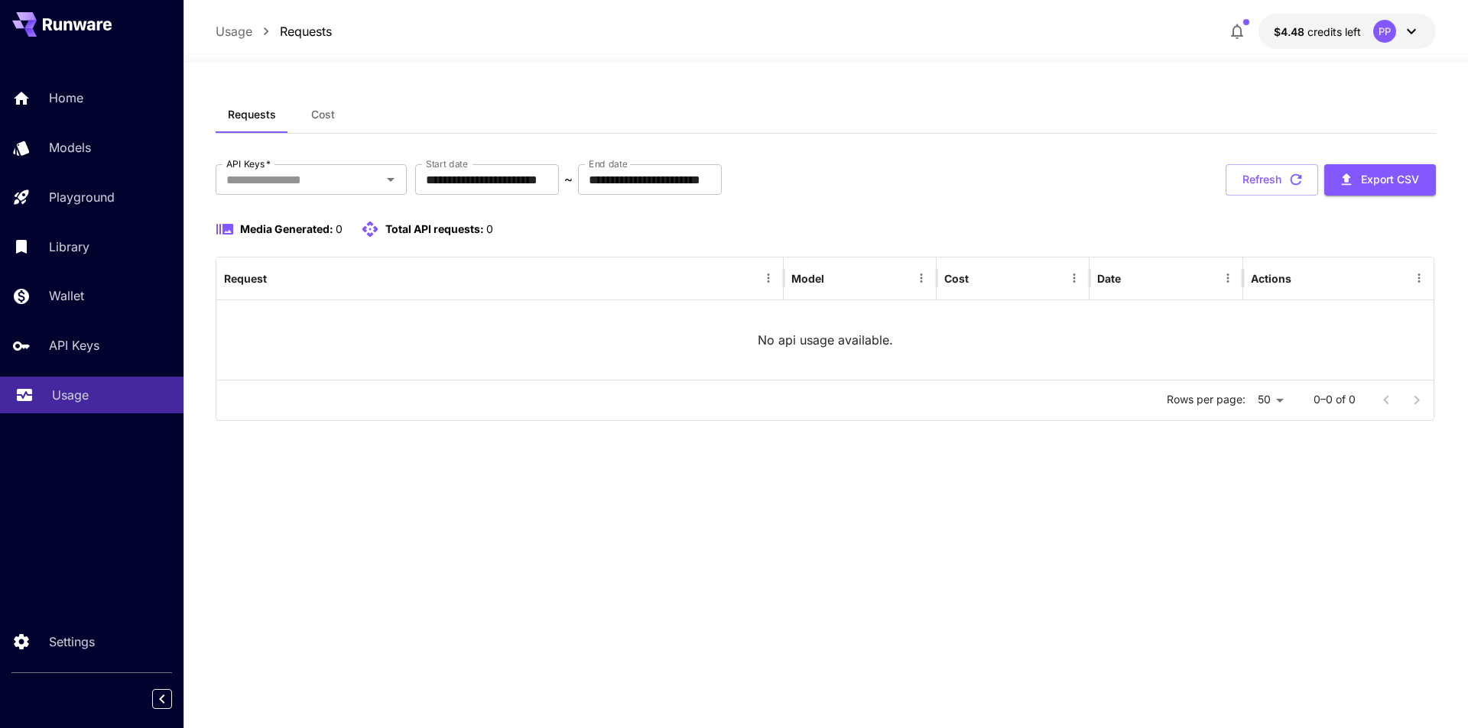
click at [66, 405] on link "Usage" at bounding box center [91, 395] width 183 height 37
click at [90, 349] on p "API Keys" at bounding box center [77, 345] width 50 height 18
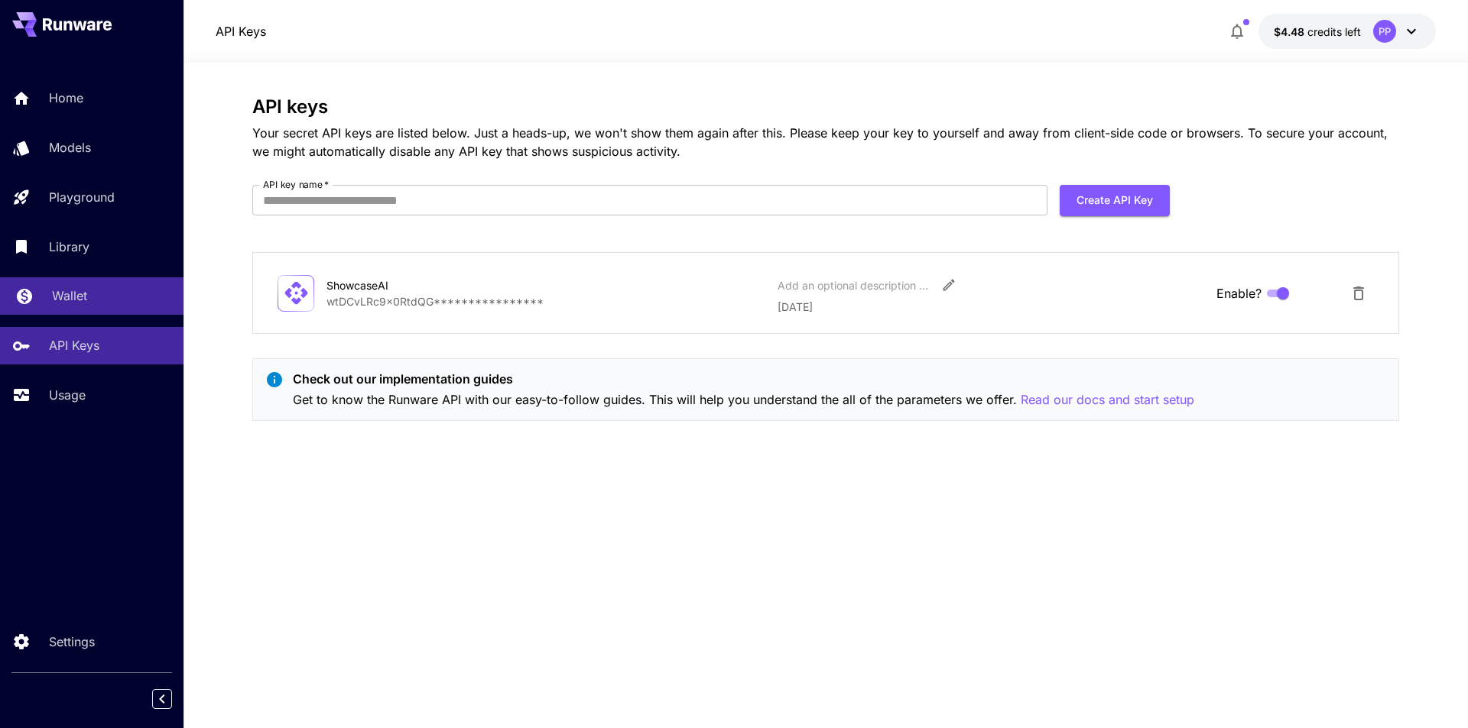
click at [85, 303] on p "Wallet" at bounding box center [69, 296] width 35 height 18
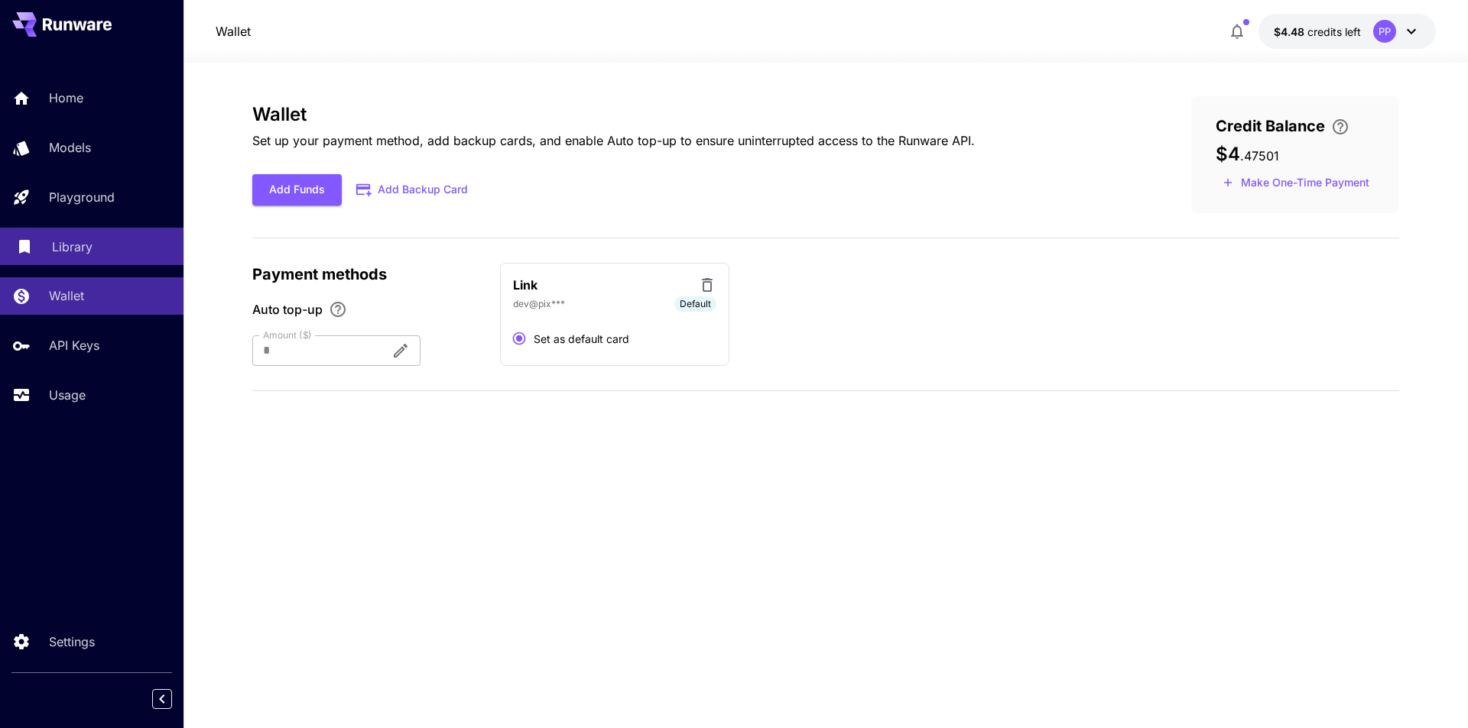
click at [98, 234] on link "Library" at bounding box center [91, 246] width 183 height 37
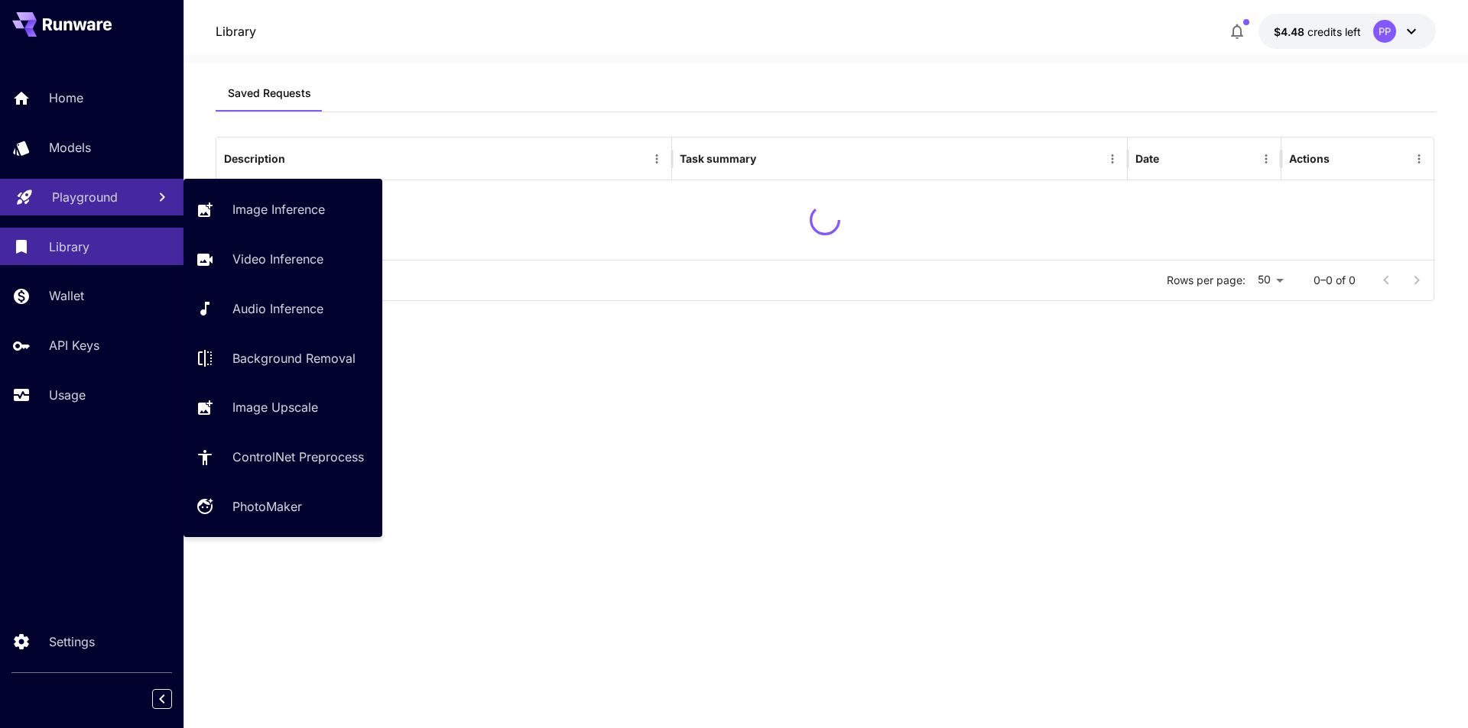
click at [95, 191] on p "Playground" at bounding box center [85, 197] width 66 height 18
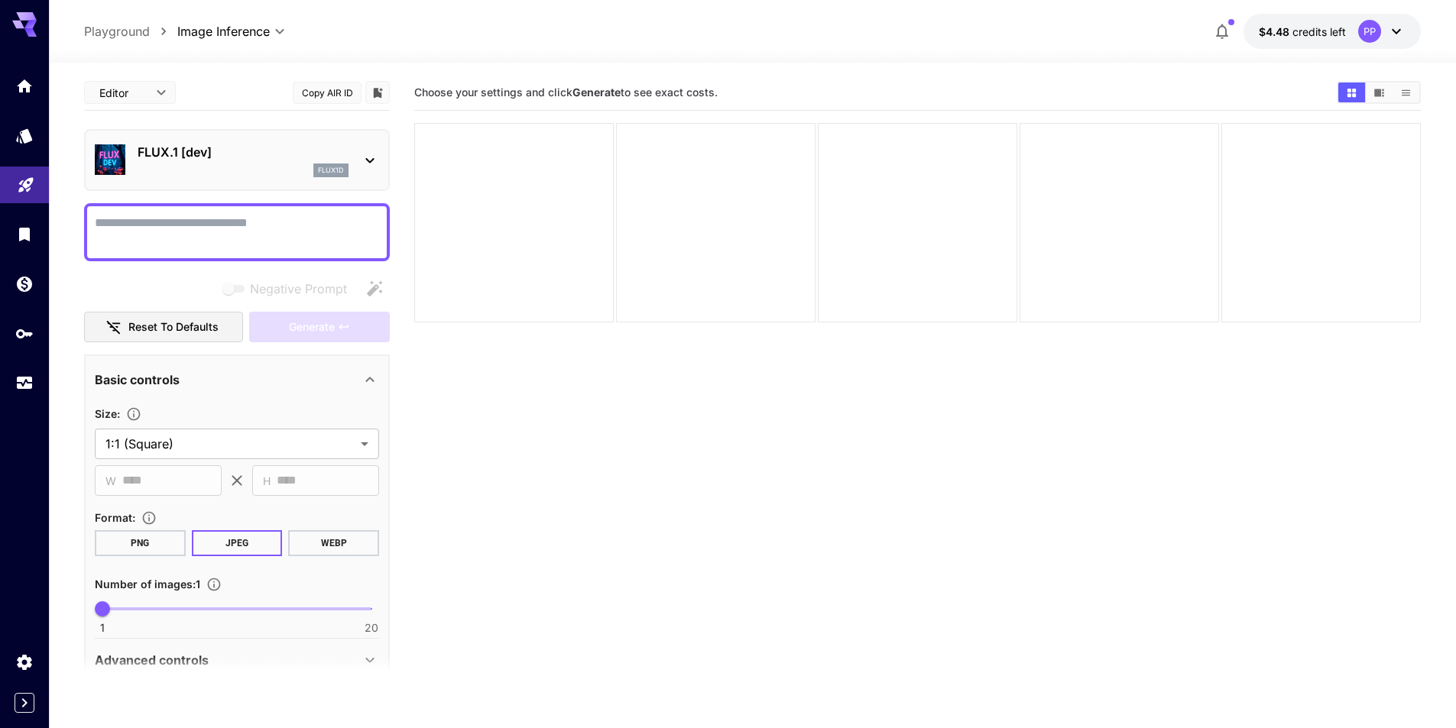
click at [371, 155] on icon at bounding box center [370, 160] width 18 height 18
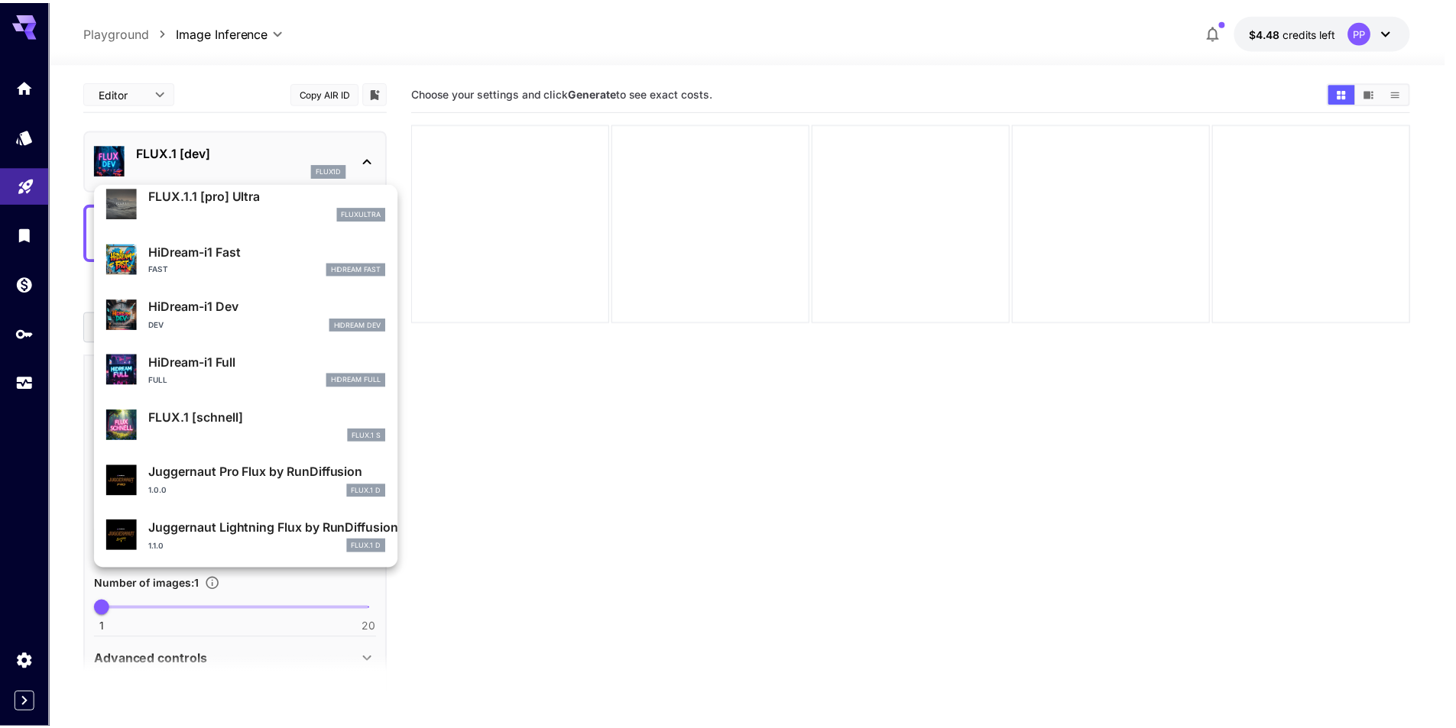
scroll to position [1237, 0]
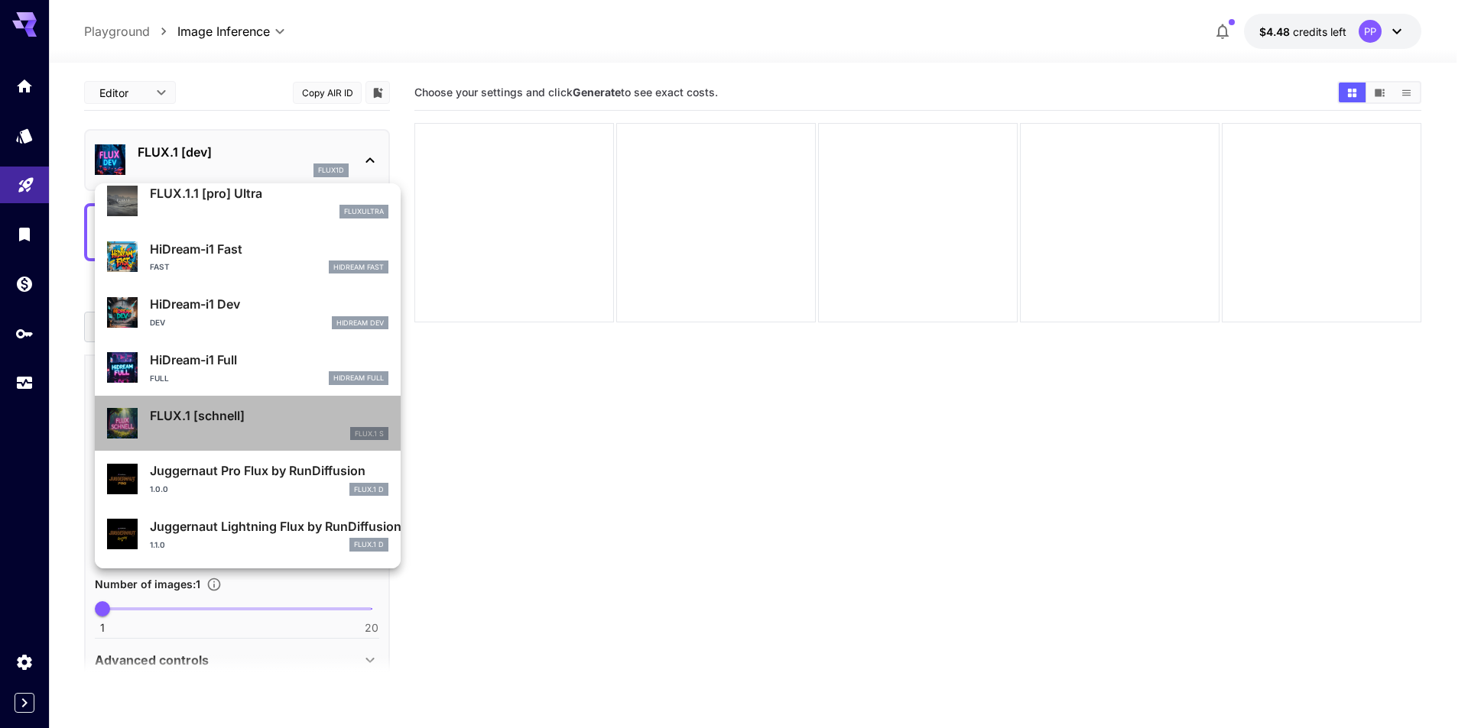
click at [258, 409] on p "FLUX.1 [schnell]" at bounding box center [269, 416] width 238 height 18
type input "*"
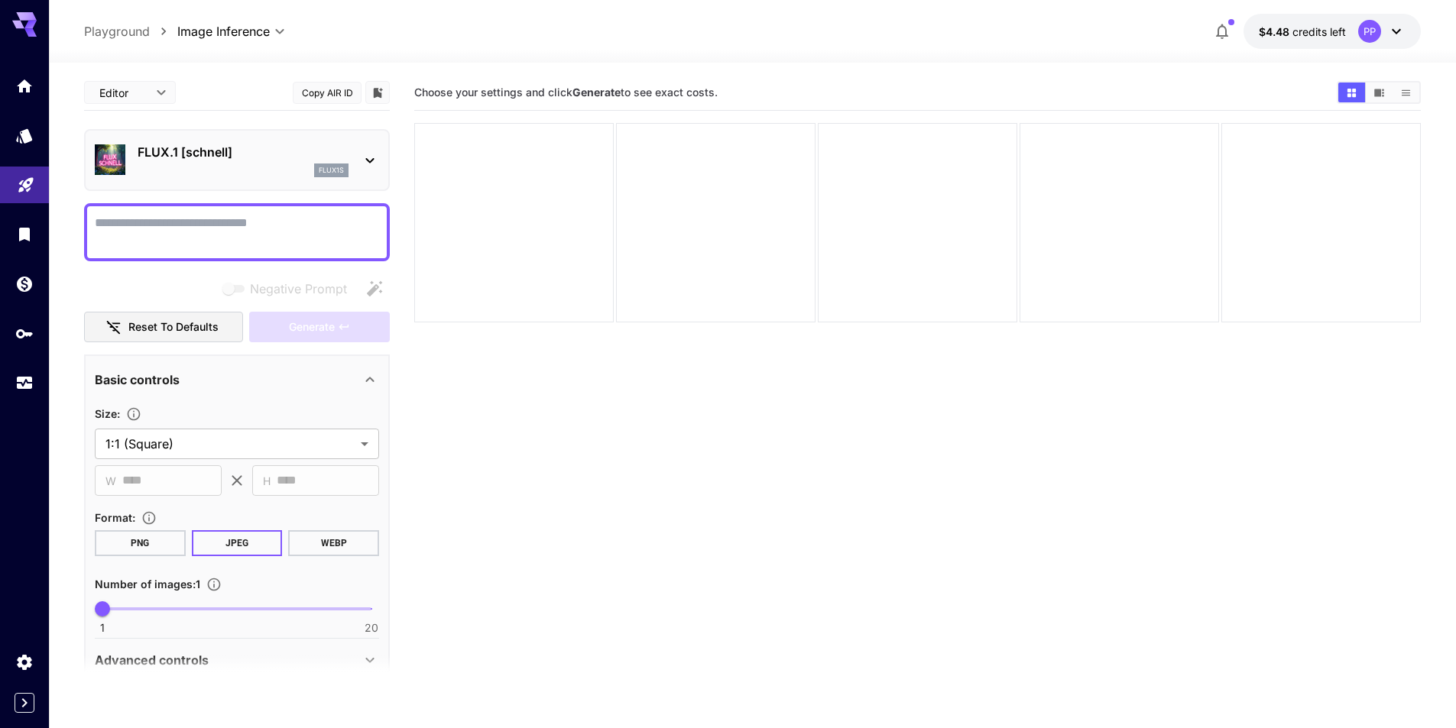
click at [208, 248] on textarea "Negative Prompt" at bounding box center [237, 232] width 284 height 37
click at [146, 219] on textarea "Negative Prompt" at bounding box center [237, 232] width 284 height 37
type textarea "**********"
click at [281, 331] on button "Generate" at bounding box center [319, 327] width 141 height 31
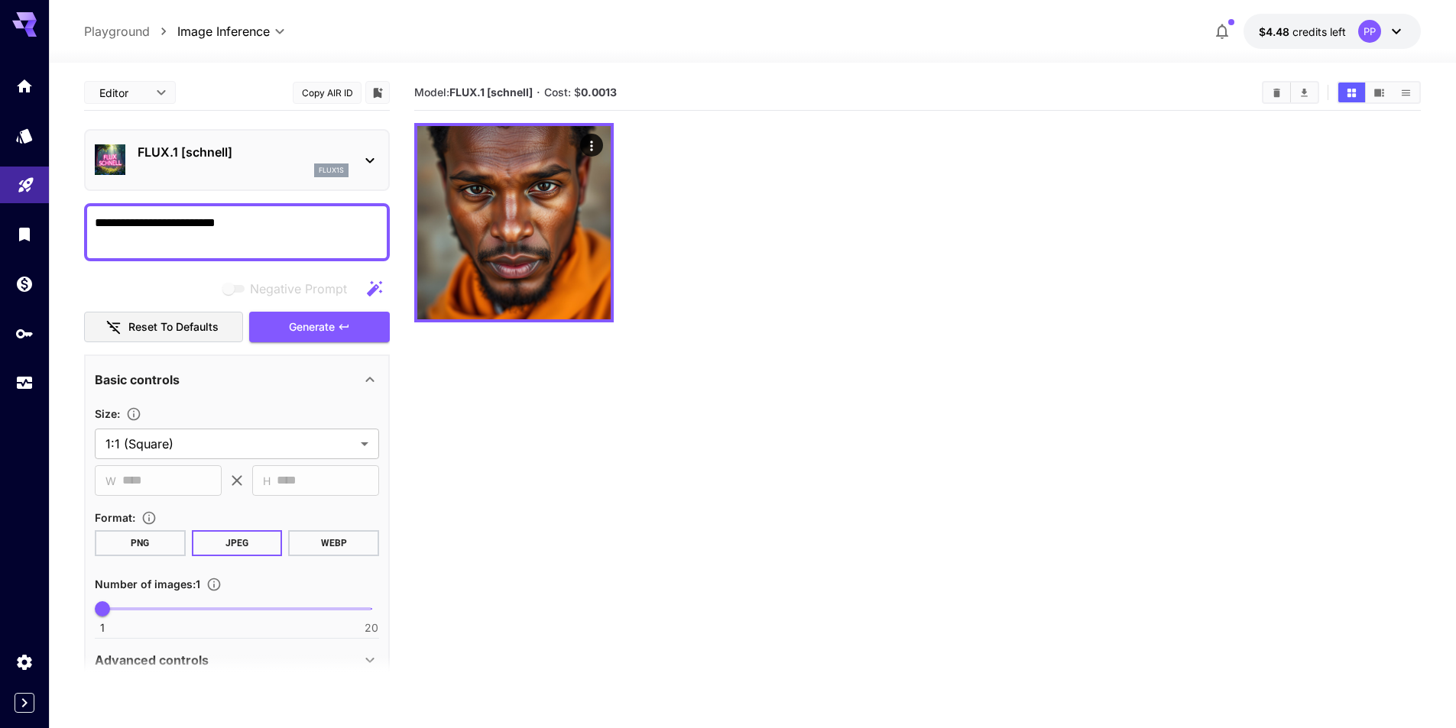
click at [375, 160] on icon at bounding box center [370, 160] width 18 height 18
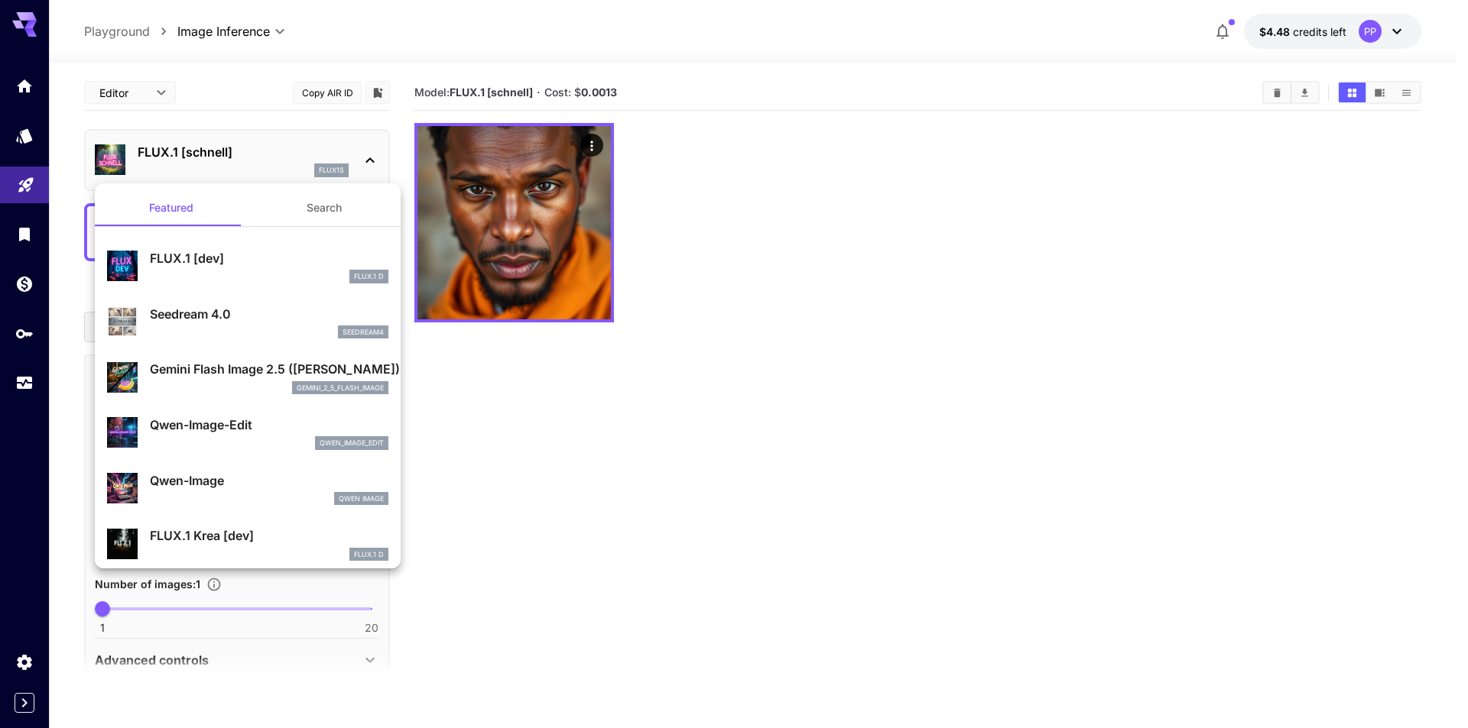
click at [566, 443] on div at bounding box center [734, 364] width 1468 height 728
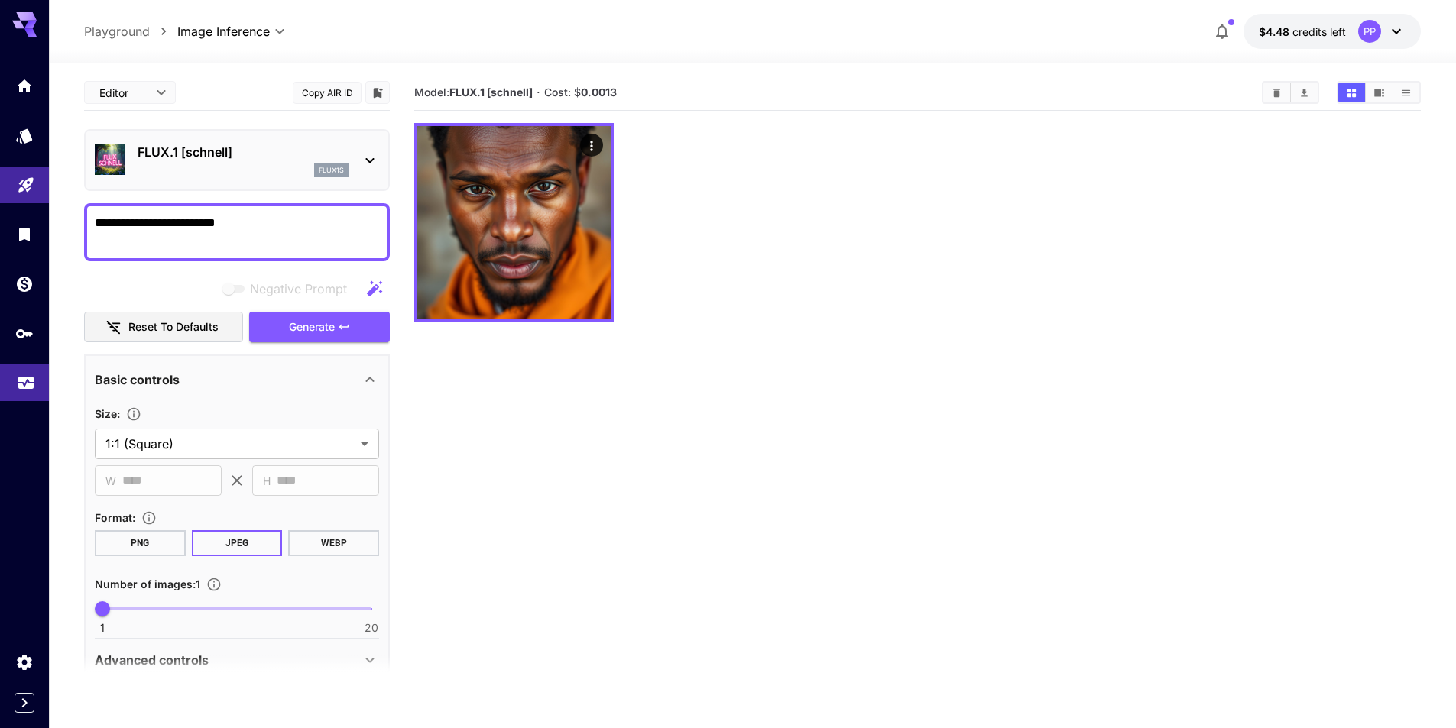
click at [28, 388] on icon "Usage" at bounding box center [26, 378] width 18 height 18
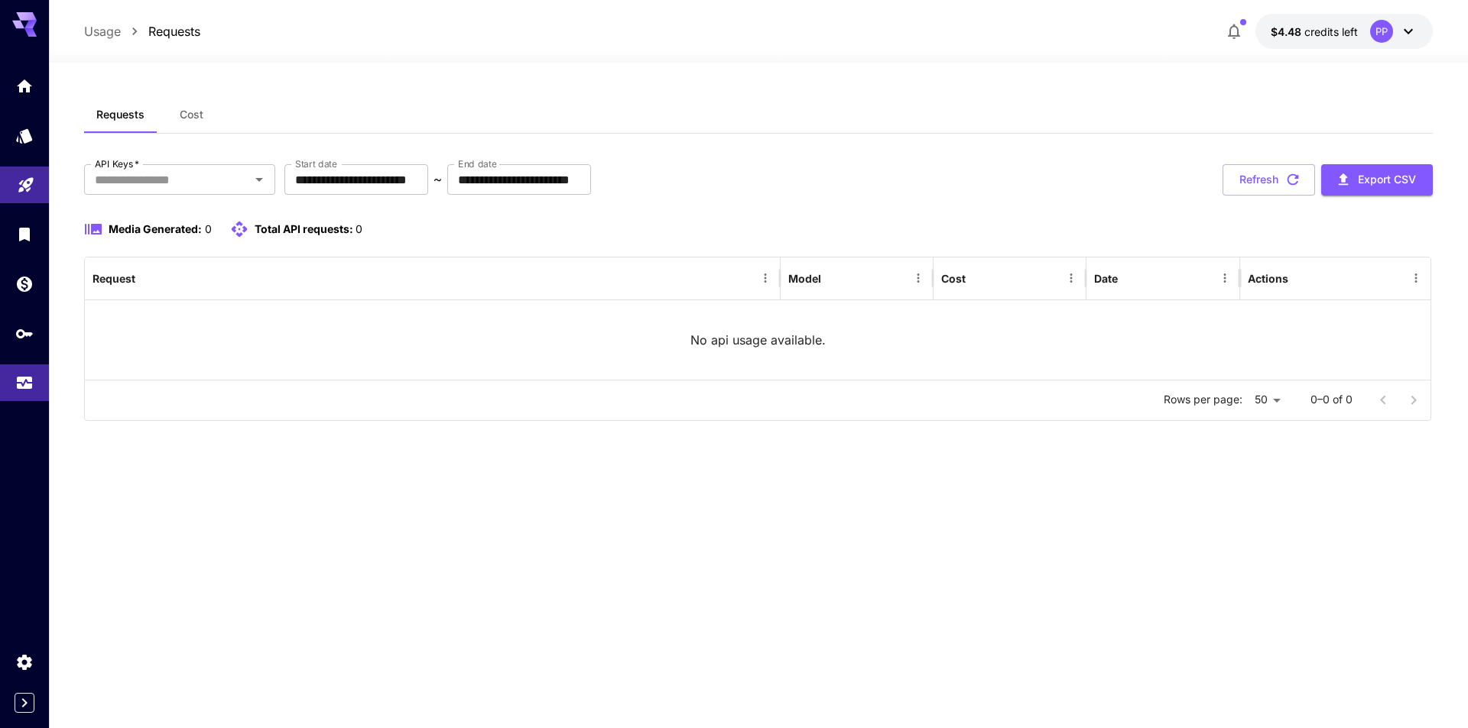
click at [1023, 82] on div "**********" at bounding box center [758, 396] width 1348 height 666
click at [1041, 51] on div at bounding box center [758, 53] width 1419 height 18
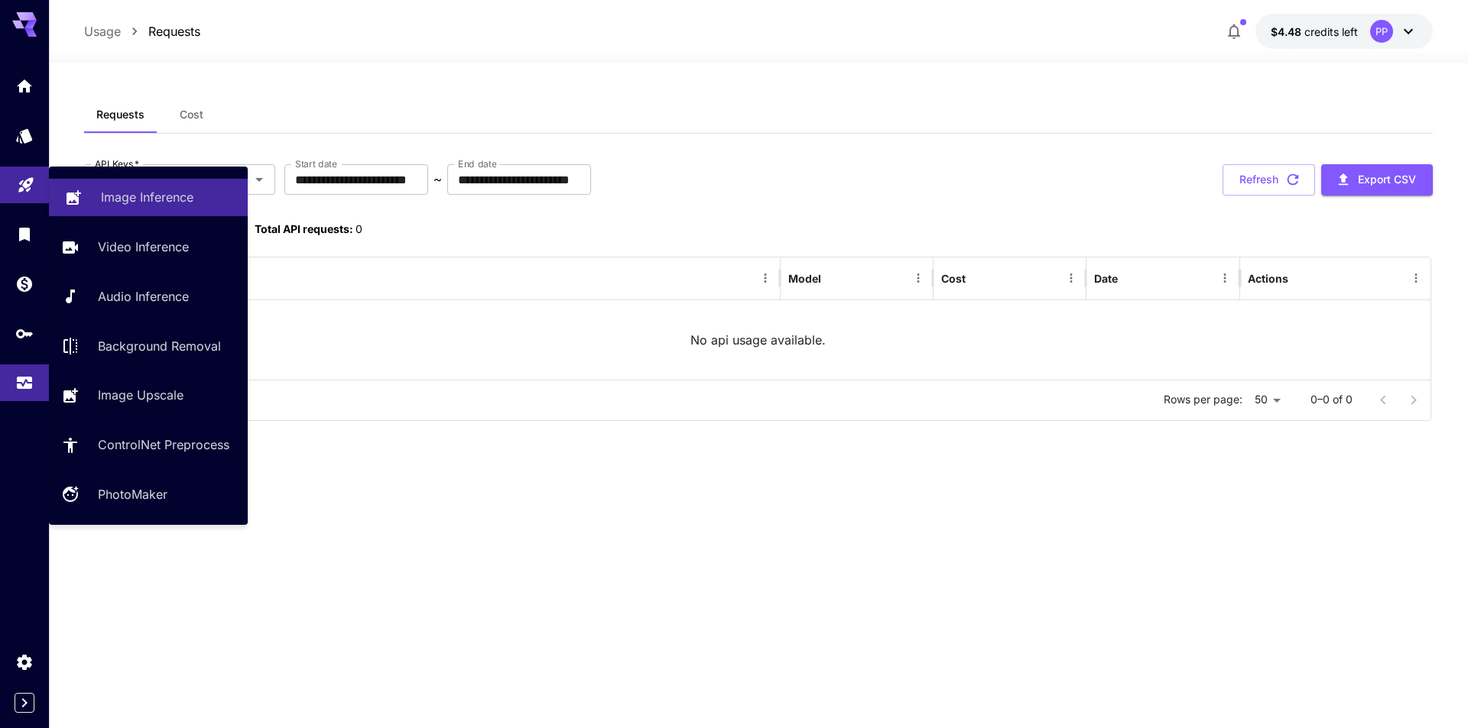
click at [117, 194] on p "Image Inference" at bounding box center [147, 197] width 92 height 18
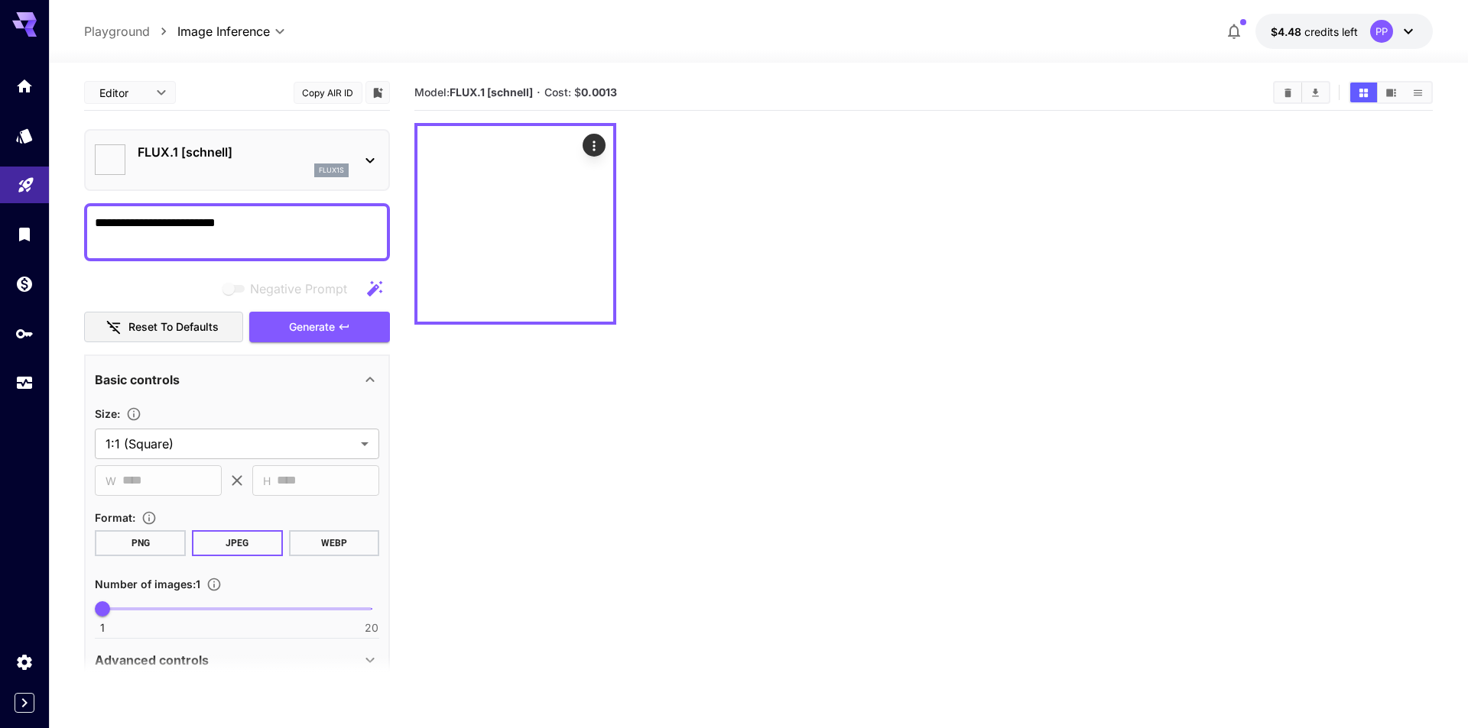
type input "**********"
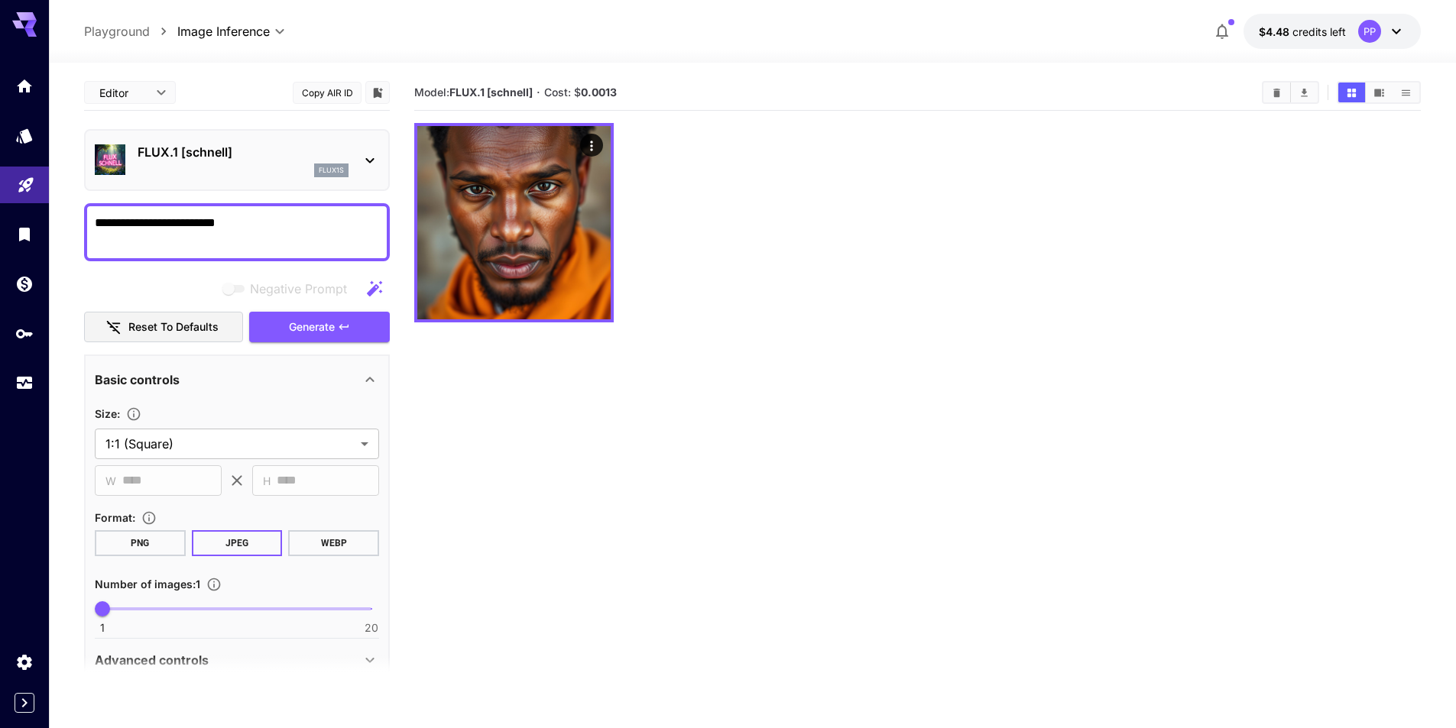
click at [371, 158] on icon at bounding box center [370, 160] width 18 height 18
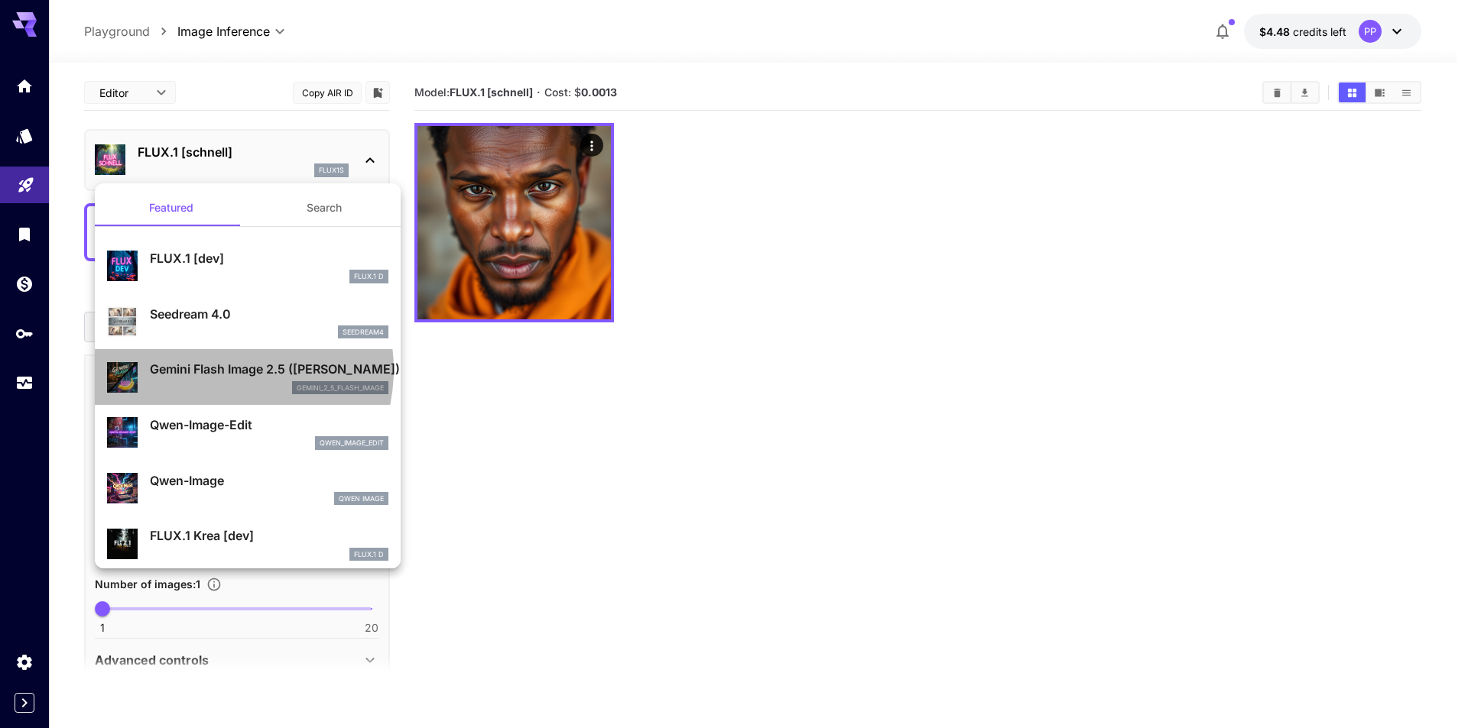
click at [221, 370] on p "Gemini Flash Image 2.5 (Nano Banana)" at bounding box center [269, 369] width 238 height 18
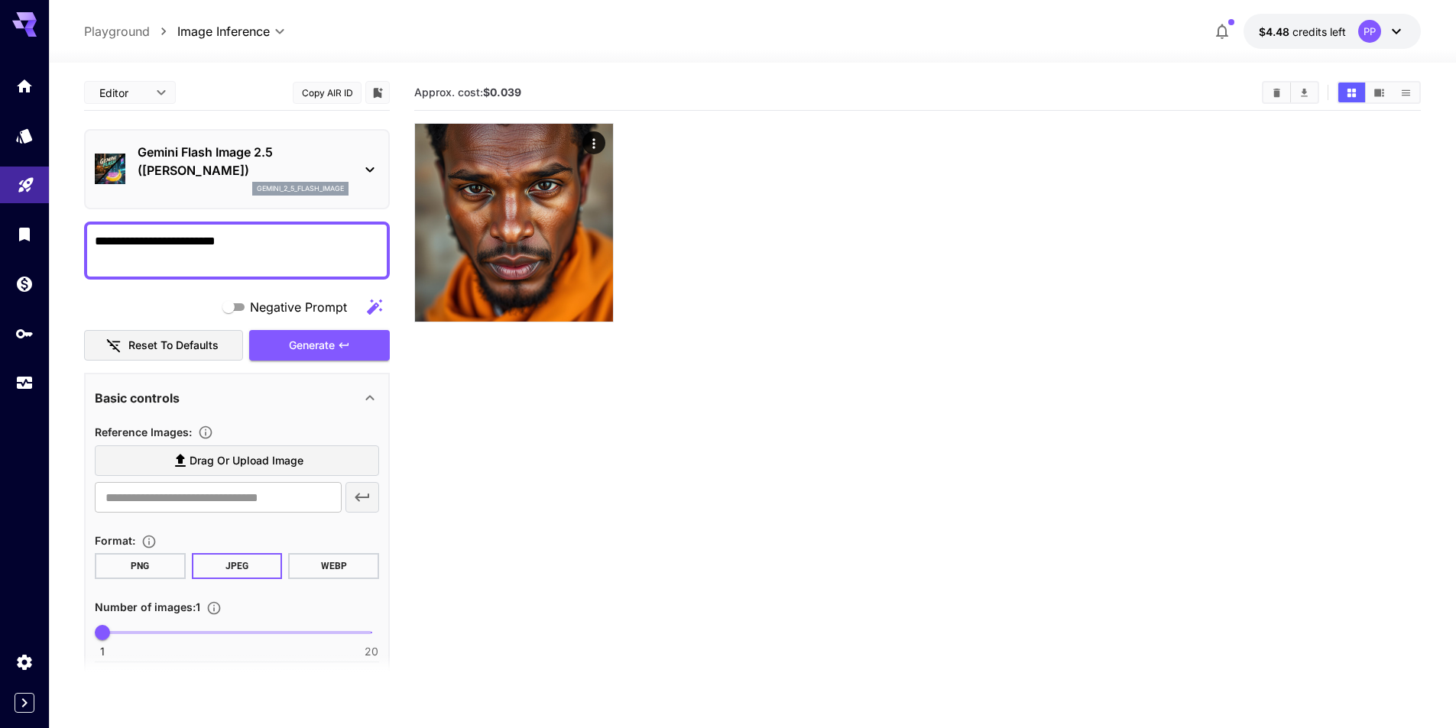
click at [231, 448] on label "Drag or upload image" at bounding box center [237, 461] width 284 height 31
click at [0, 0] on input "Drag or upload image" at bounding box center [0, 0] width 0 height 0
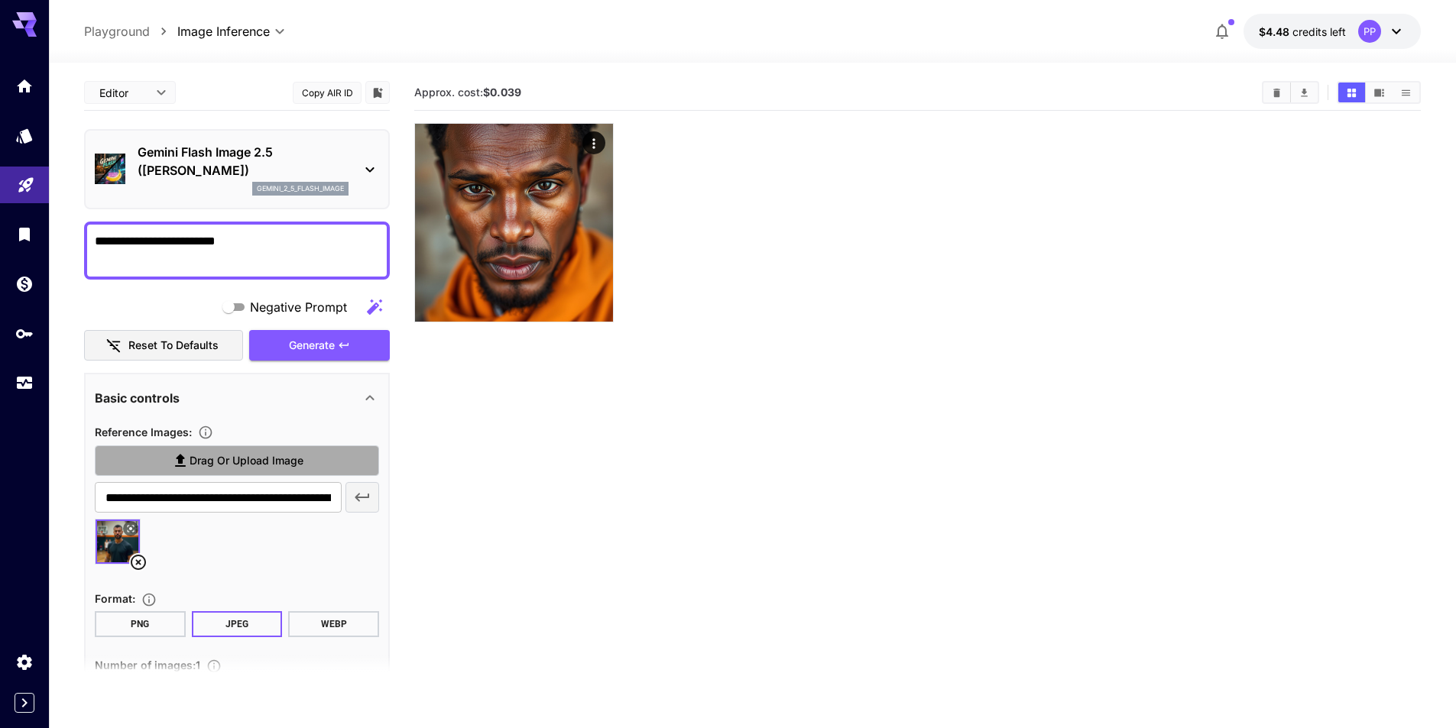
click at [220, 467] on span "Drag or upload image" at bounding box center [247, 461] width 114 height 19
click at [0, 0] on input "Drag or upload image" at bounding box center [0, 0] width 0 height 0
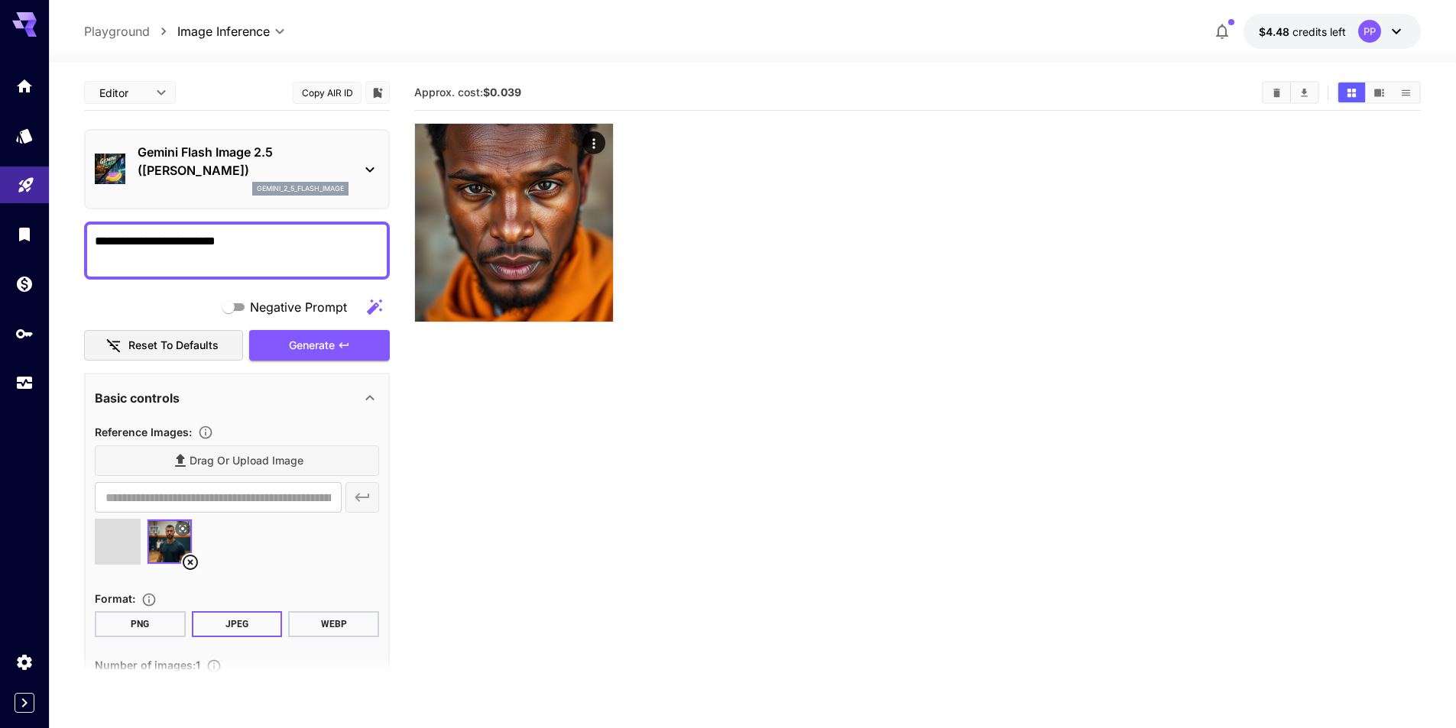
type input "**********"
click at [261, 246] on textarea "**********" at bounding box center [237, 250] width 284 height 37
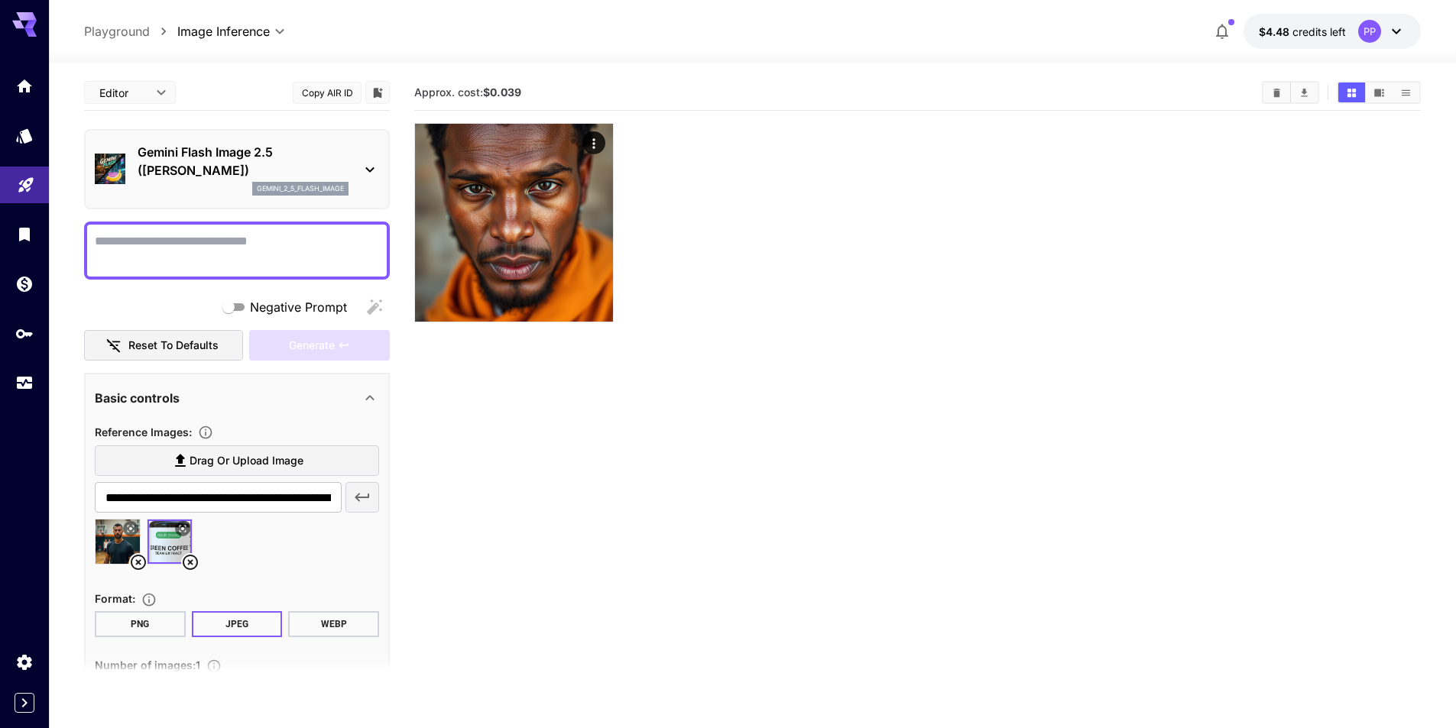
paste textarea "**********"
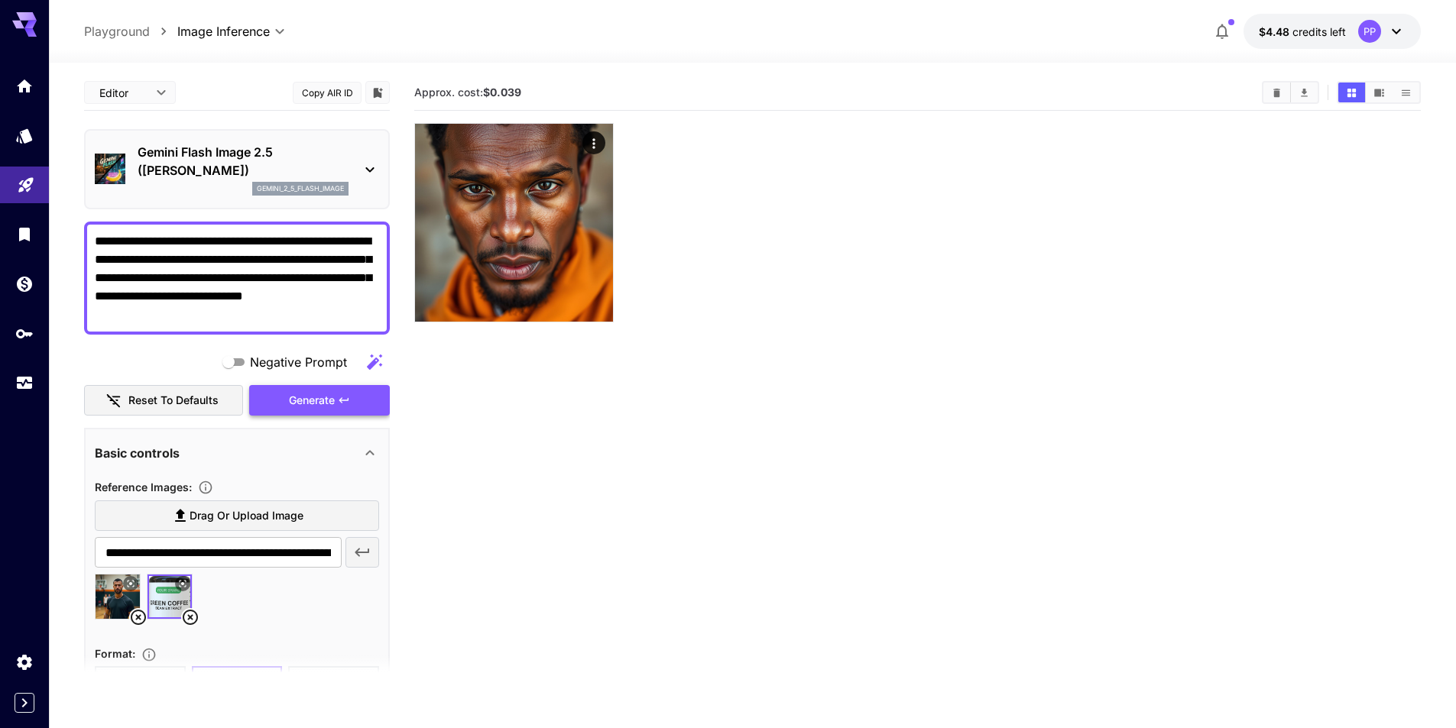
type textarea "**********"
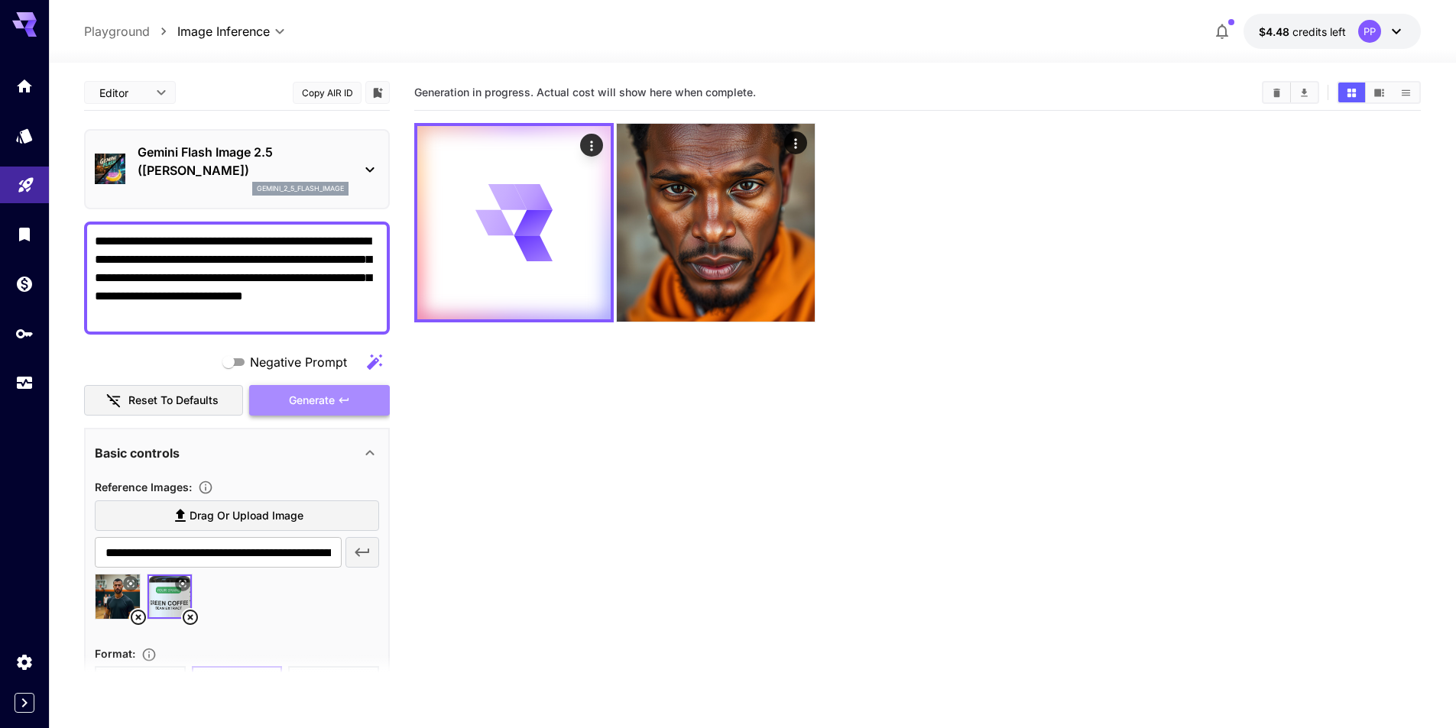
click at [330, 410] on span "Generate" at bounding box center [312, 400] width 46 height 19
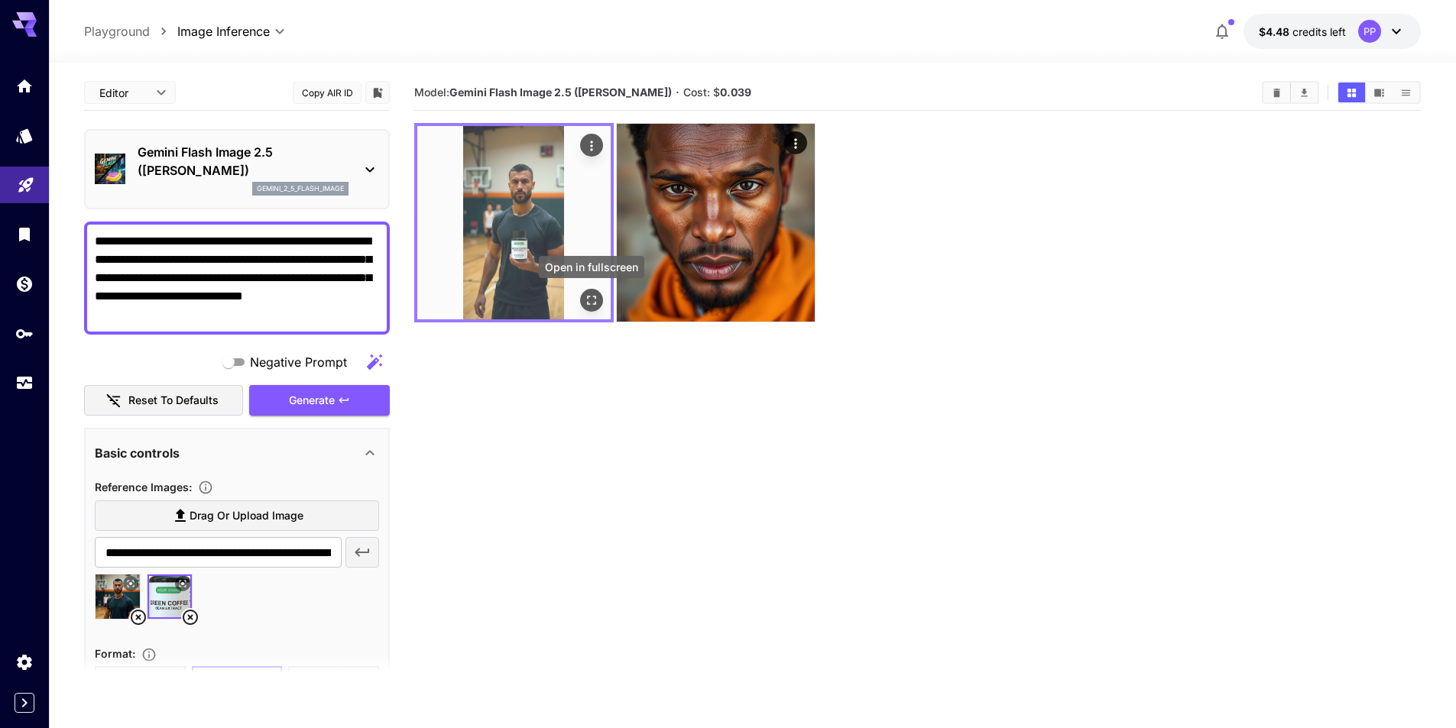
click at [594, 302] on icon "Open in fullscreen" at bounding box center [591, 300] width 15 height 15
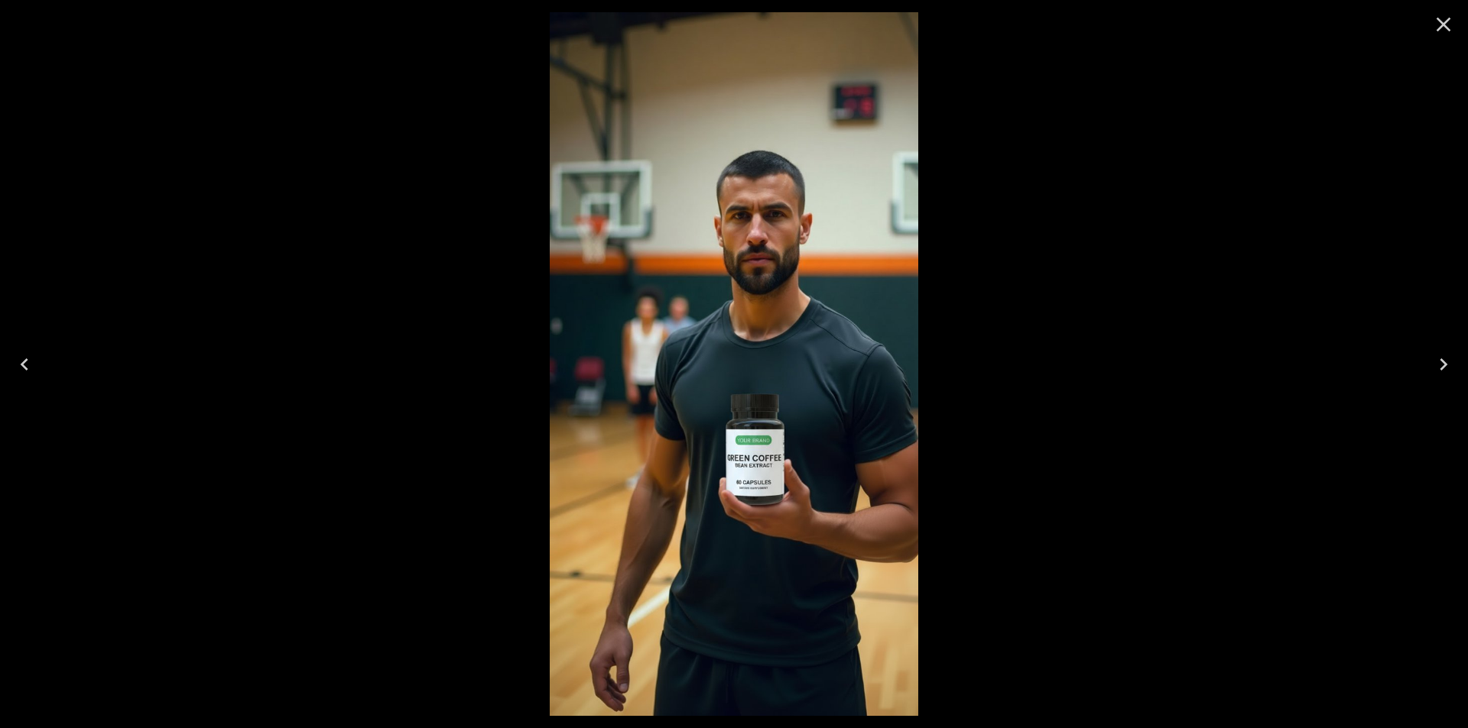
click at [777, 469] on img at bounding box center [734, 364] width 368 height 704
click at [1445, 27] on icon "Close" at bounding box center [1443, 25] width 15 height 15
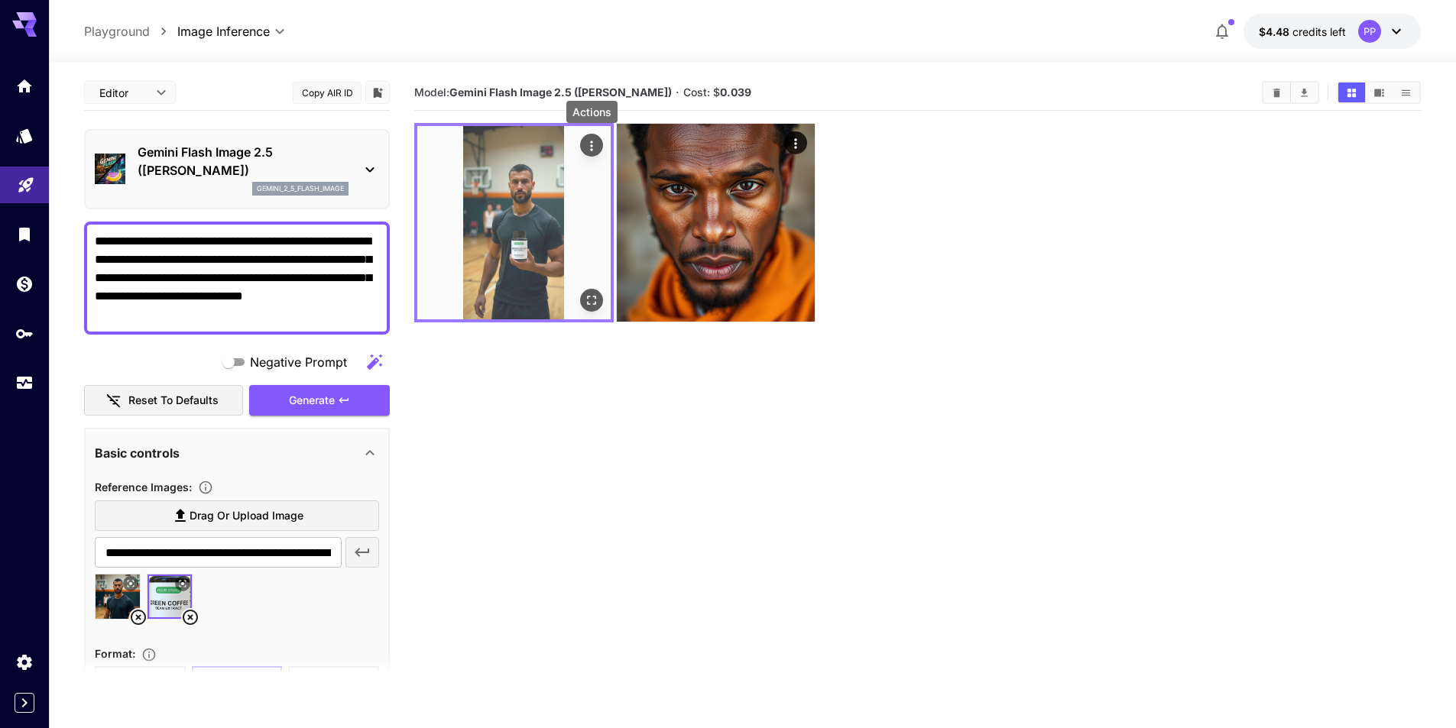
click at [596, 146] on icon "Actions" at bounding box center [591, 145] width 15 height 15
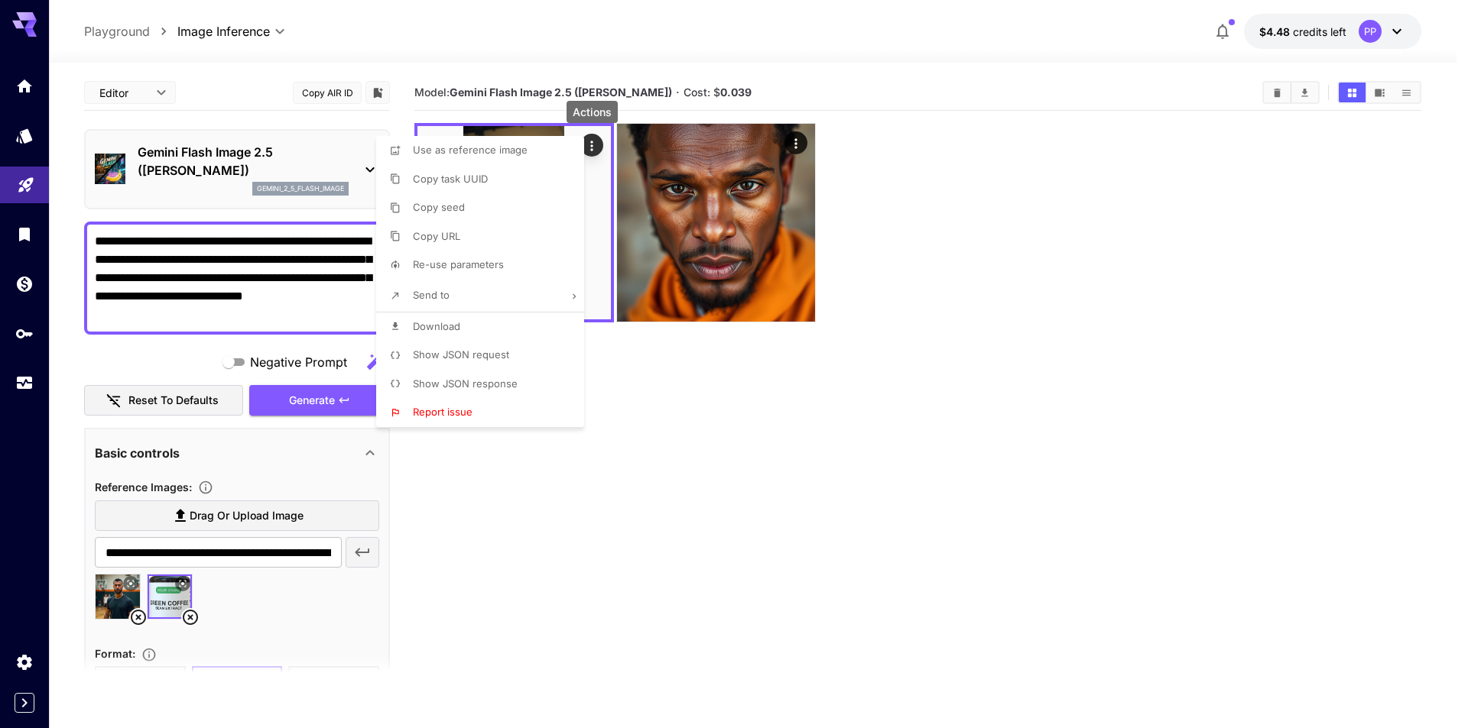
click at [447, 323] on span "Download" at bounding box center [436, 326] width 47 height 12
click at [19, 380] on div at bounding box center [734, 364] width 1468 height 728
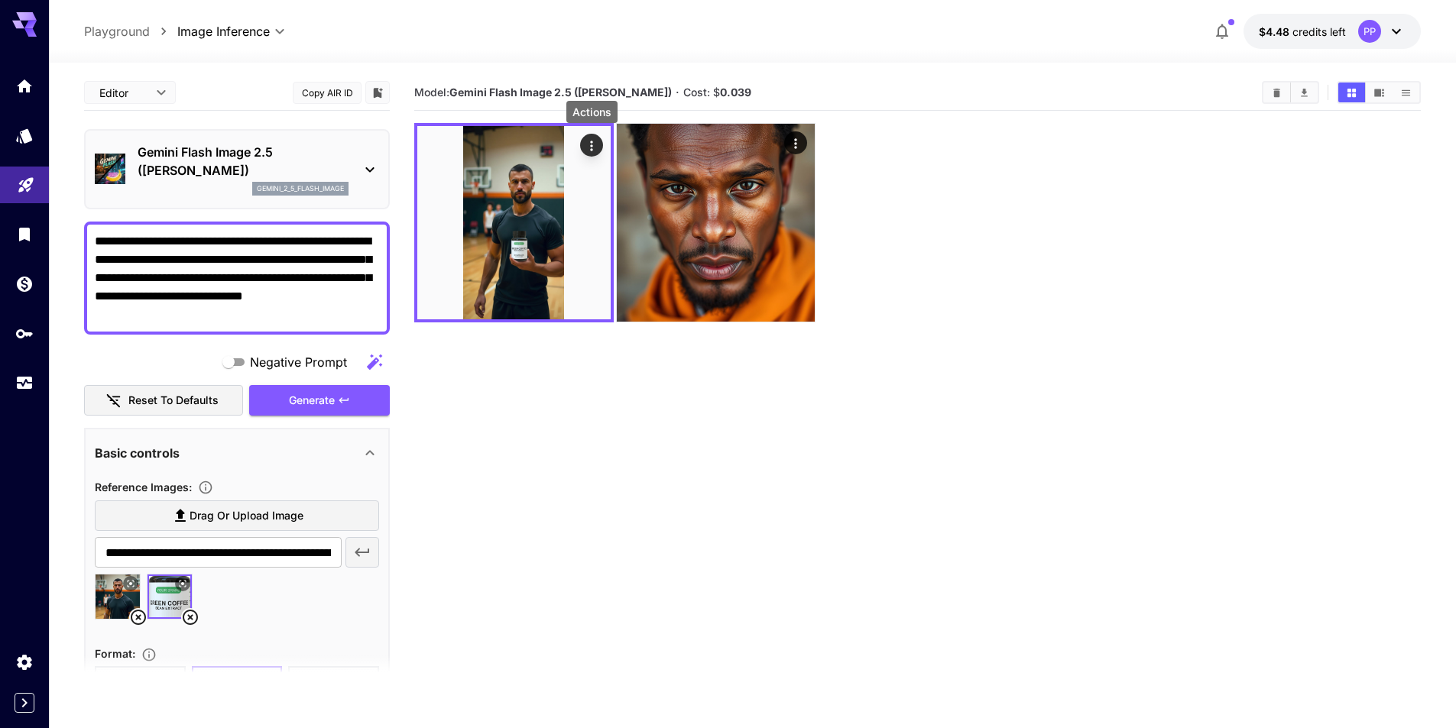
click at [20, 387] on icon "Usage" at bounding box center [24, 378] width 18 height 18
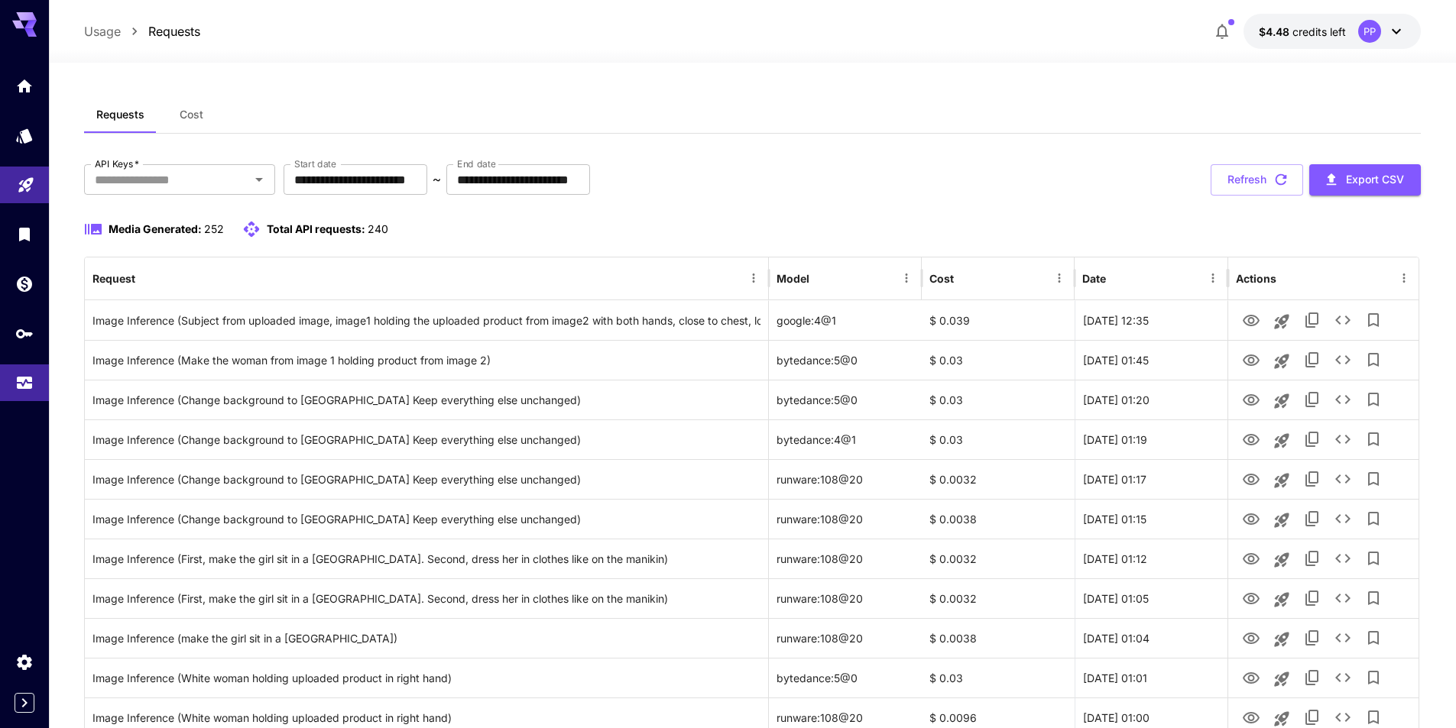
click at [944, 186] on div "**********" at bounding box center [752, 179] width 1337 height 31
click at [934, 169] on div "**********" at bounding box center [752, 179] width 1337 height 31
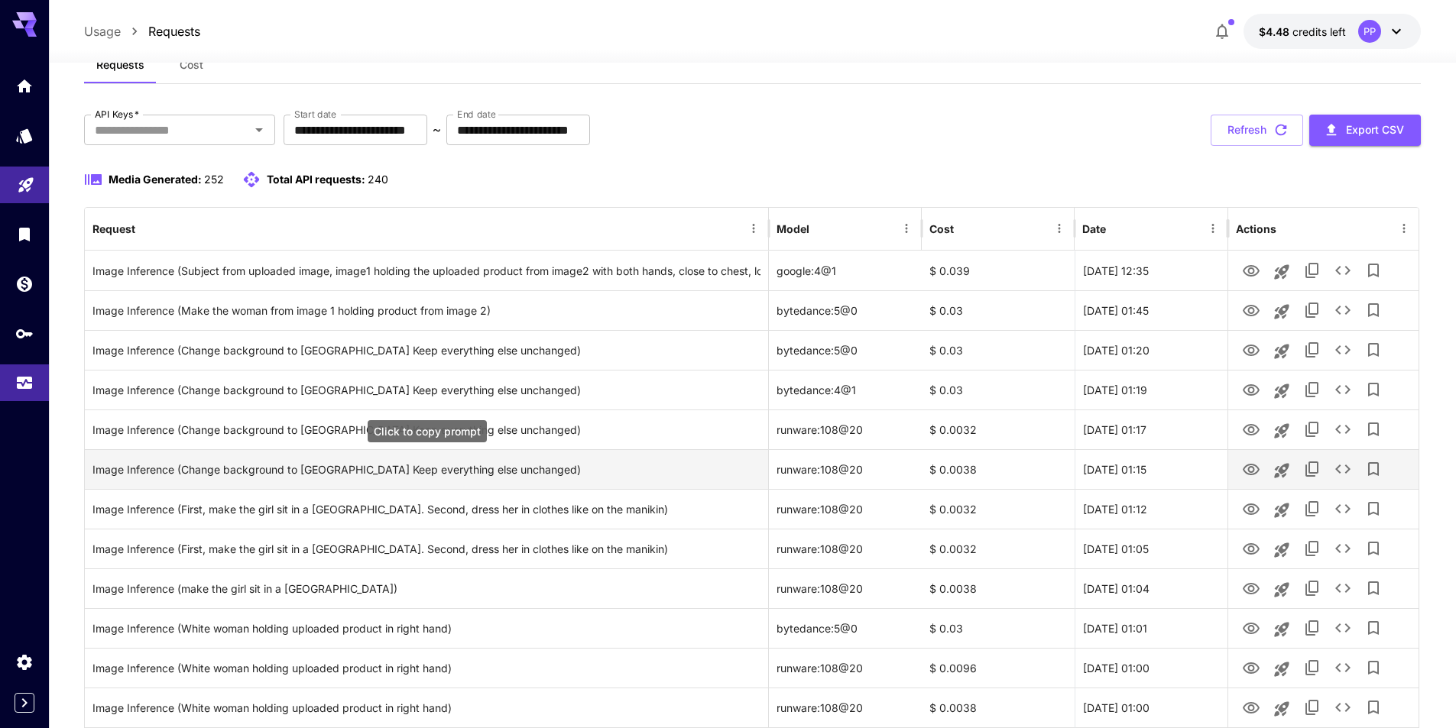
scroll to position [76, 0]
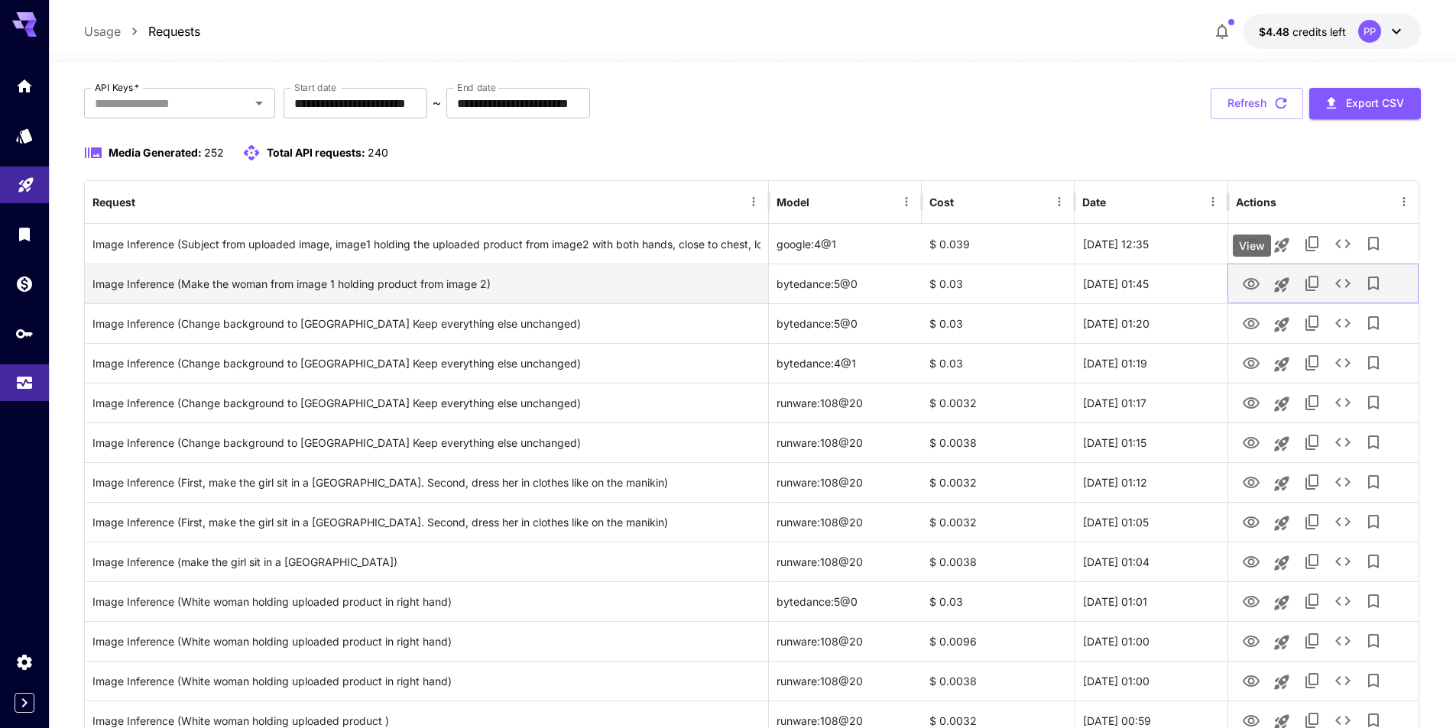
click at [1250, 283] on icon "View" at bounding box center [1251, 284] width 18 height 18
click at [1352, 284] on icon "See details" at bounding box center [1343, 283] width 18 height 18
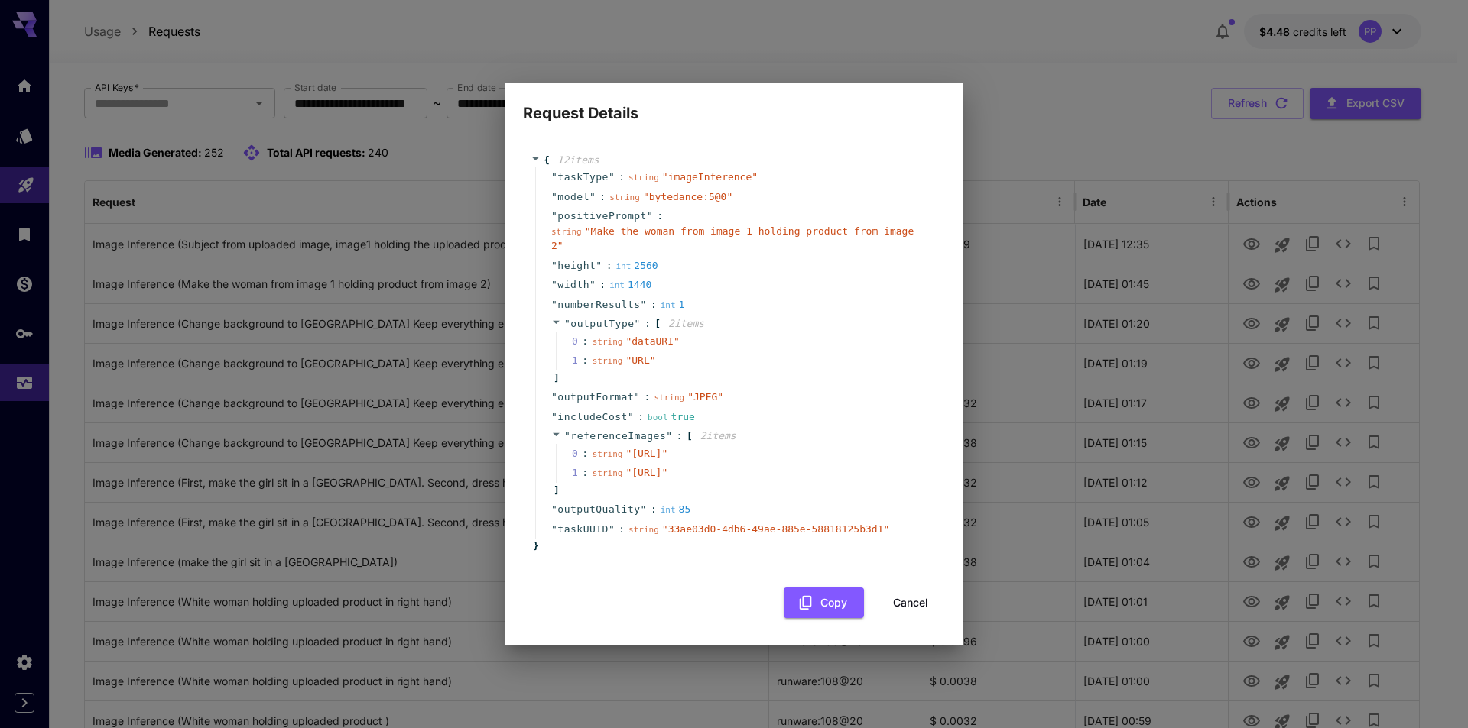
click at [641, 448] on span "" https://im.runware.ai/image/ii/8351cdb0-ce55-4518-990d-9ea76ad86a29.jpg "" at bounding box center [646, 453] width 42 height 11
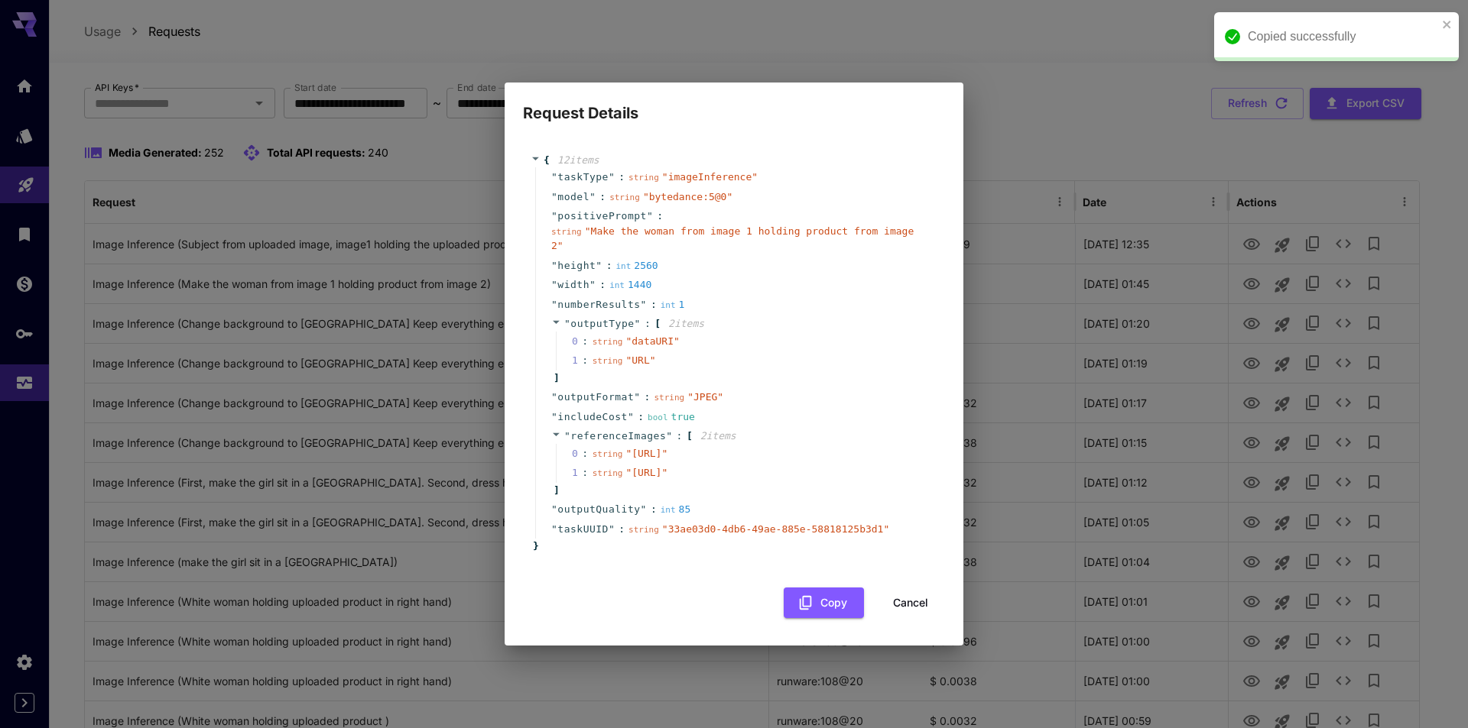
click at [625, 478] on span "" https://im.runware.ai/image/ii/fbae442a-f1fd-4353-8f64-c0a4dee2c928.jpg "" at bounding box center [646, 472] width 42 height 11
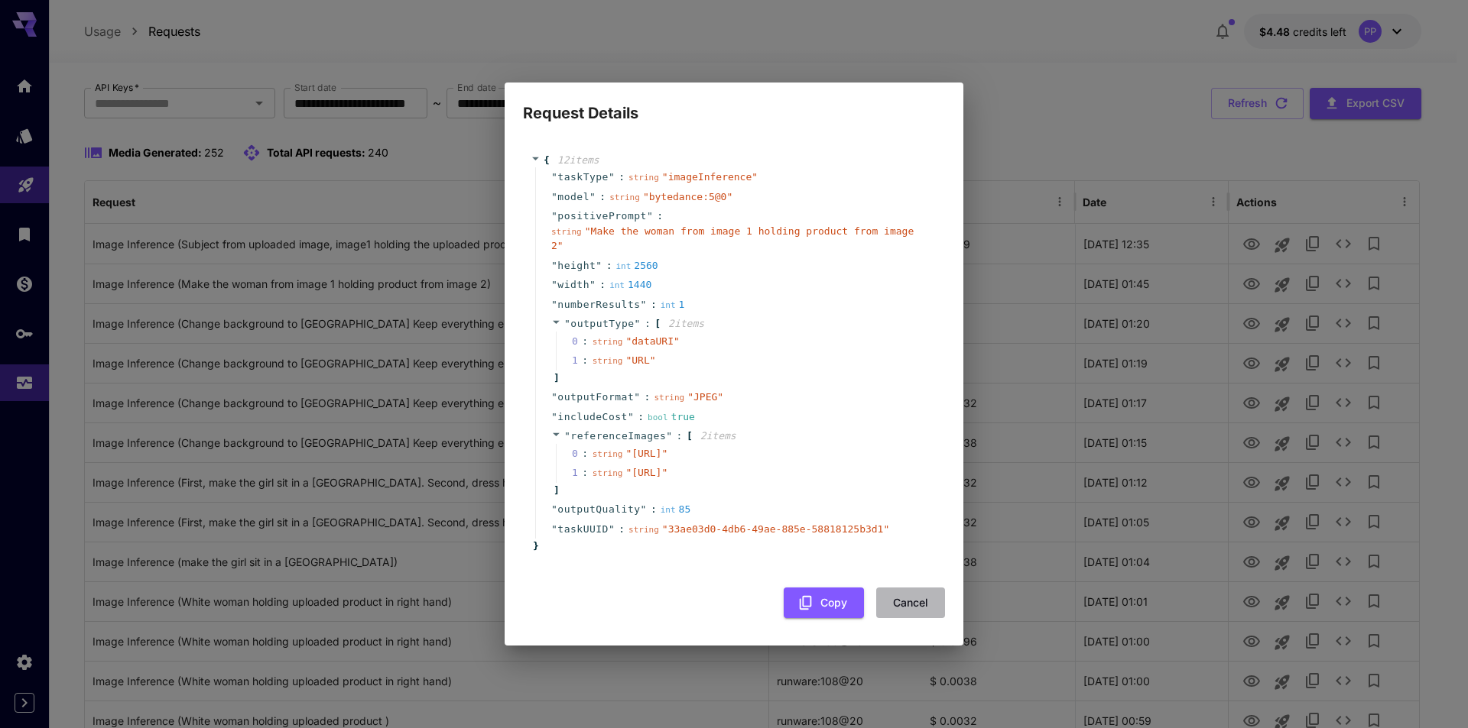
click at [914, 619] on button "Cancel" at bounding box center [910, 603] width 69 height 31
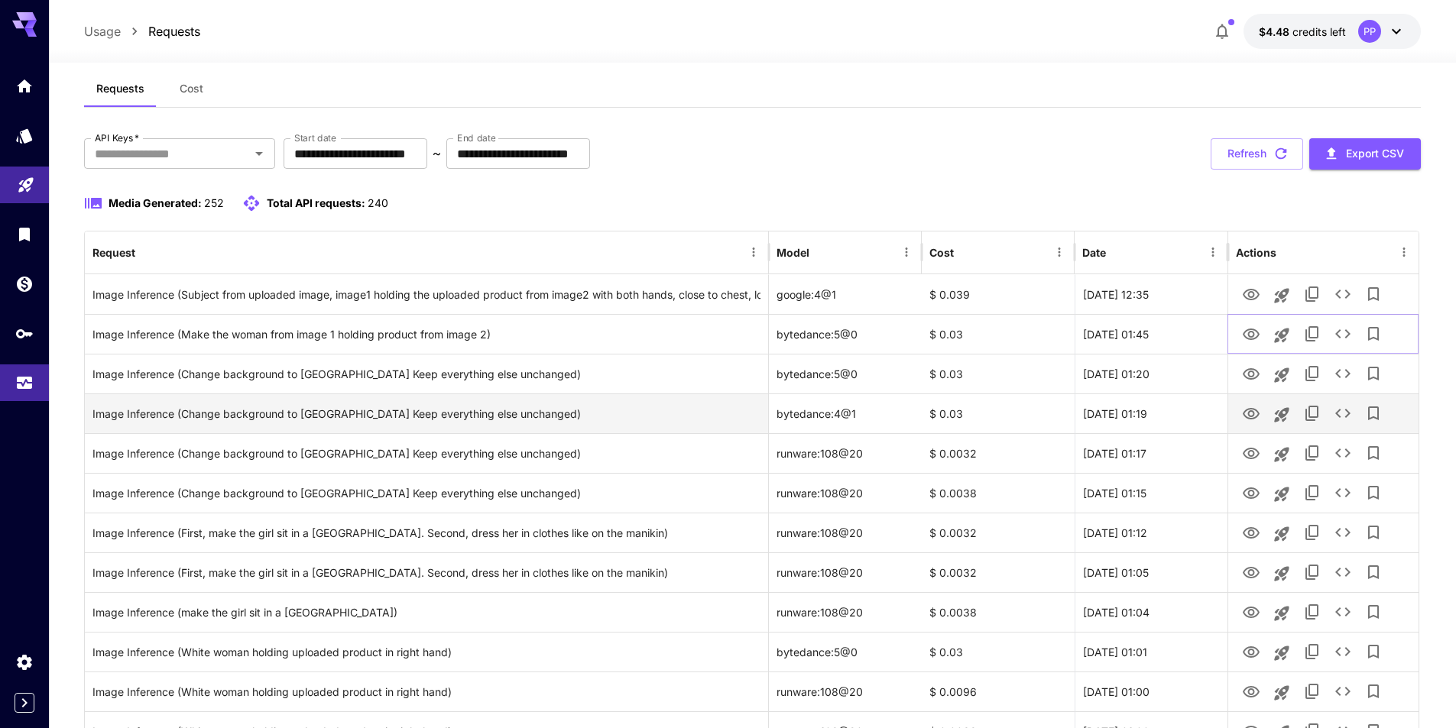
scroll to position [0, 0]
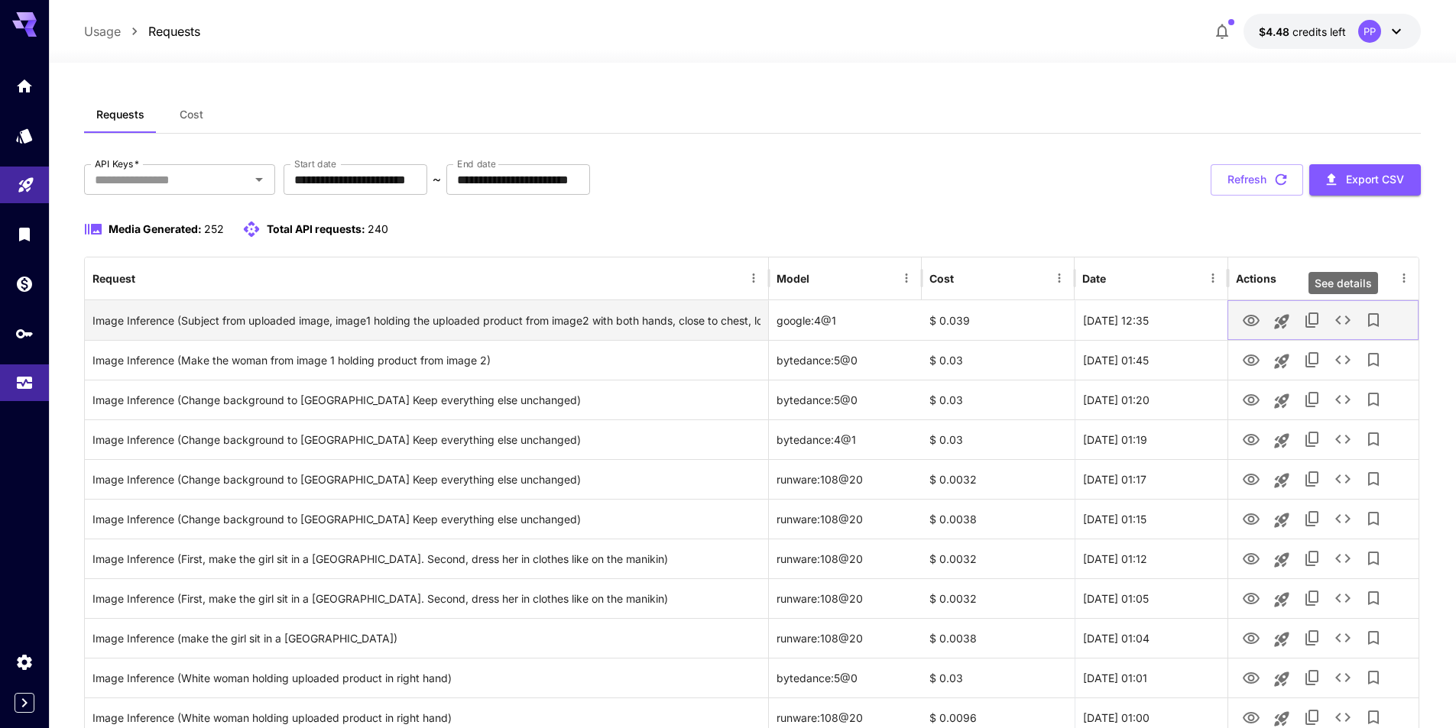
click at [1344, 320] on icon "See details" at bounding box center [1343, 320] width 18 height 18
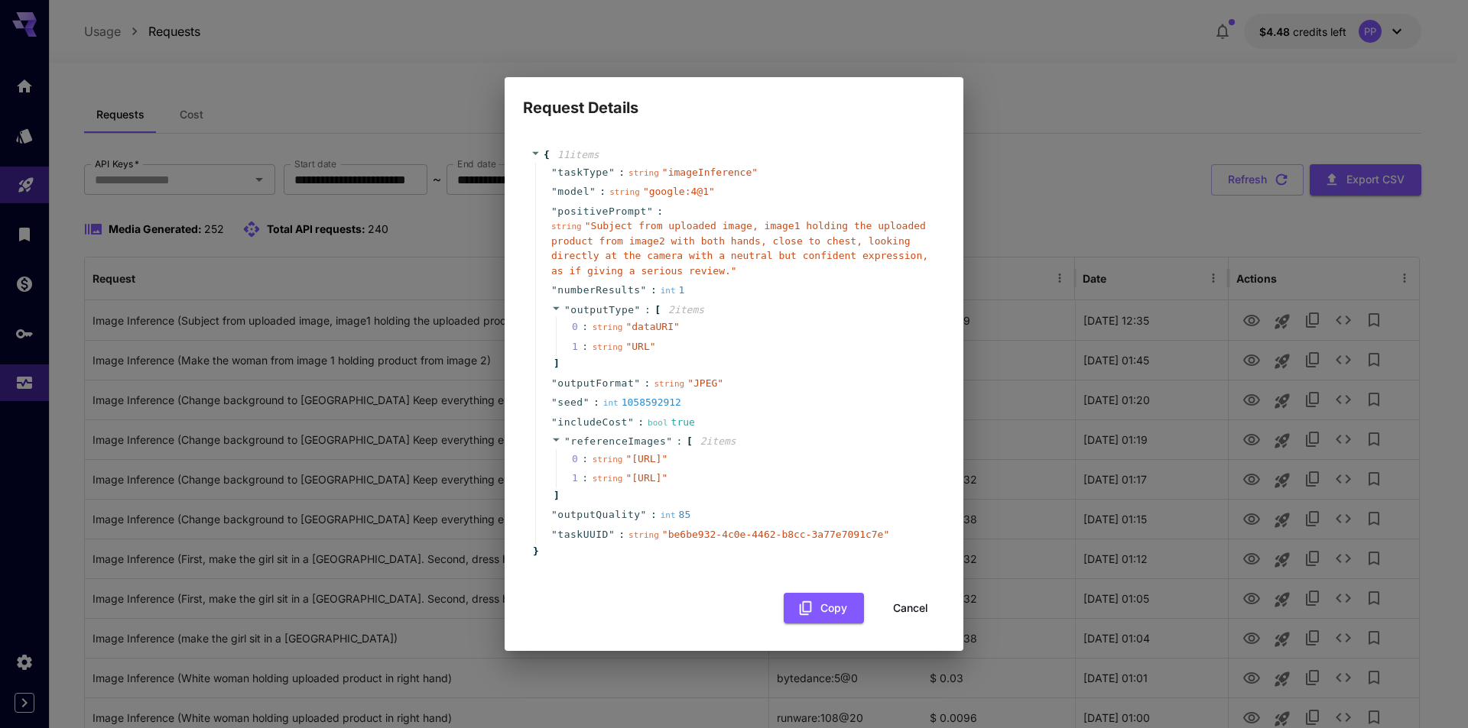
click at [631, 459] on span "" https://im.runware.ai/image/ii/5b9b38bb-8411-4dc7-a560-af3f20c57984.jpg "" at bounding box center [646, 458] width 42 height 11
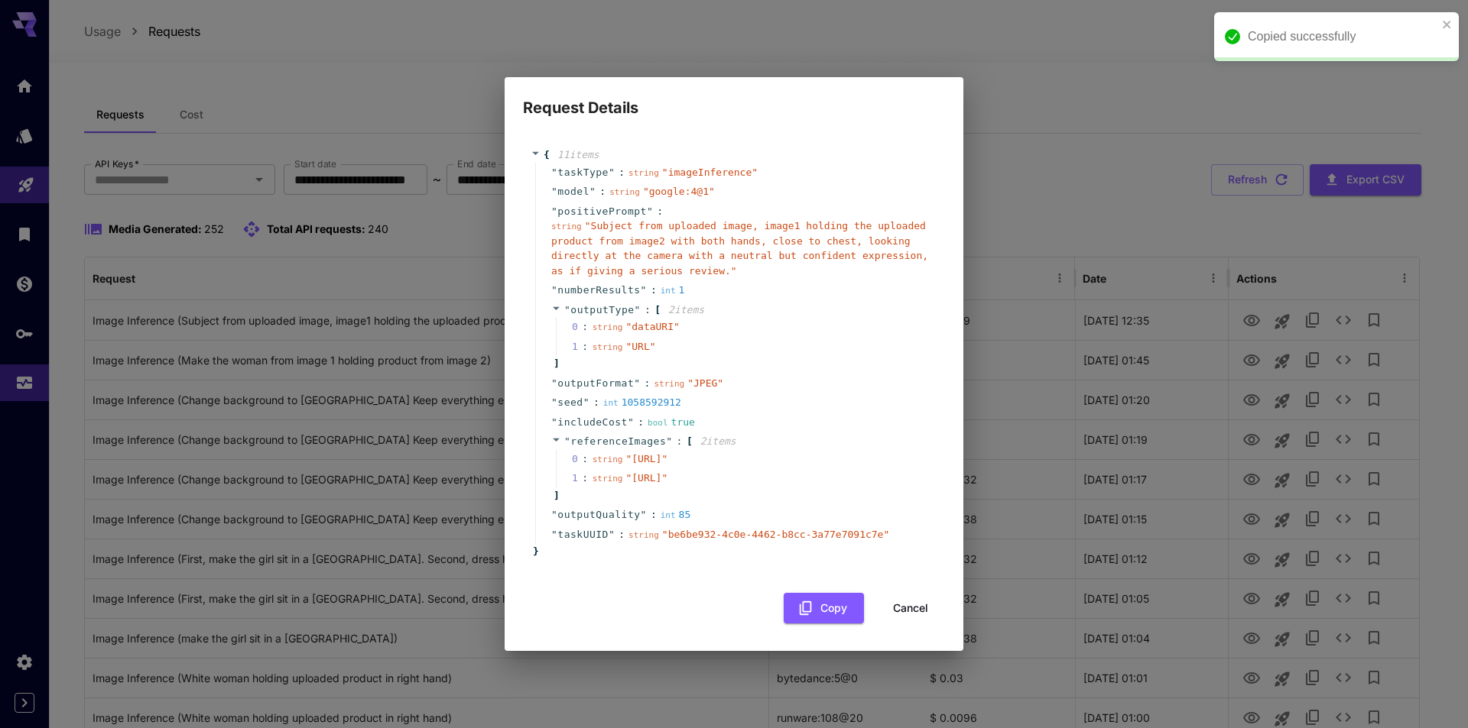
click at [640, 484] on span "" https://im.runware.ai/image/ii/30597cbd-e3b7-4d72-a53f-1fb8f7e9c60c.jpg "" at bounding box center [646, 477] width 42 height 11
click at [913, 624] on button "Cancel" at bounding box center [910, 608] width 69 height 31
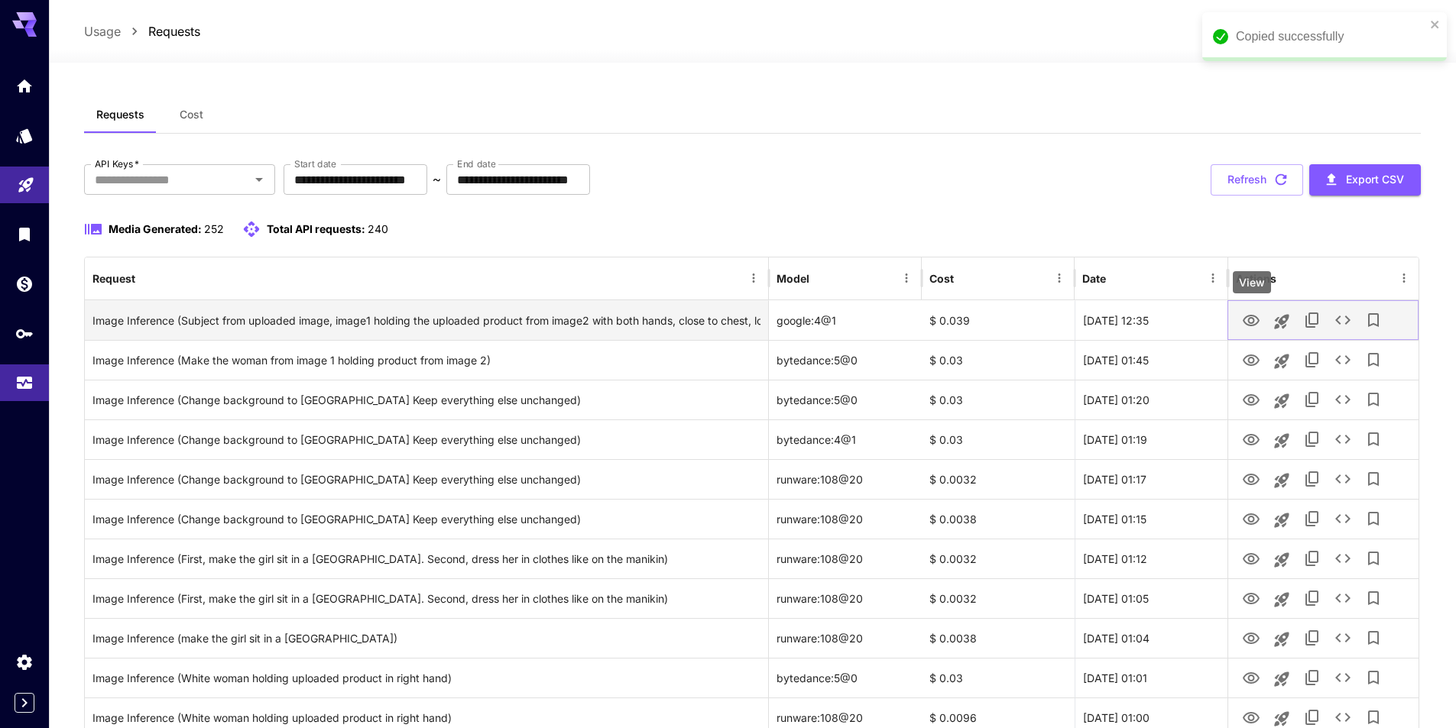
click at [1245, 317] on icon "View" at bounding box center [1251, 321] width 18 height 18
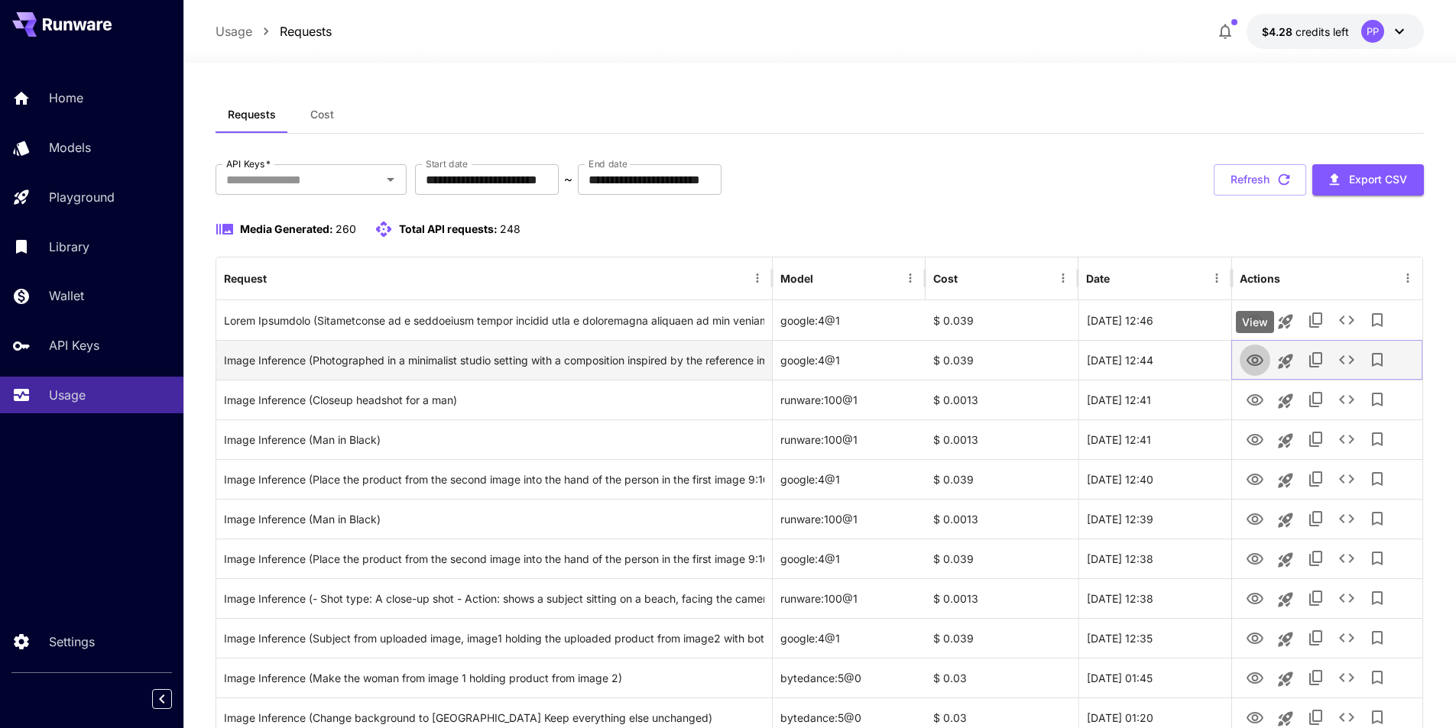
click at [1259, 360] on icon "View" at bounding box center [1255, 361] width 18 height 18
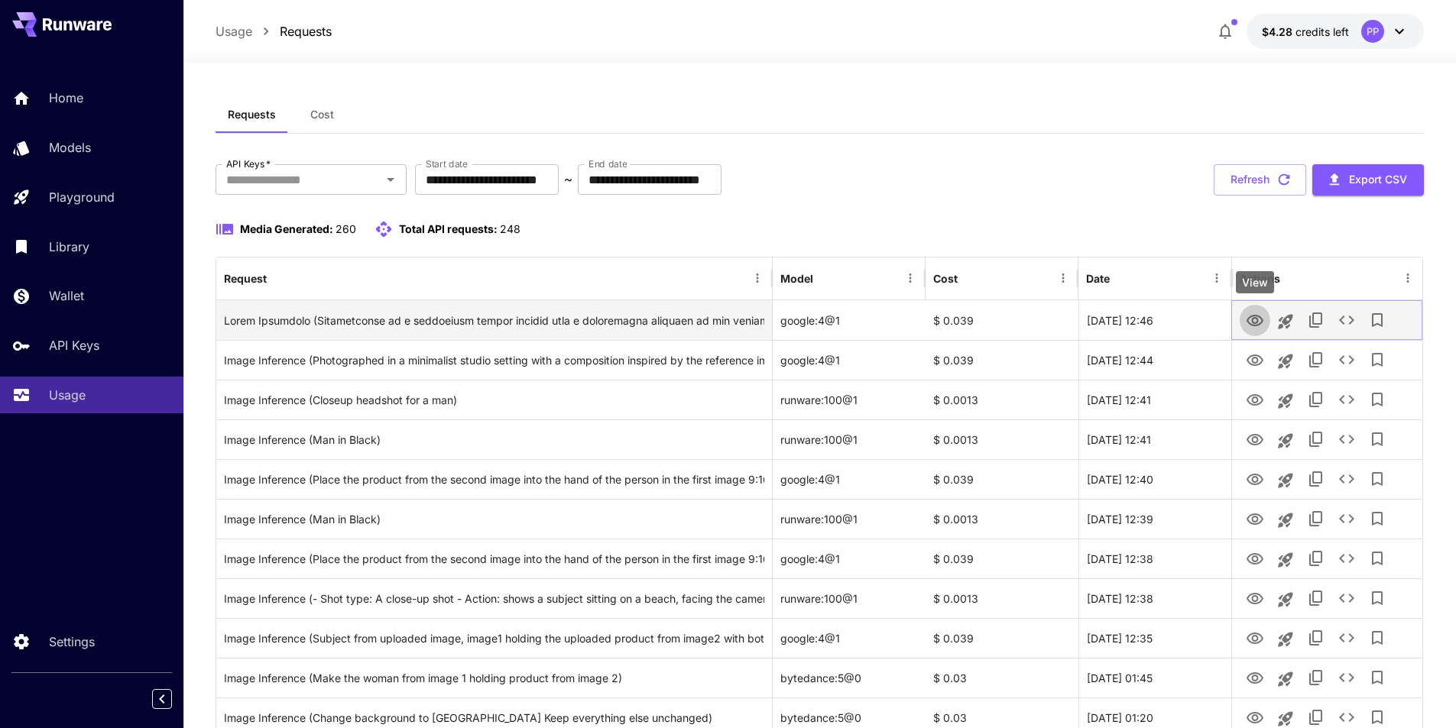
click at [1260, 323] on icon "View" at bounding box center [1255, 321] width 18 height 18
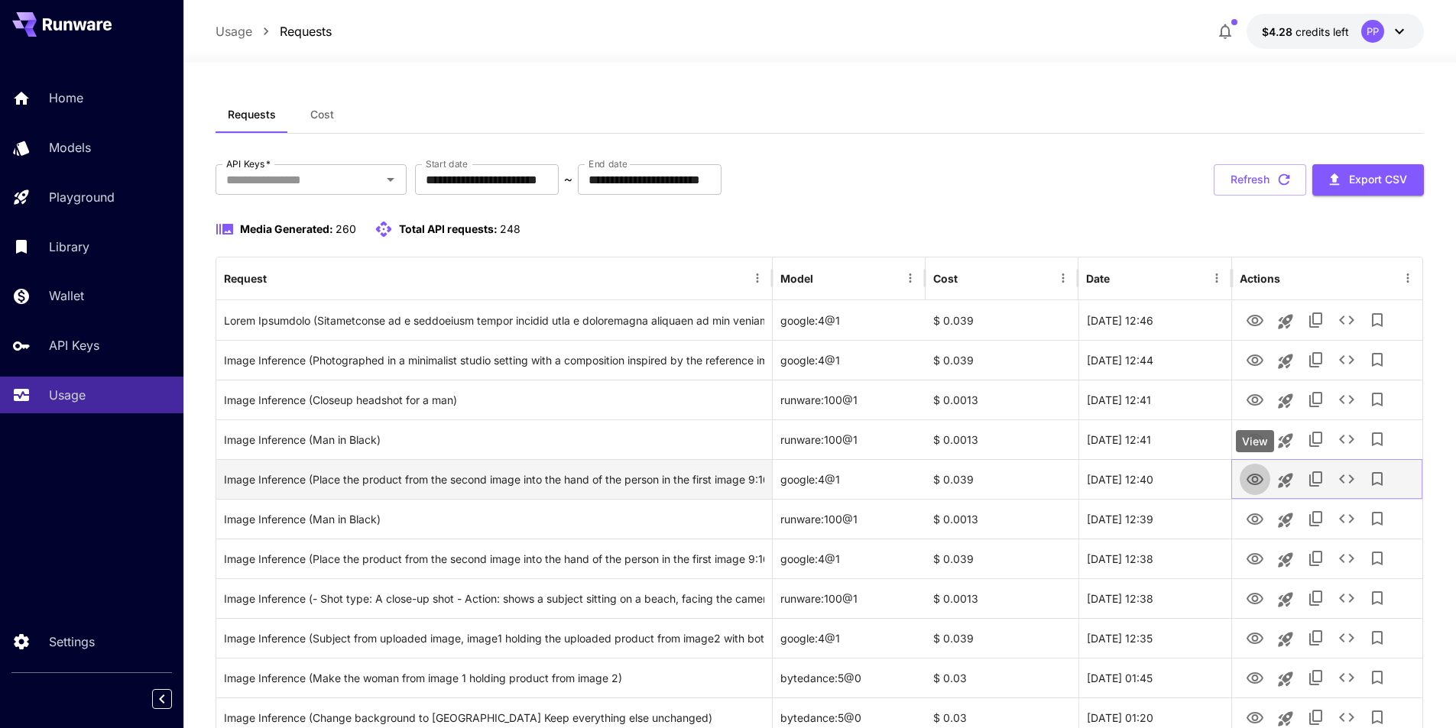
click at [1253, 478] on icon "View" at bounding box center [1255, 479] width 17 height 11
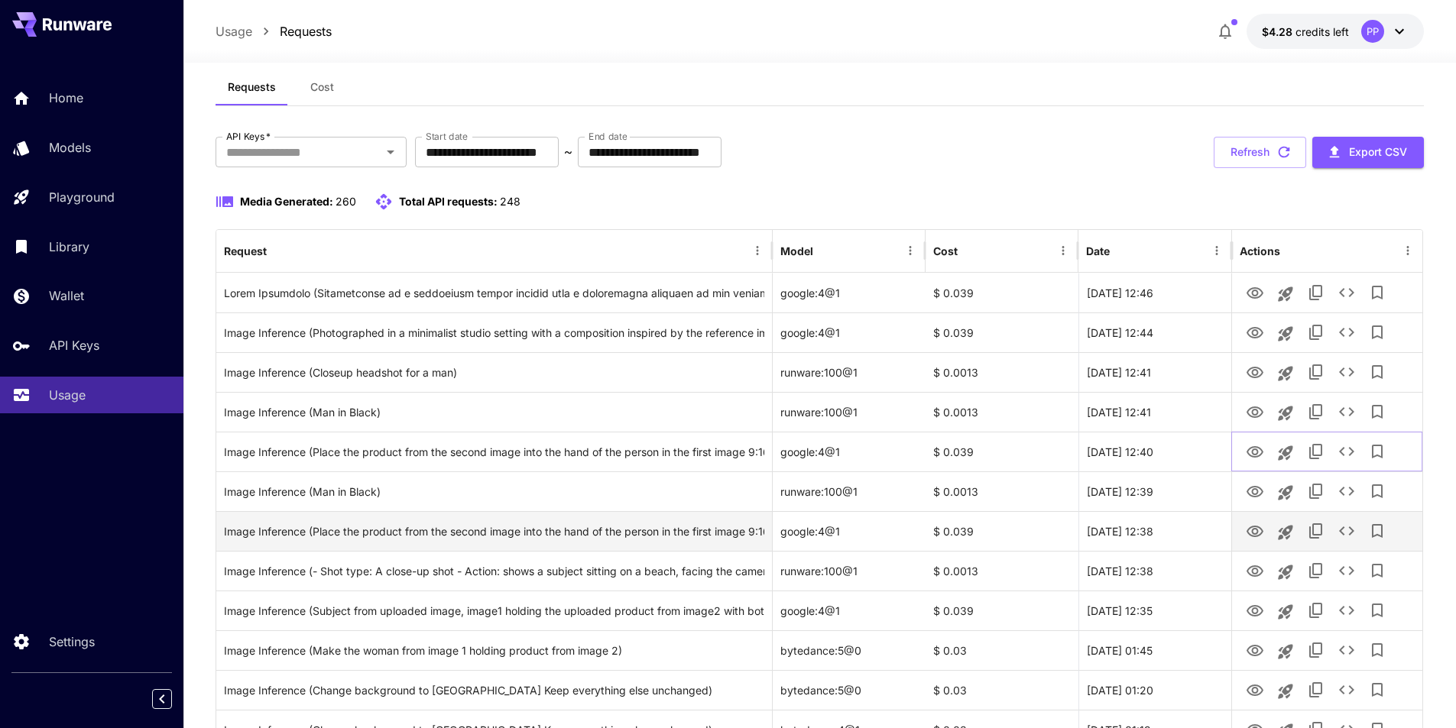
scroll to position [76, 0]
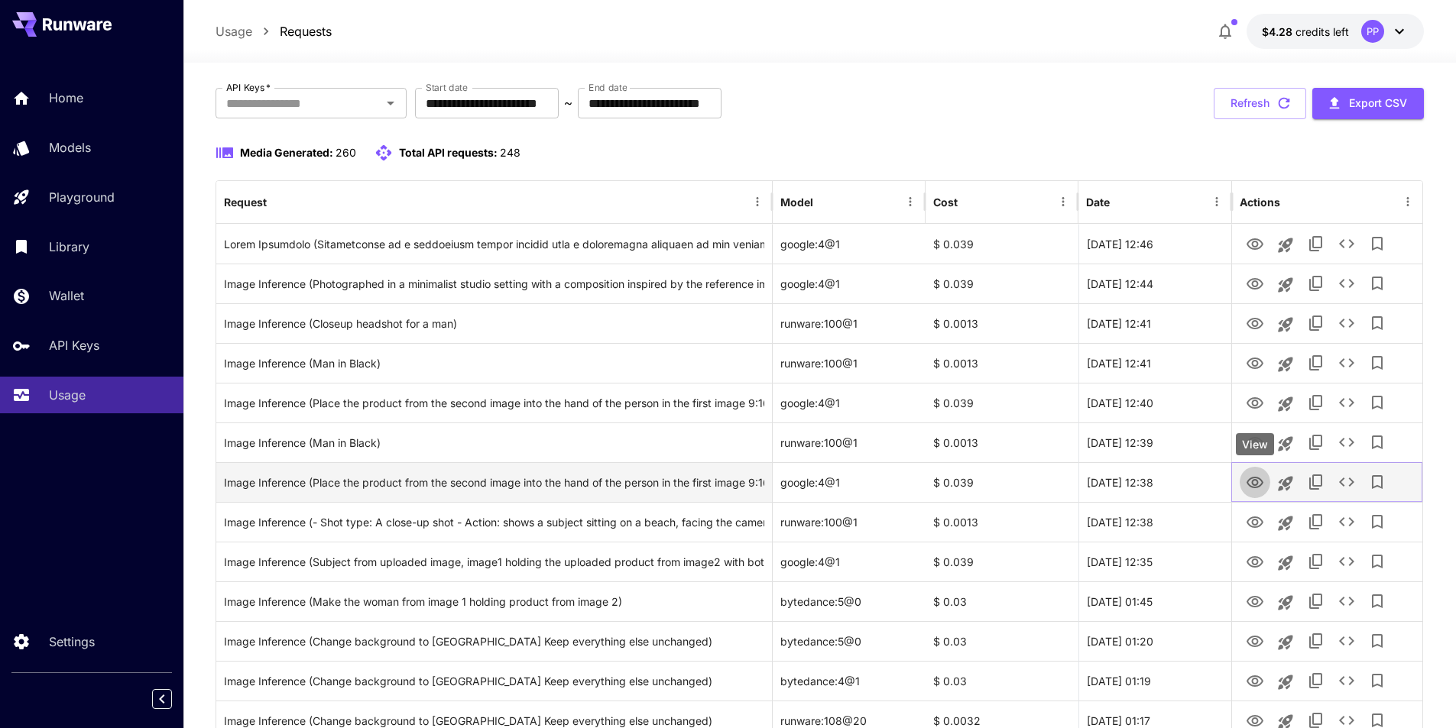
click at [1246, 482] on icon "View" at bounding box center [1255, 483] width 18 height 18
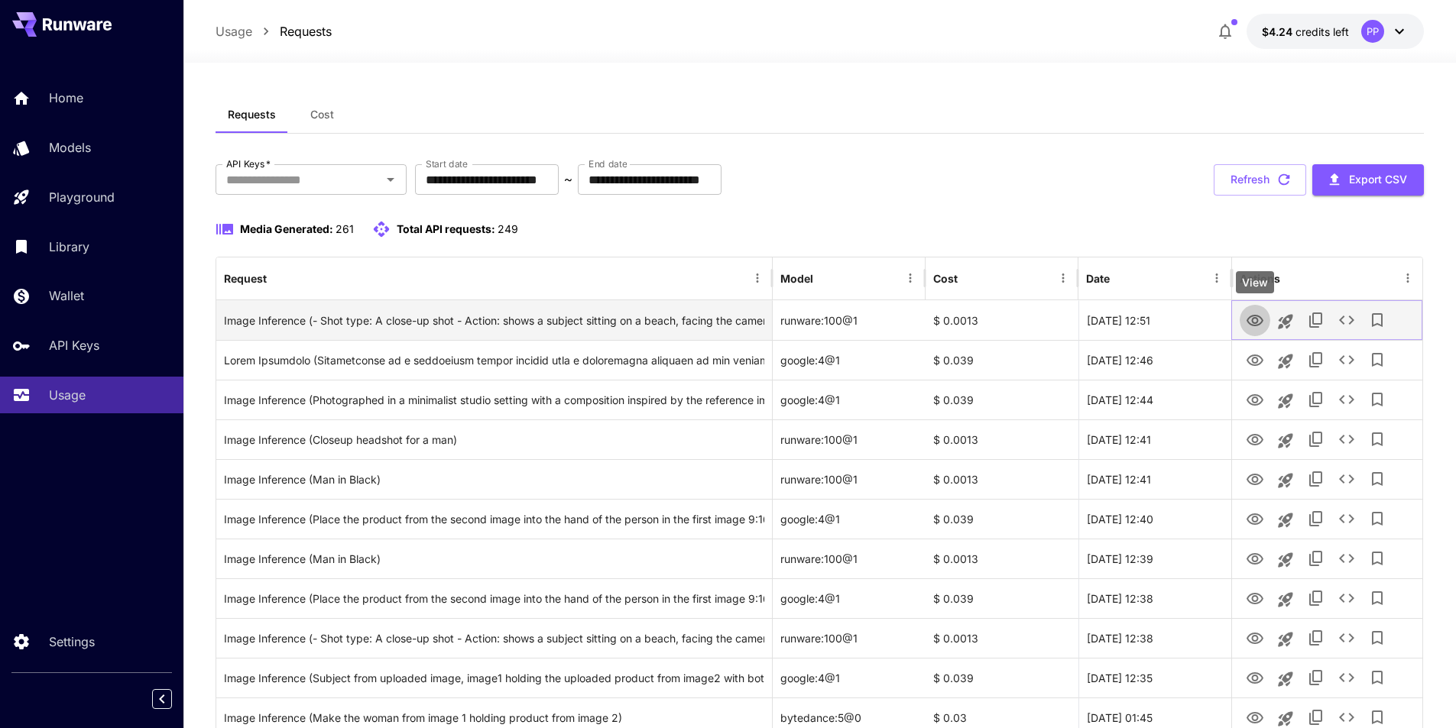
click at [1259, 316] on icon "View" at bounding box center [1255, 320] width 17 height 11
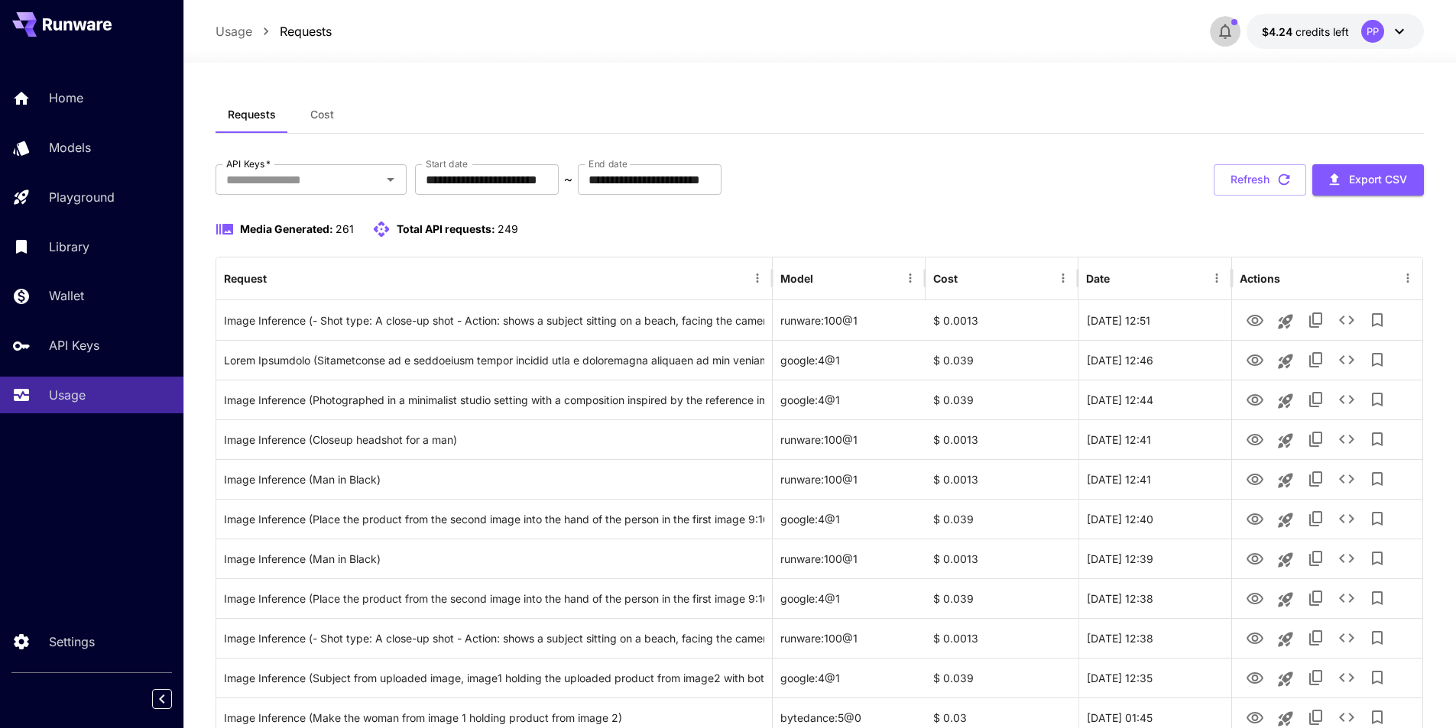
click at [1228, 37] on icon "button" at bounding box center [1225, 31] width 12 height 15
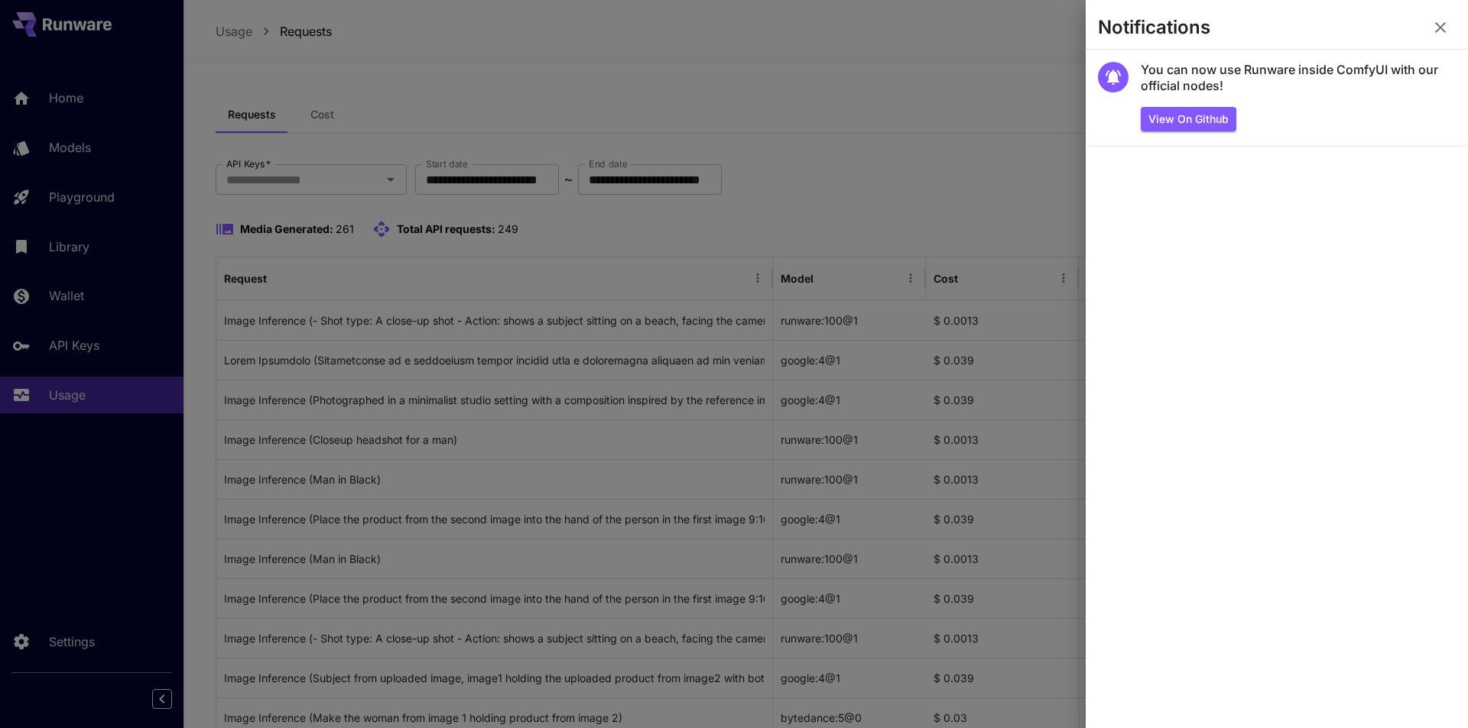
click at [1439, 26] on icon "button" at bounding box center [1440, 27] width 11 height 11
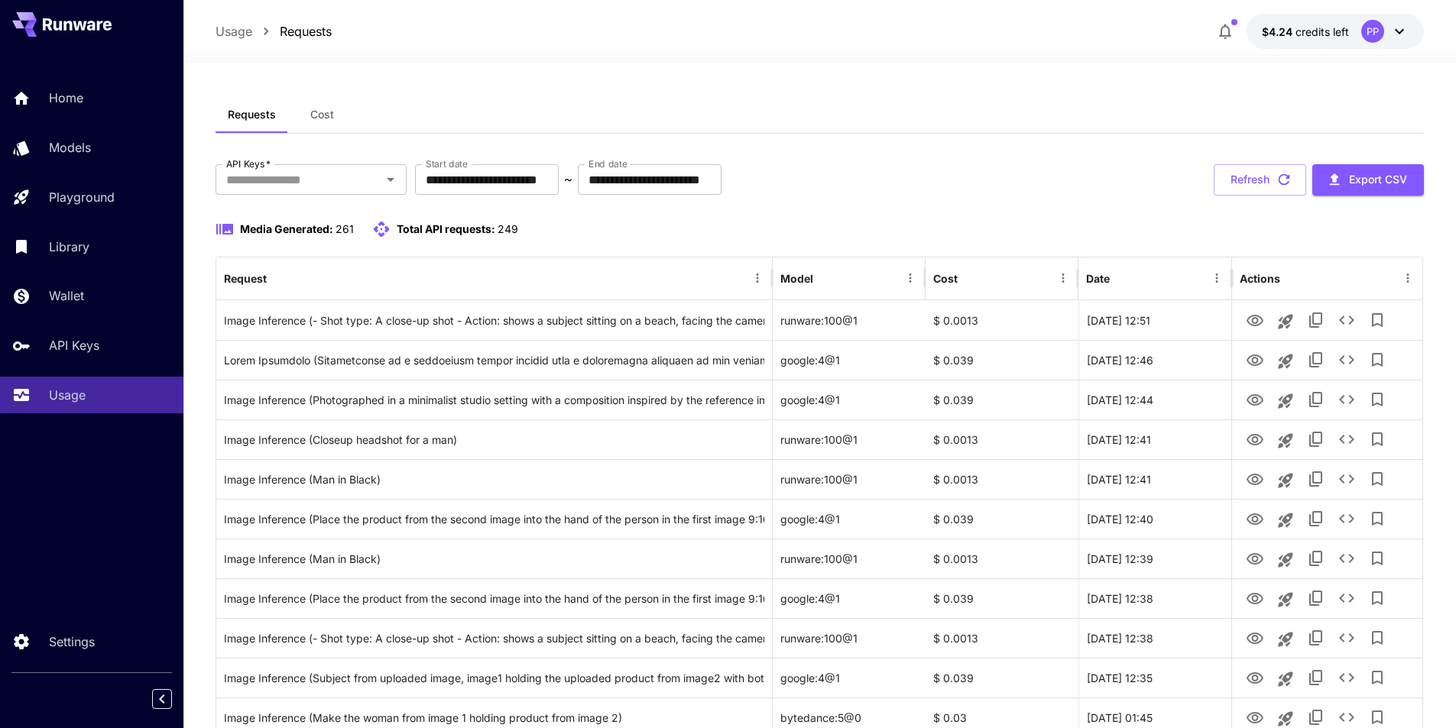
click at [1403, 34] on icon at bounding box center [1399, 31] width 18 height 18
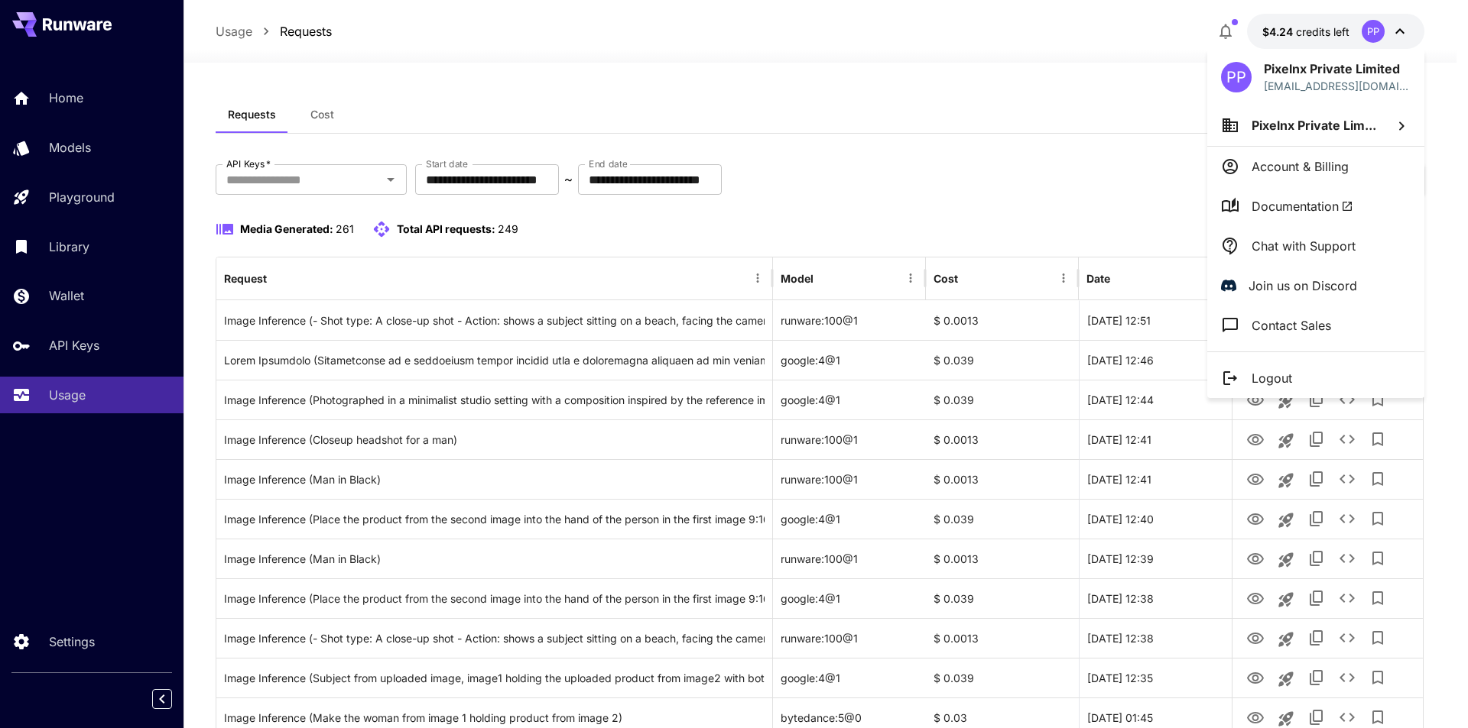
click at [1302, 248] on p "Chat with Support" at bounding box center [1303, 246] width 104 height 18
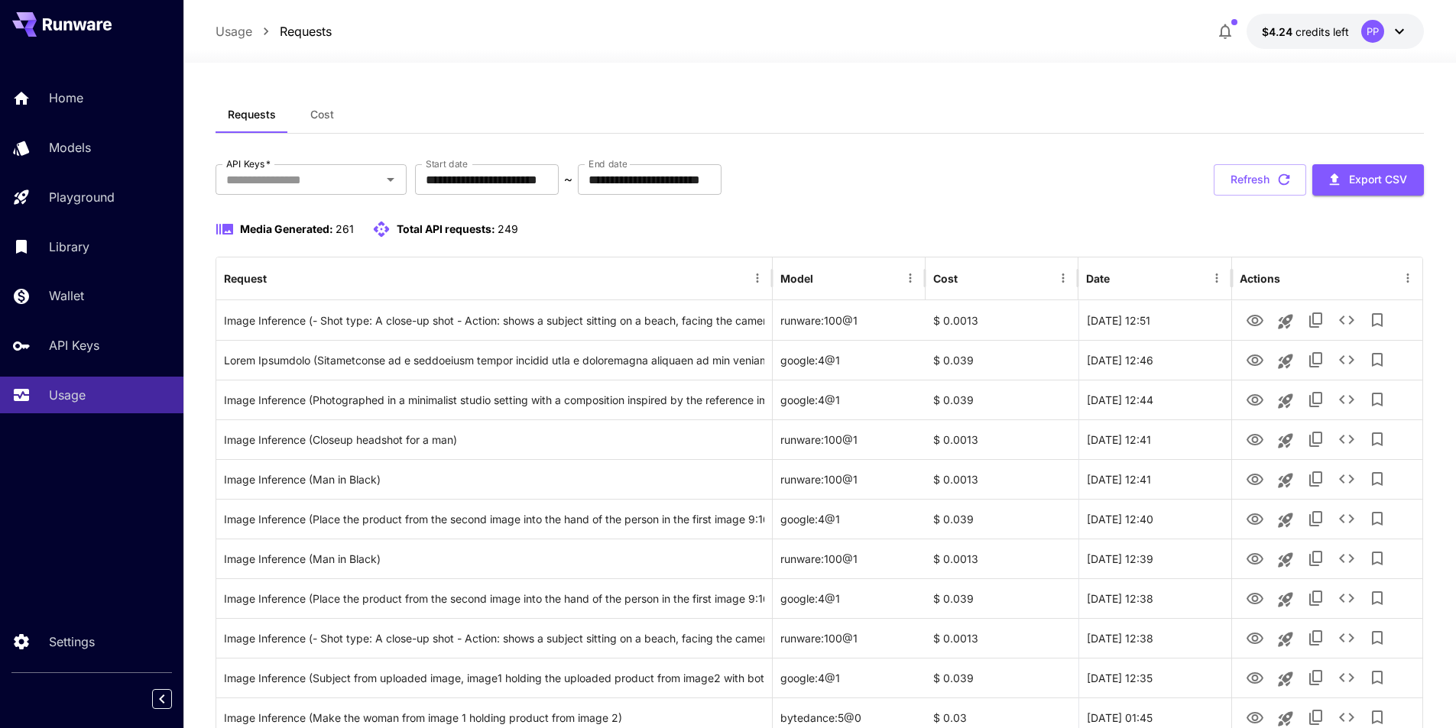
click at [1038, 173] on div "**********" at bounding box center [820, 179] width 1209 height 31
click at [92, 161] on link "Models" at bounding box center [91, 147] width 183 height 37
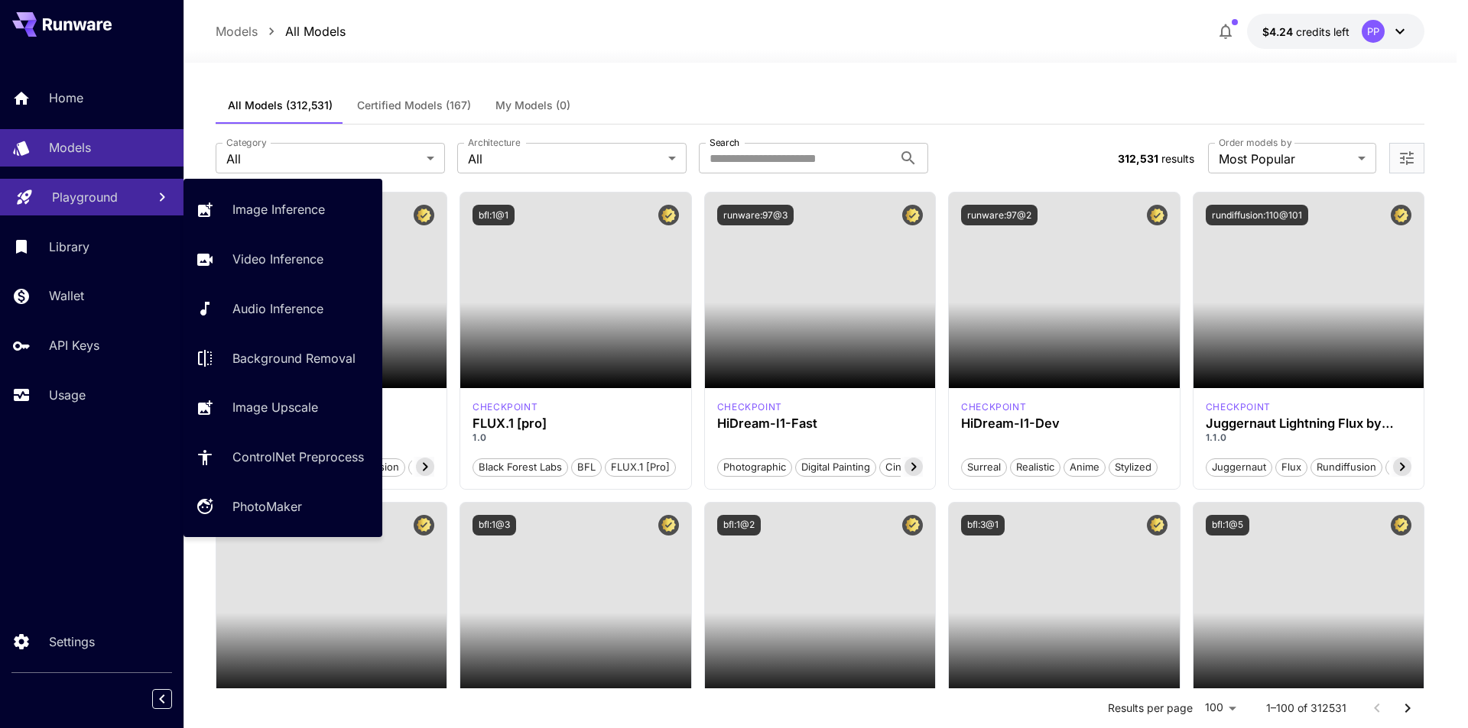
click at [101, 207] on link "Playground" at bounding box center [91, 197] width 183 height 37
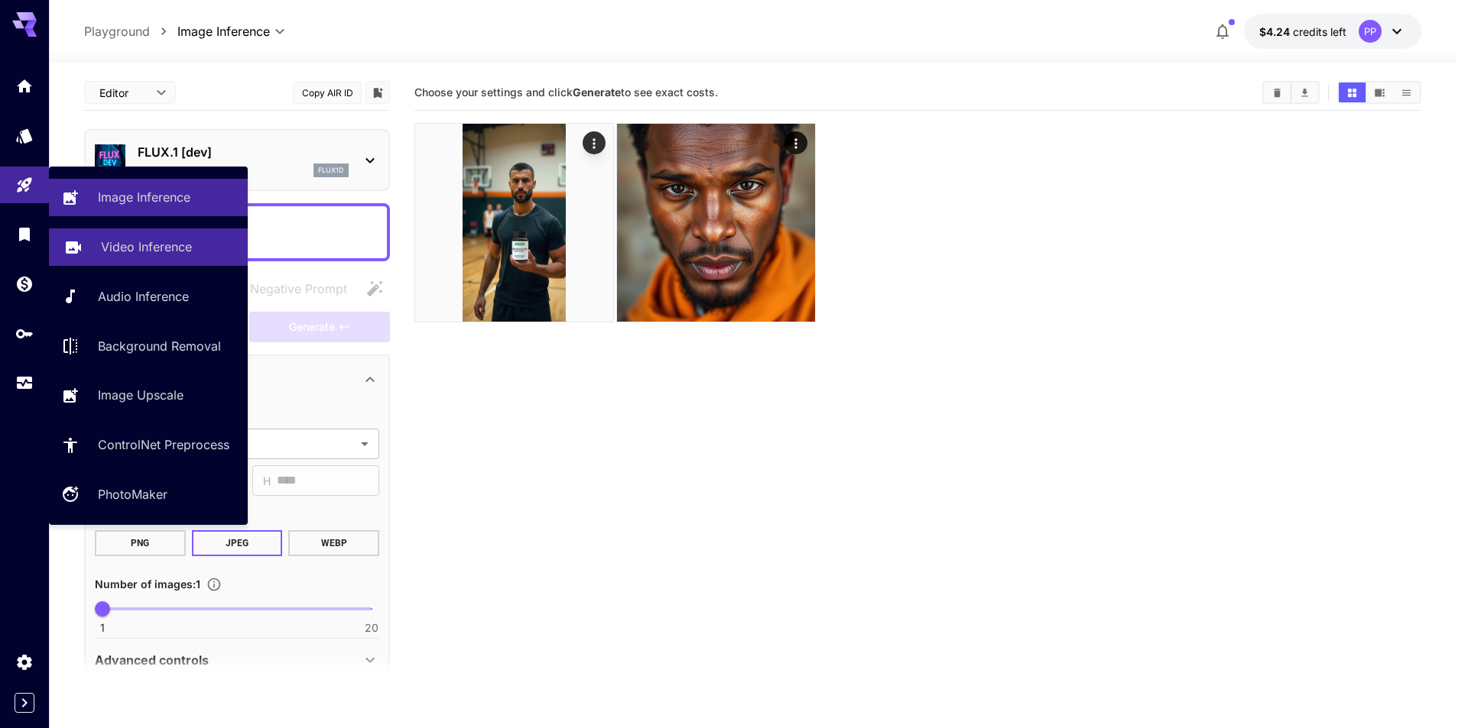
click at [155, 264] on link "Video Inference" at bounding box center [148, 247] width 199 height 37
type input "**********"
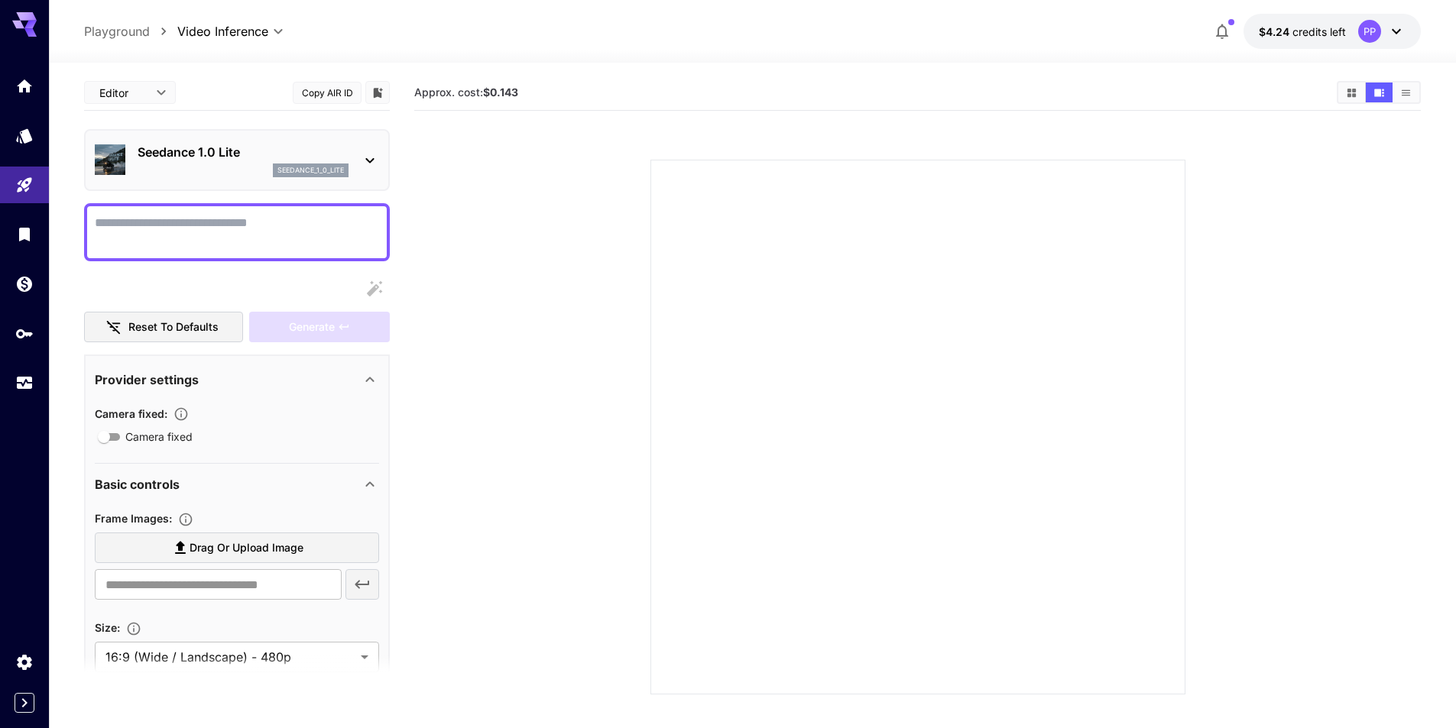
click at [277, 226] on textarea "Camera fixed" at bounding box center [237, 232] width 284 height 37
type textarea "**********"
click at [271, 233] on textarea "Camera fixed" at bounding box center [237, 232] width 284 height 37
paste textarea "**********"
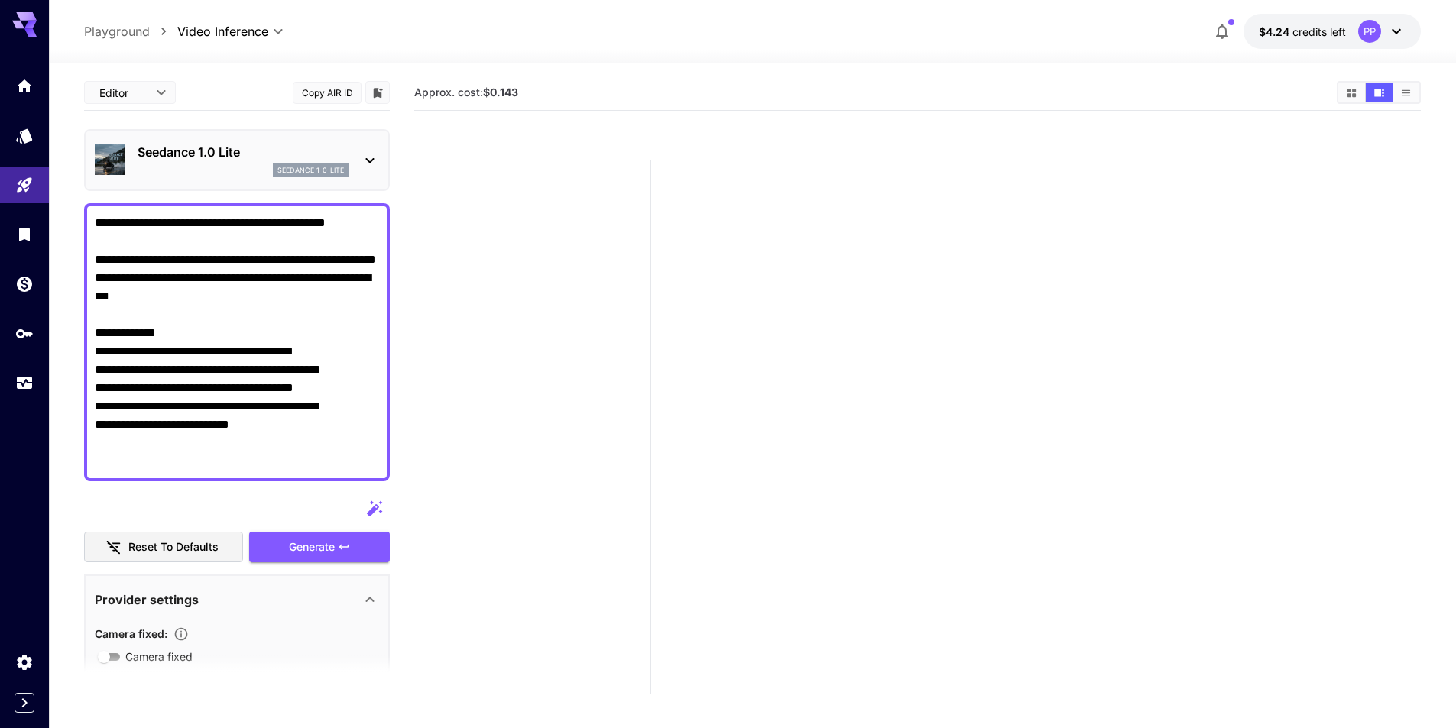
type textarea "**********"
click at [201, 446] on textarea "**********" at bounding box center [237, 342] width 284 height 257
click at [279, 391] on textarea "**********" at bounding box center [237, 342] width 284 height 257
click at [274, 433] on textarea "**********" at bounding box center [237, 342] width 284 height 257
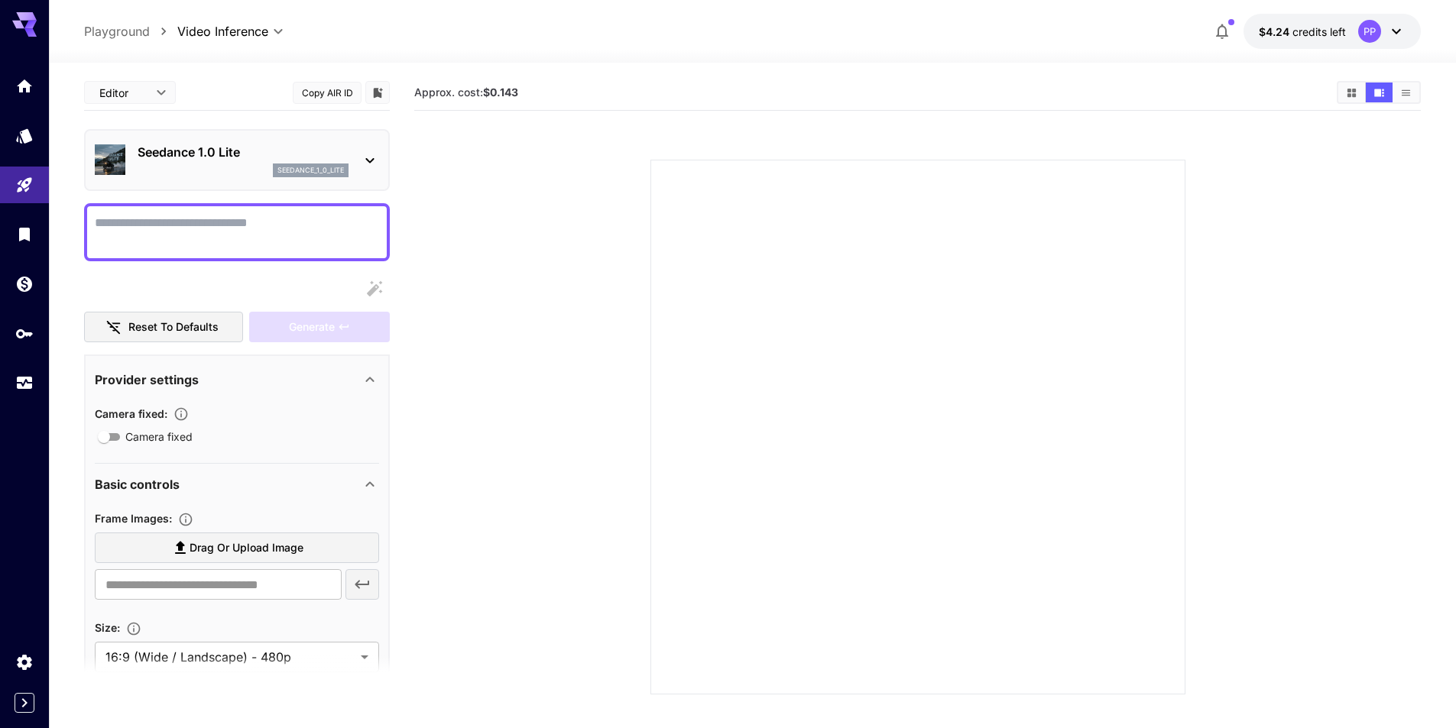
click at [245, 236] on textarea "Camera fixed" at bounding box center [237, 232] width 284 height 37
paste textarea "**********"
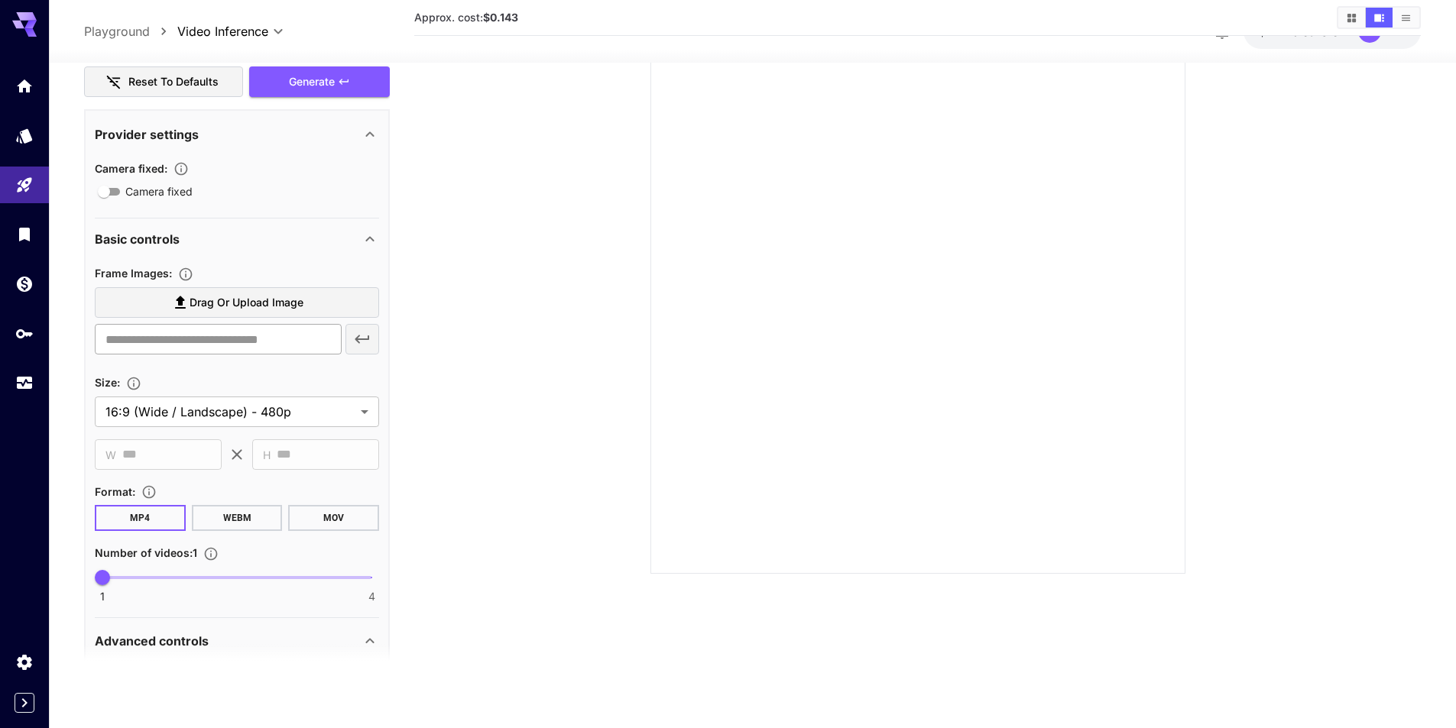
scroll to position [382, 0]
type textarea "**********"
click at [238, 300] on span "Drag or upload image" at bounding box center [247, 301] width 114 height 19
click at [0, 0] on input "Drag or upload image" at bounding box center [0, 0] width 0 height 0
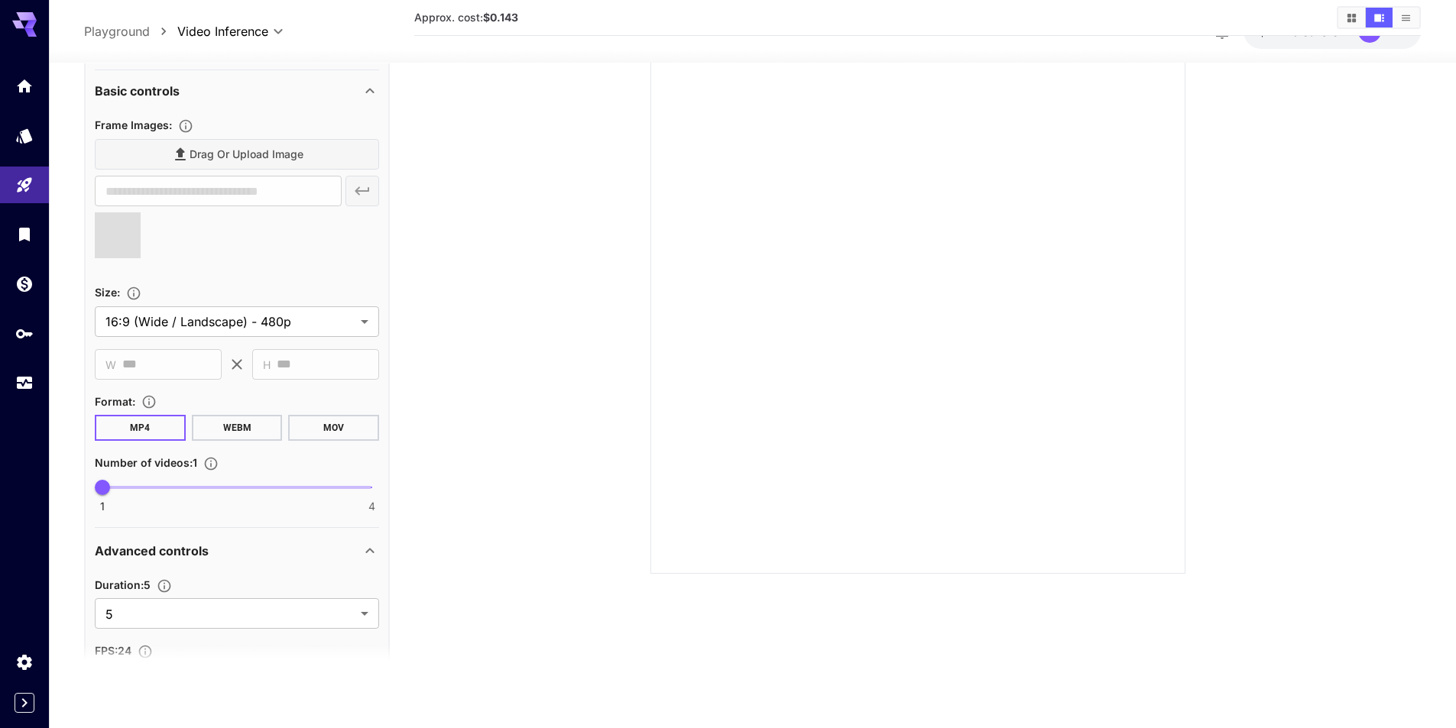
scroll to position [535, 0]
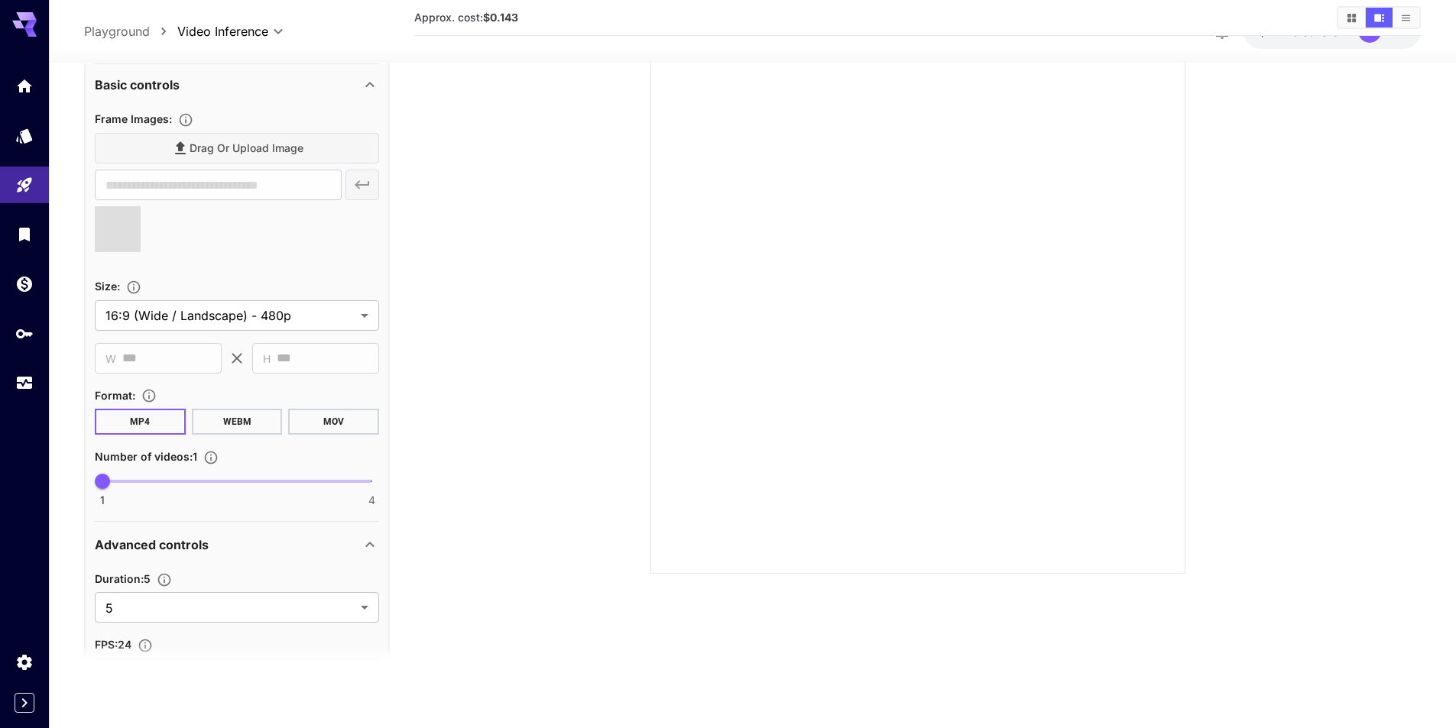
type input "**********"
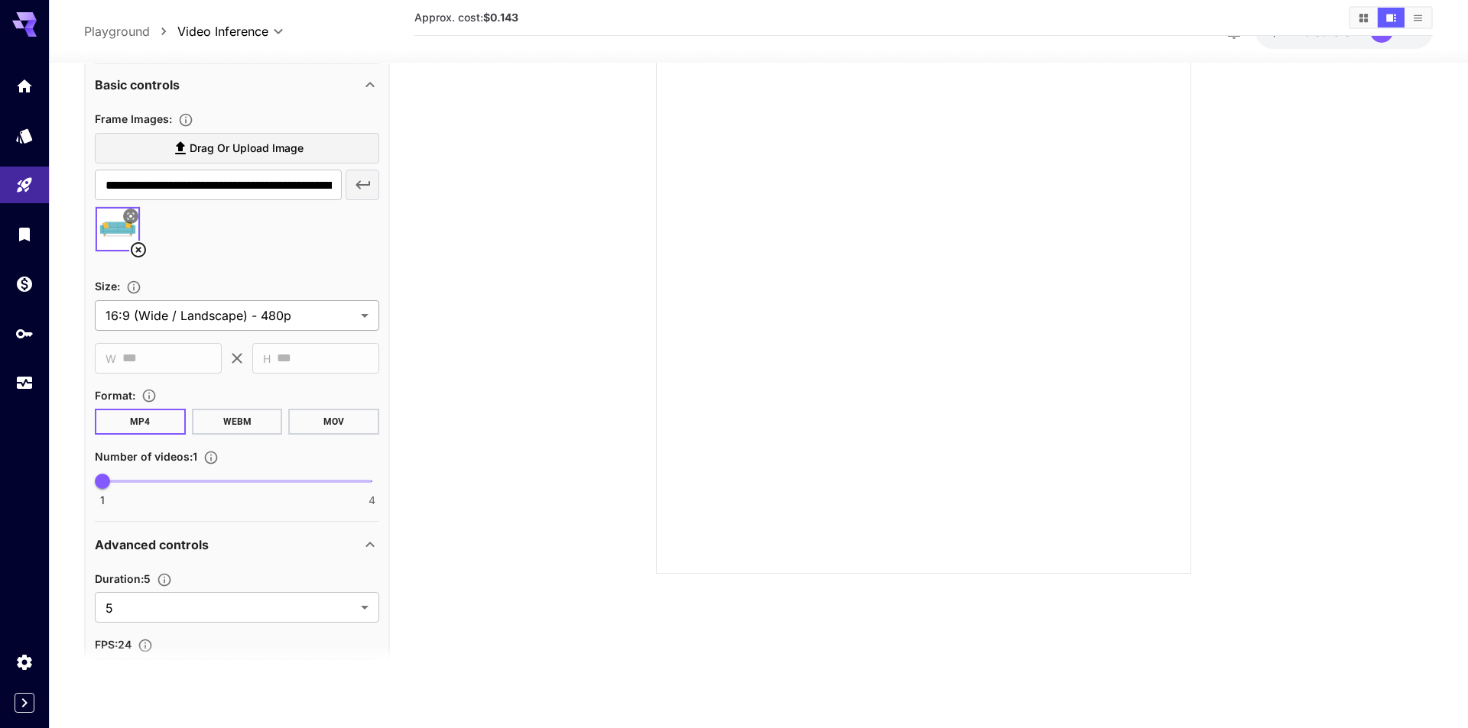
click at [292, 312] on body "**********" at bounding box center [734, 303] width 1468 height 849
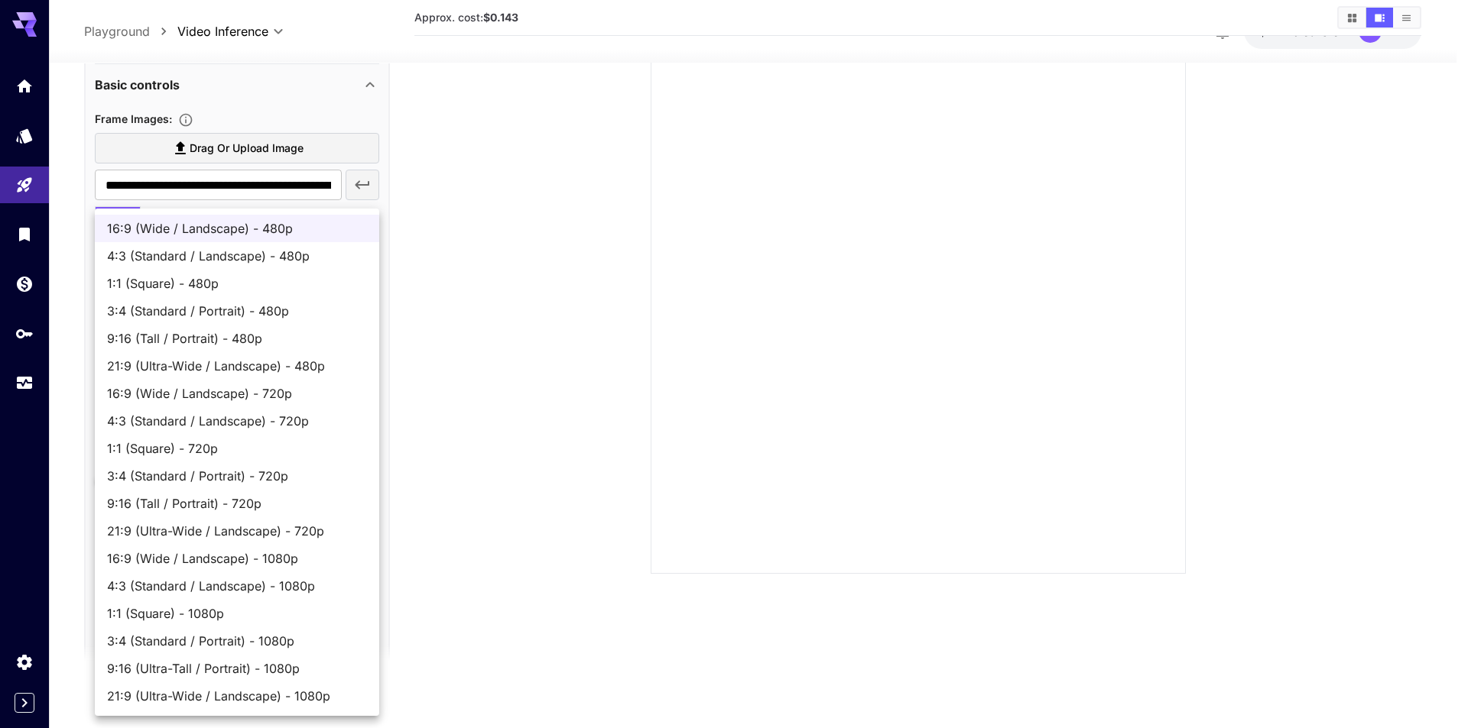
click at [386, 353] on div at bounding box center [734, 364] width 1468 height 728
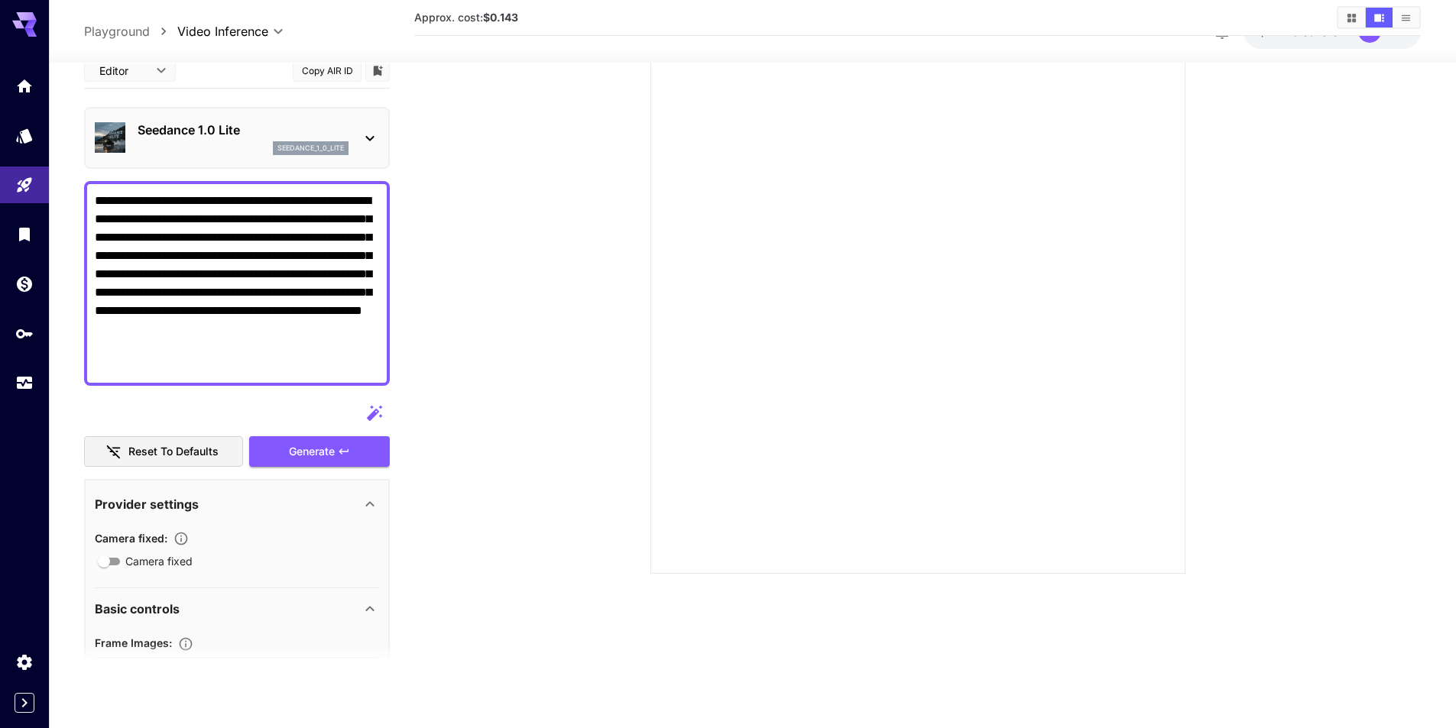
scroll to position [0, 0]
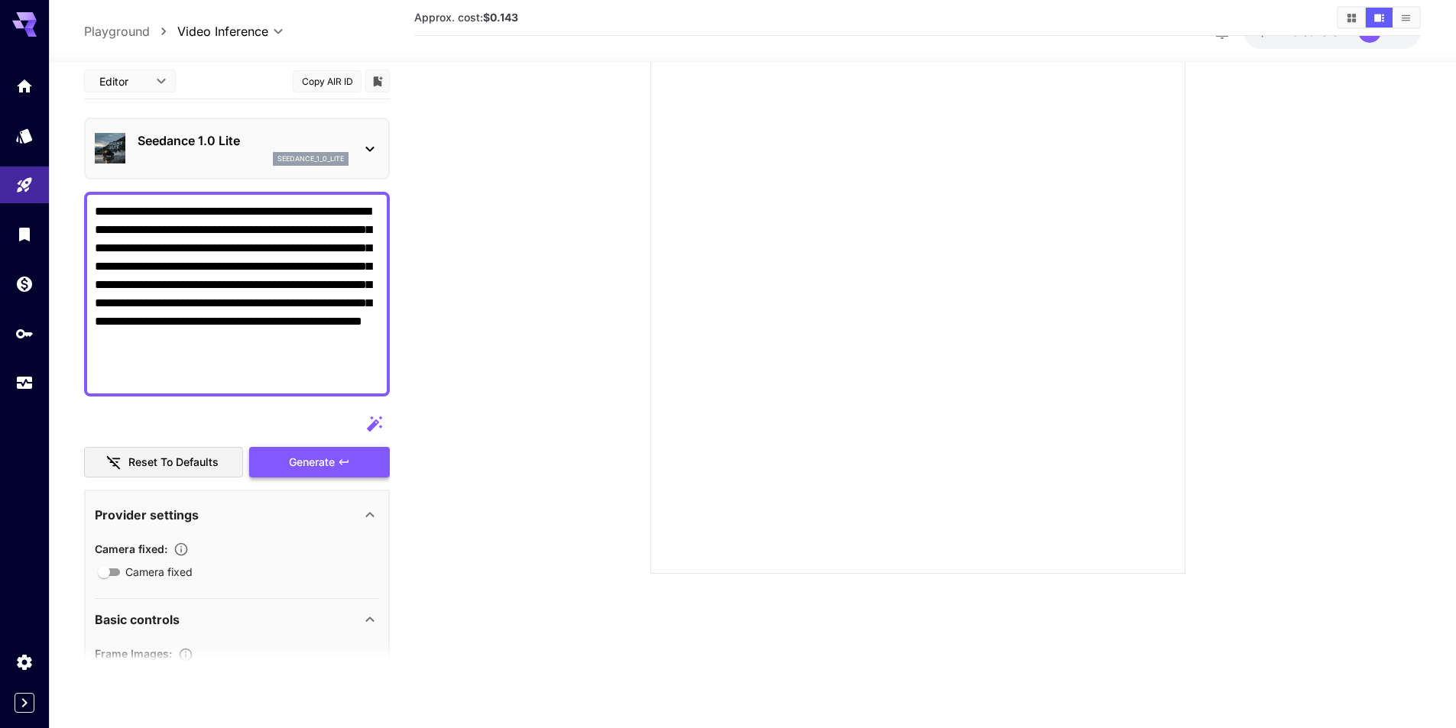
click at [317, 461] on div "Generate" at bounding box center [319, 462] width 141 height 31
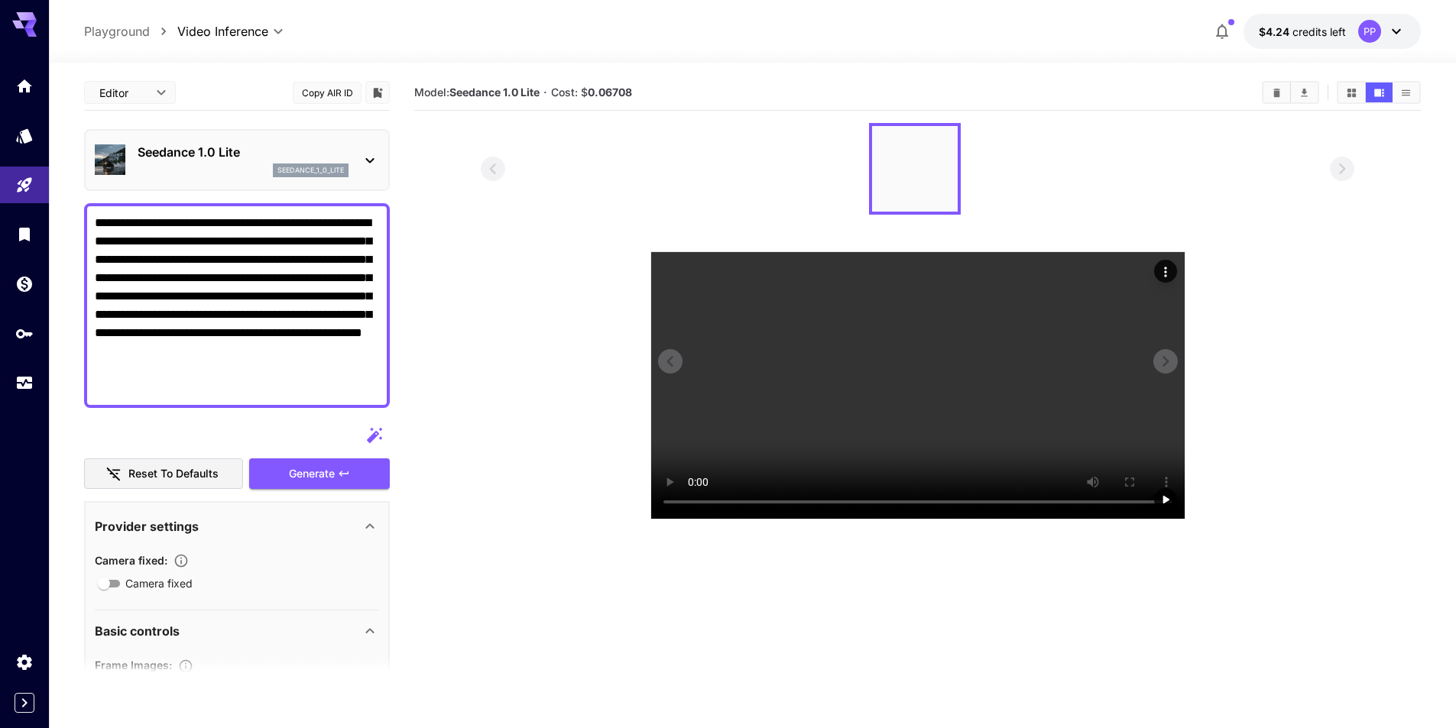
scroll to position [121, 0]
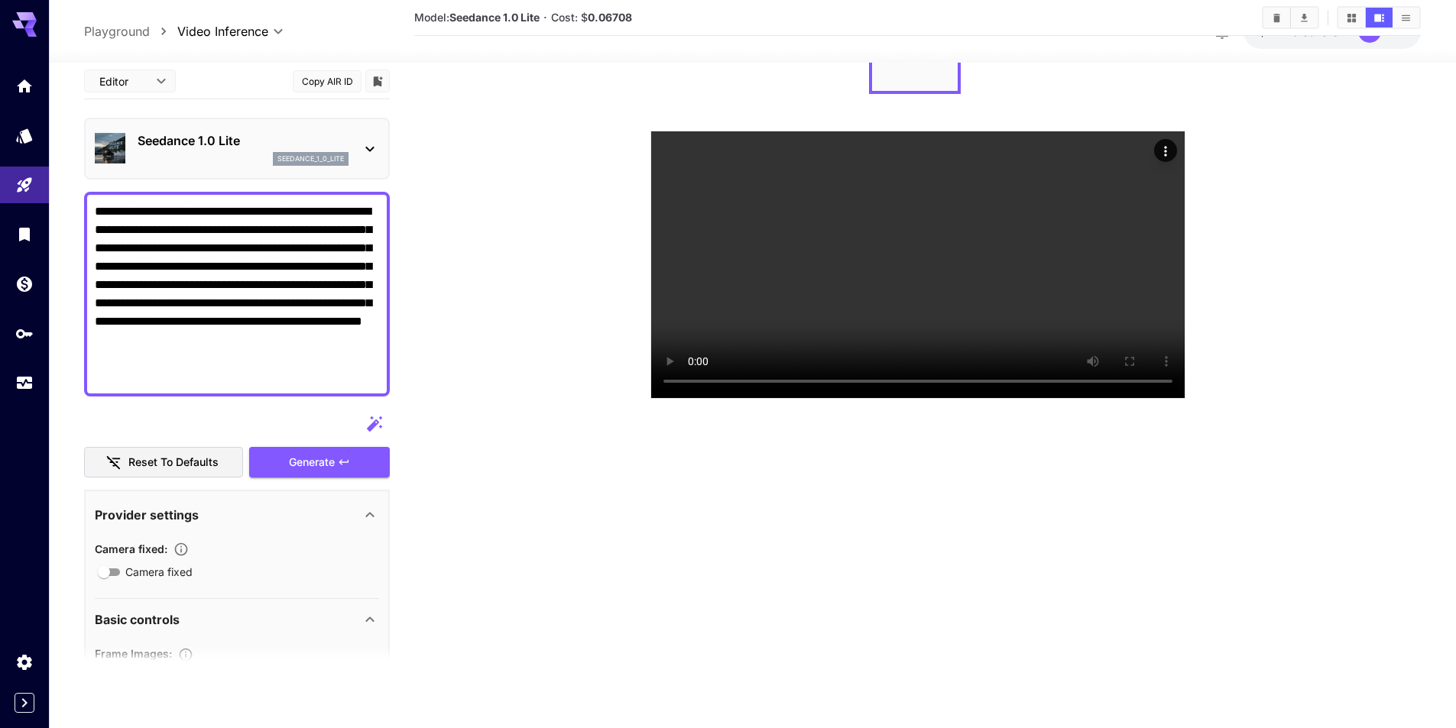
click at [249, 339] on textarea "**********" at bounding box center [237, 294] width 284 height 183
drag, startPoint x: 166, startPoint y: 363, endPoint x: 238, endPoint y: 318, distance: 85.5
click at [238, 318] on textarea "**********" at bounding box center [237, 294] width 284 height 183
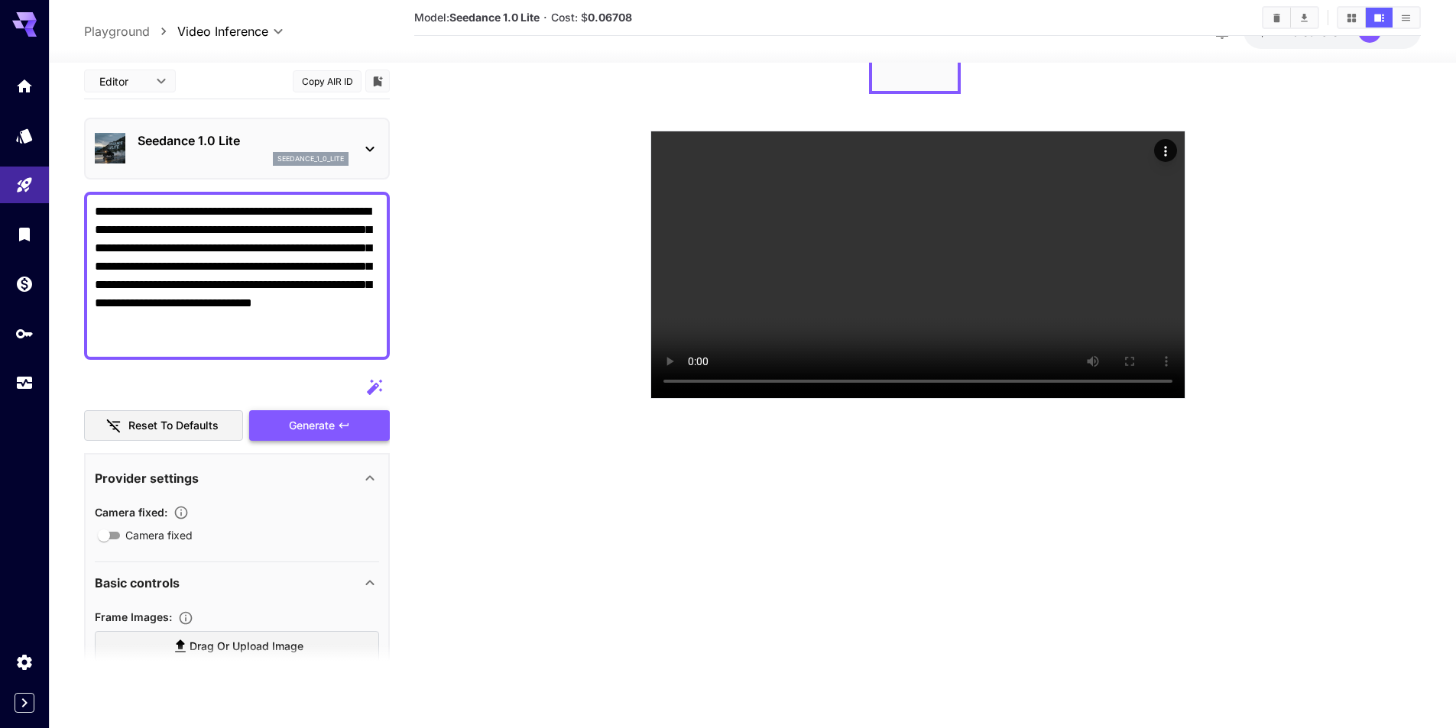
type textarea "**********"
click at [336, 434] on div "Generate" at bounding box center [319, 425] width 141 height 31
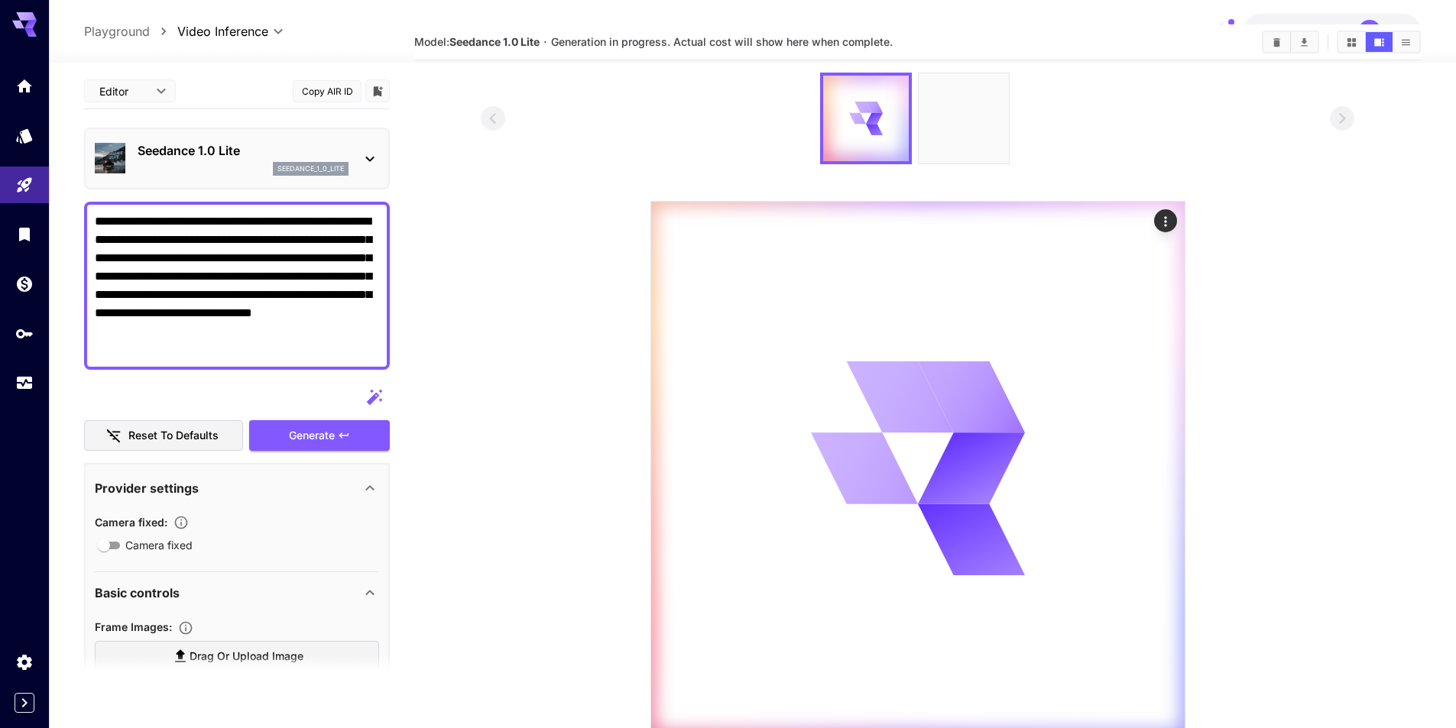
scroll to position [0, 0]
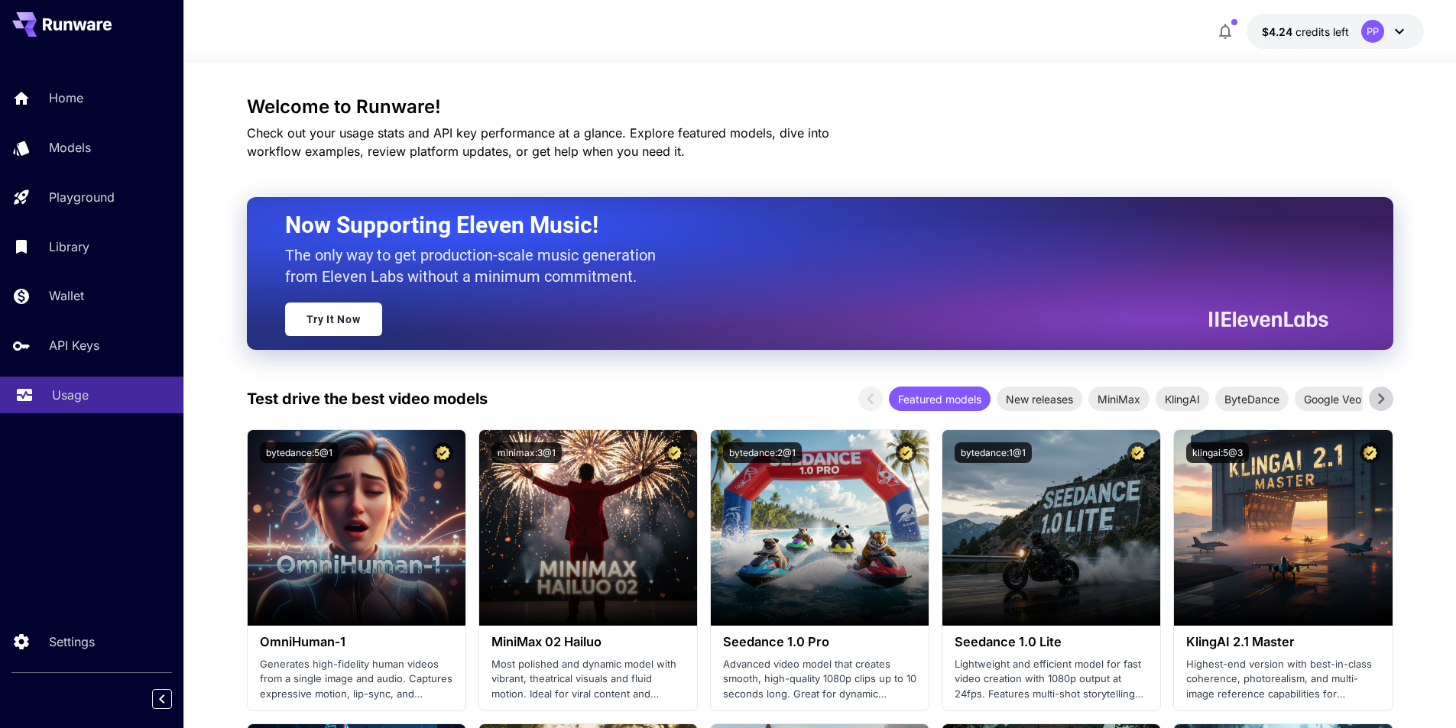
click at [70, 401] on p "Usage" at bounding box center [70, 395] width 37 height 18
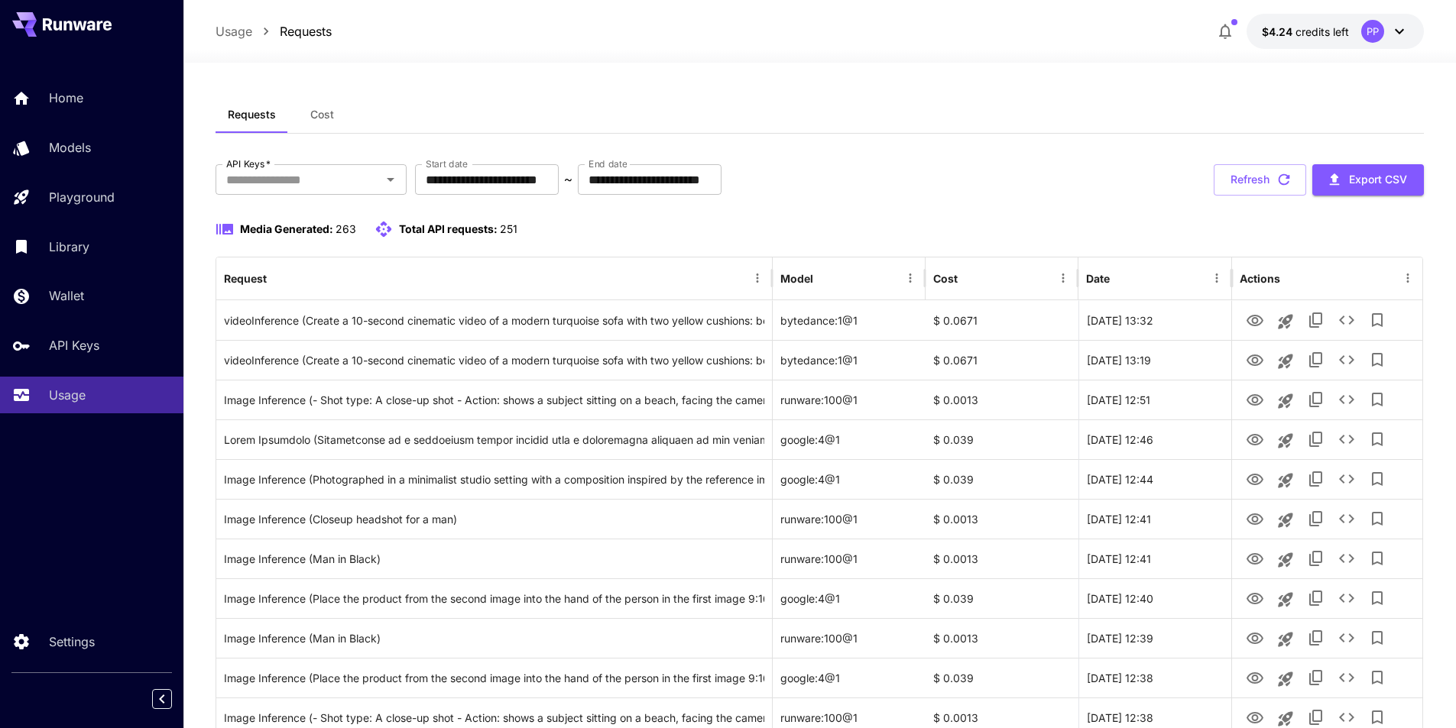
click at [1406, 31] on icon at bounding box center [1399, 31] width 18 height 18
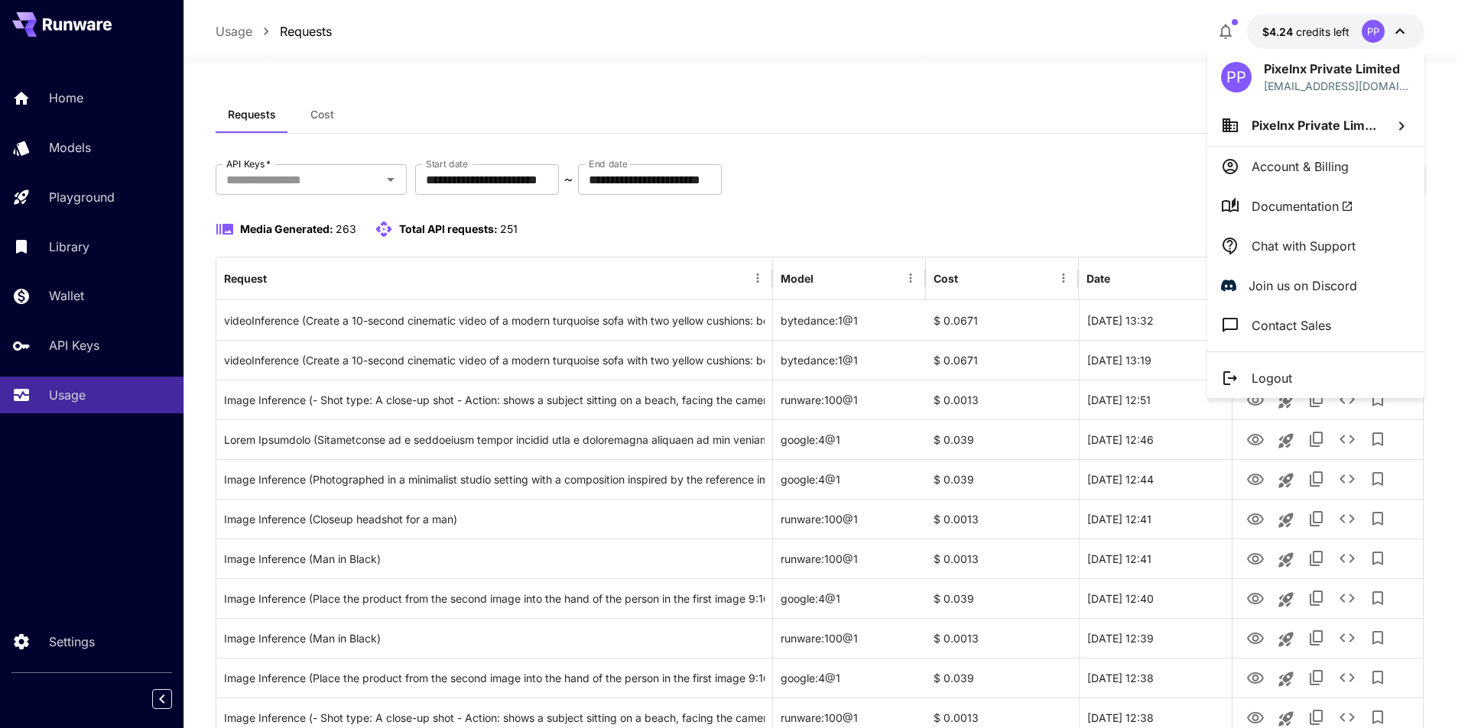
click at [1303, 237] on p "Chat with Support" at bounding box center [1303, 246] width 104 height 18
